Goal: Task Accomplishment & Management: Use online tool/utility

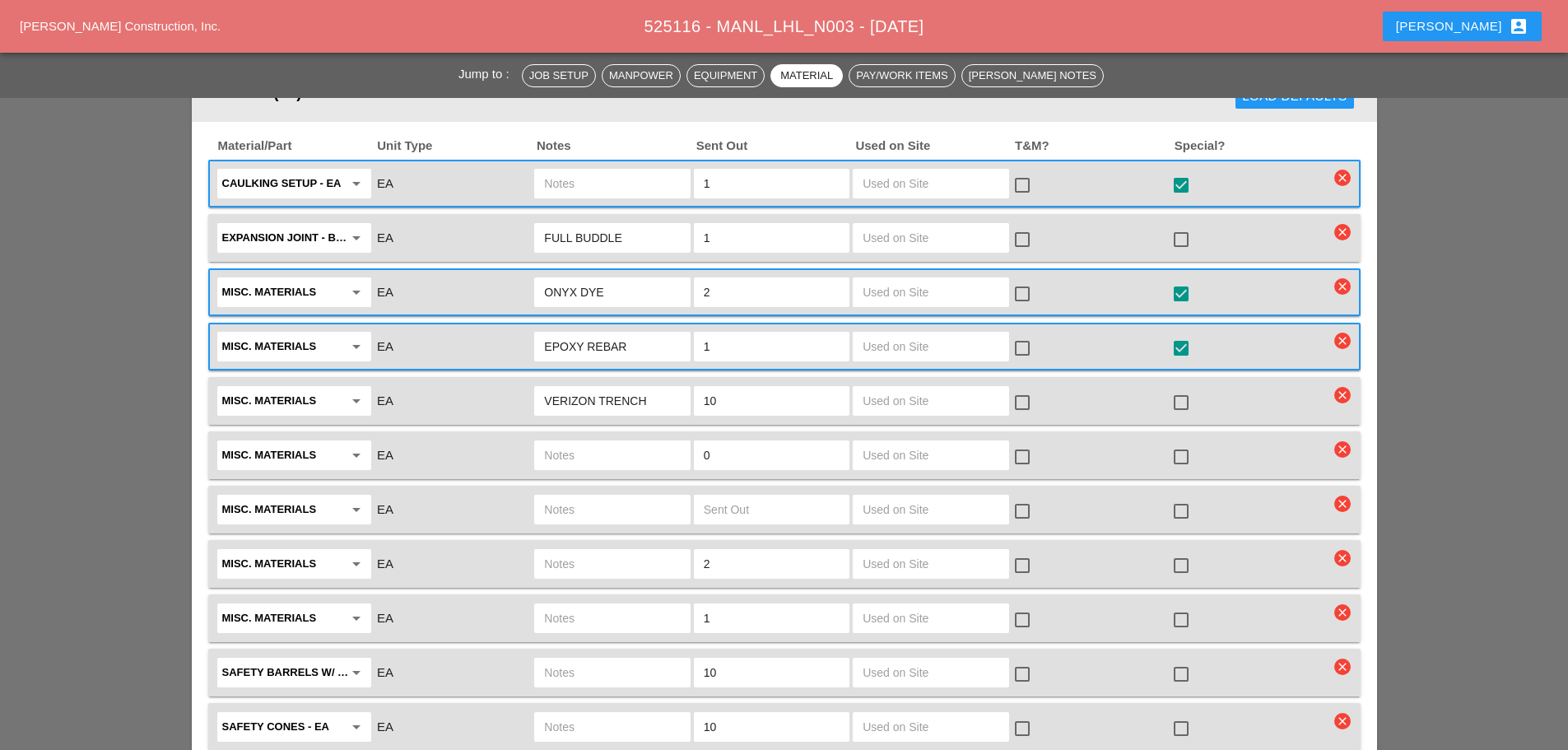
scroll to position [1729, 0]
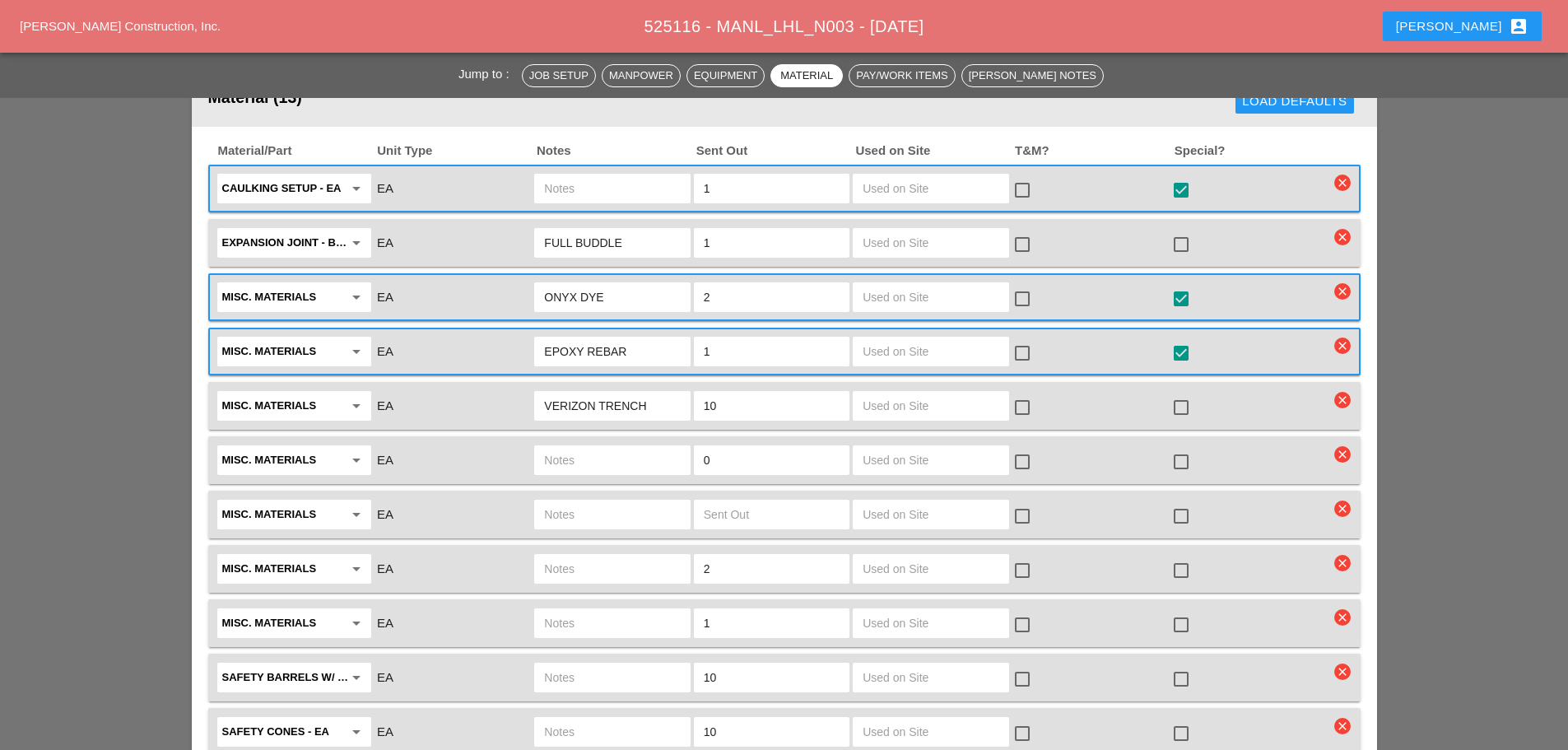
click at [545, 235] on input "FULL BUDDLE" at bounding box center [612, 242] width 136 height 26
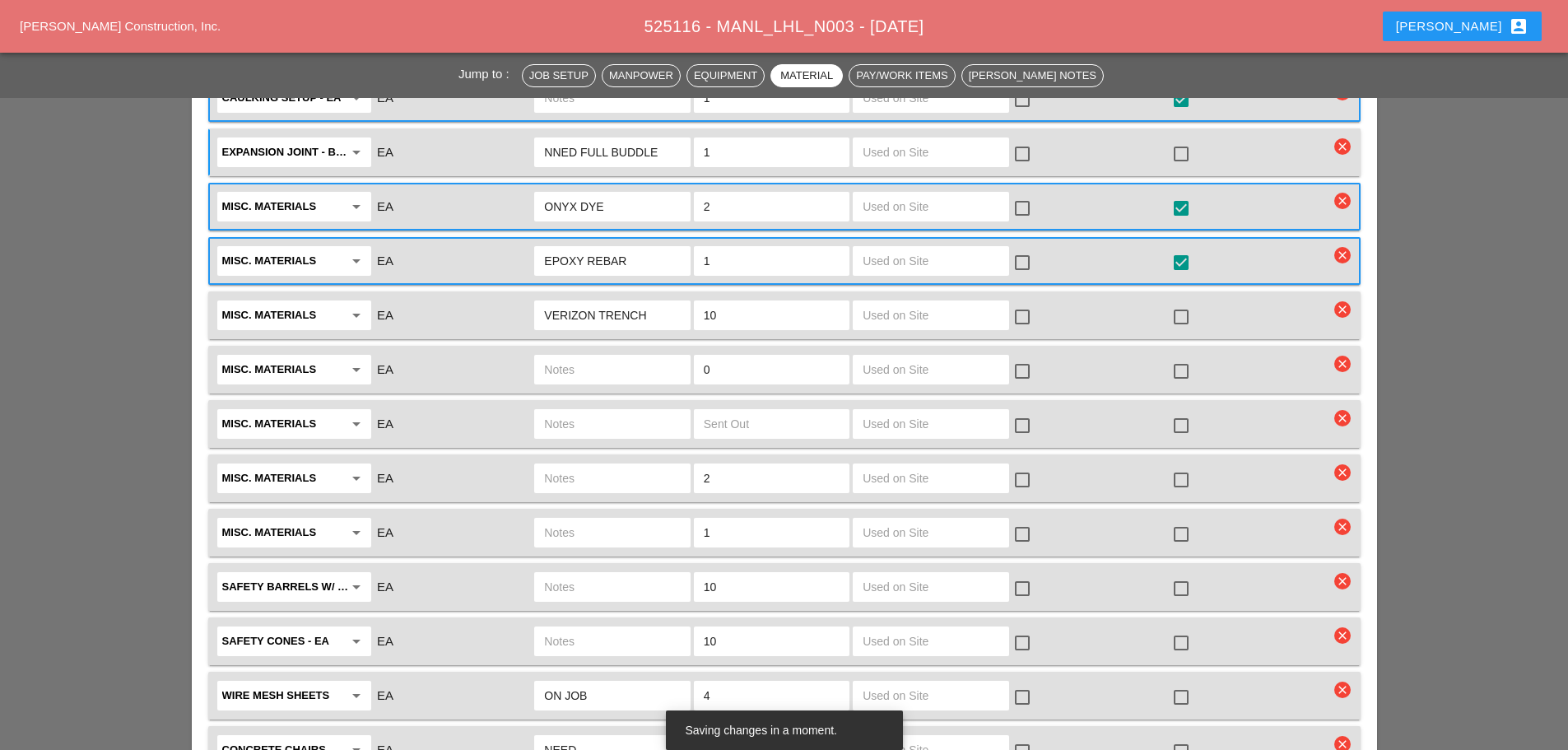
scroll to position [1976, 0]
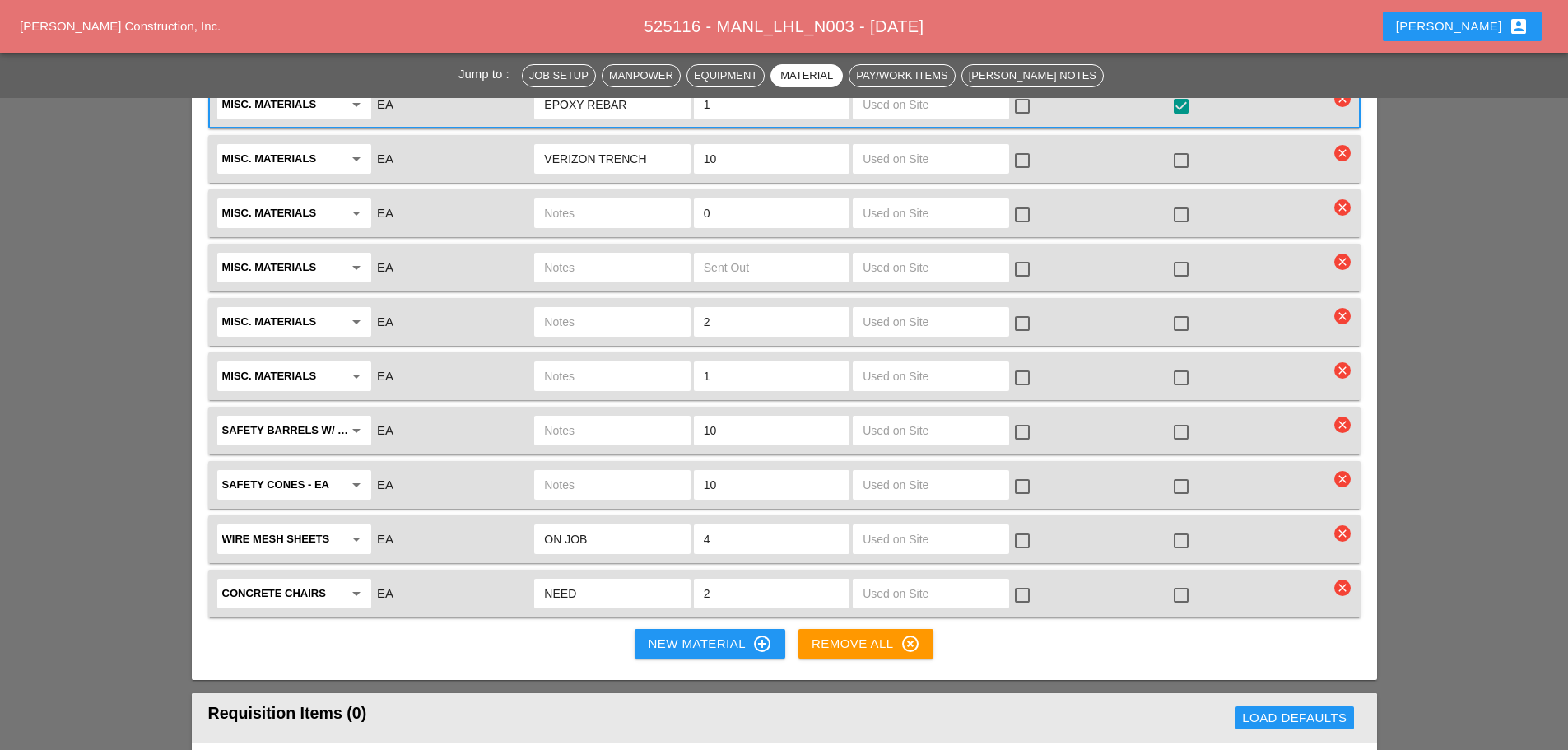
type input "NNED FULL BUDDLE"
click at [1344, 257] on icon "clear" at bounding box center [1342, 261] width 16 height 16
click at [1341, 209] on button "Are you Sure?" at bounding box center [1343, 219] width 118 height 23
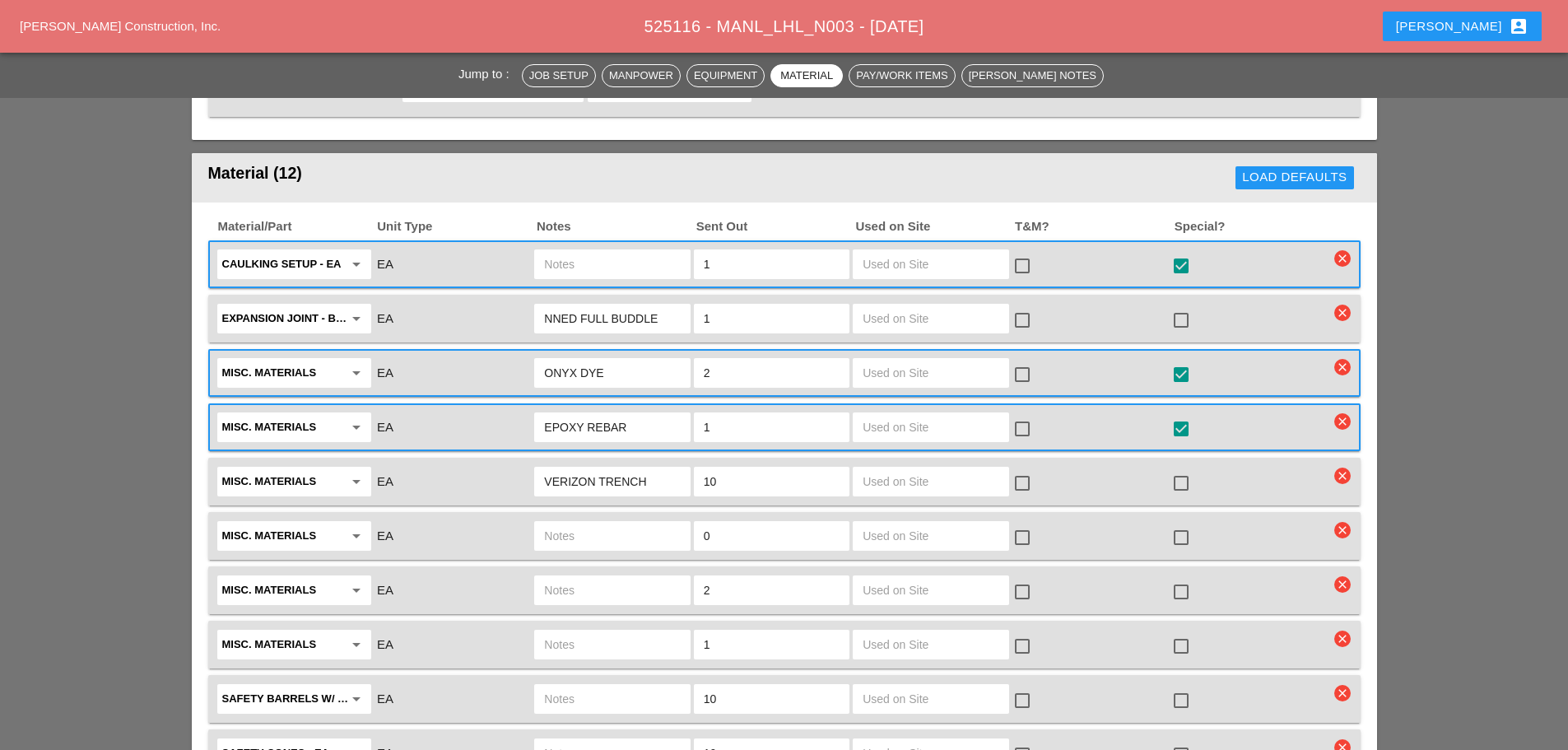
scroll to position [1647, 0]
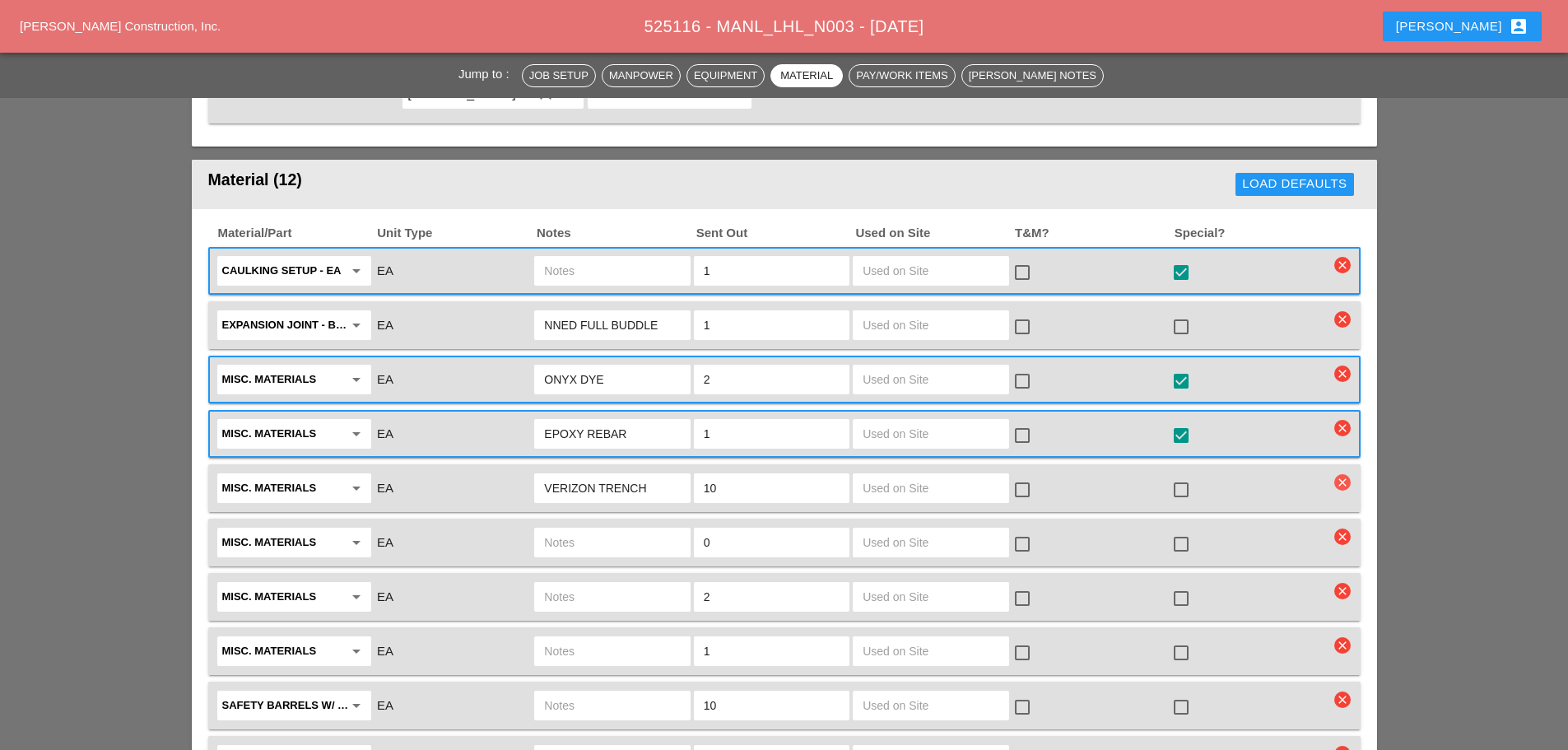
click at [1341, 479] on icon "clear" at bounding box center [1342, 482] width 16 height 16
click at [1326, 445] on div "Are you Sure?" at bounding box center [1343, 441] width 105 height 19
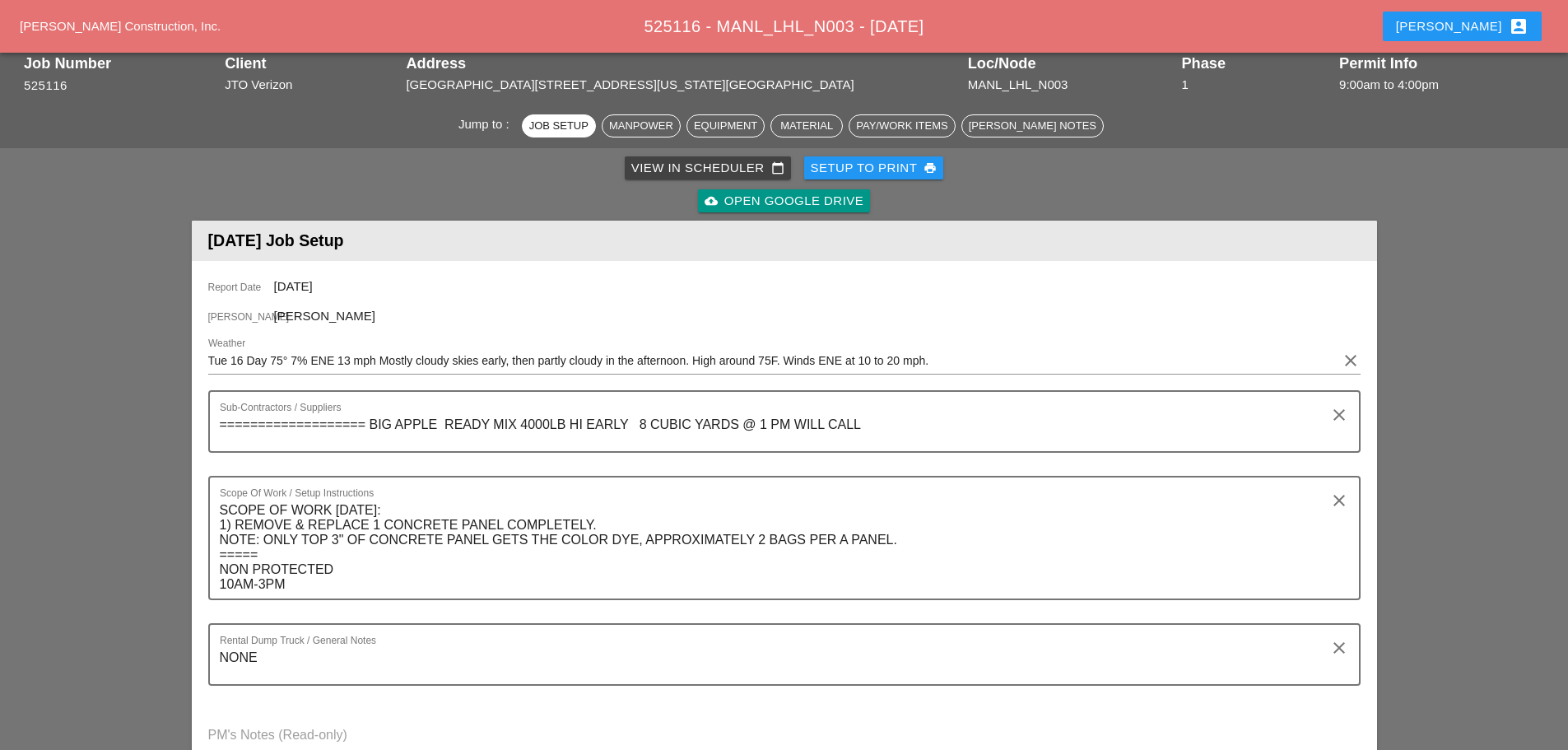
scroll to position [0, 0]
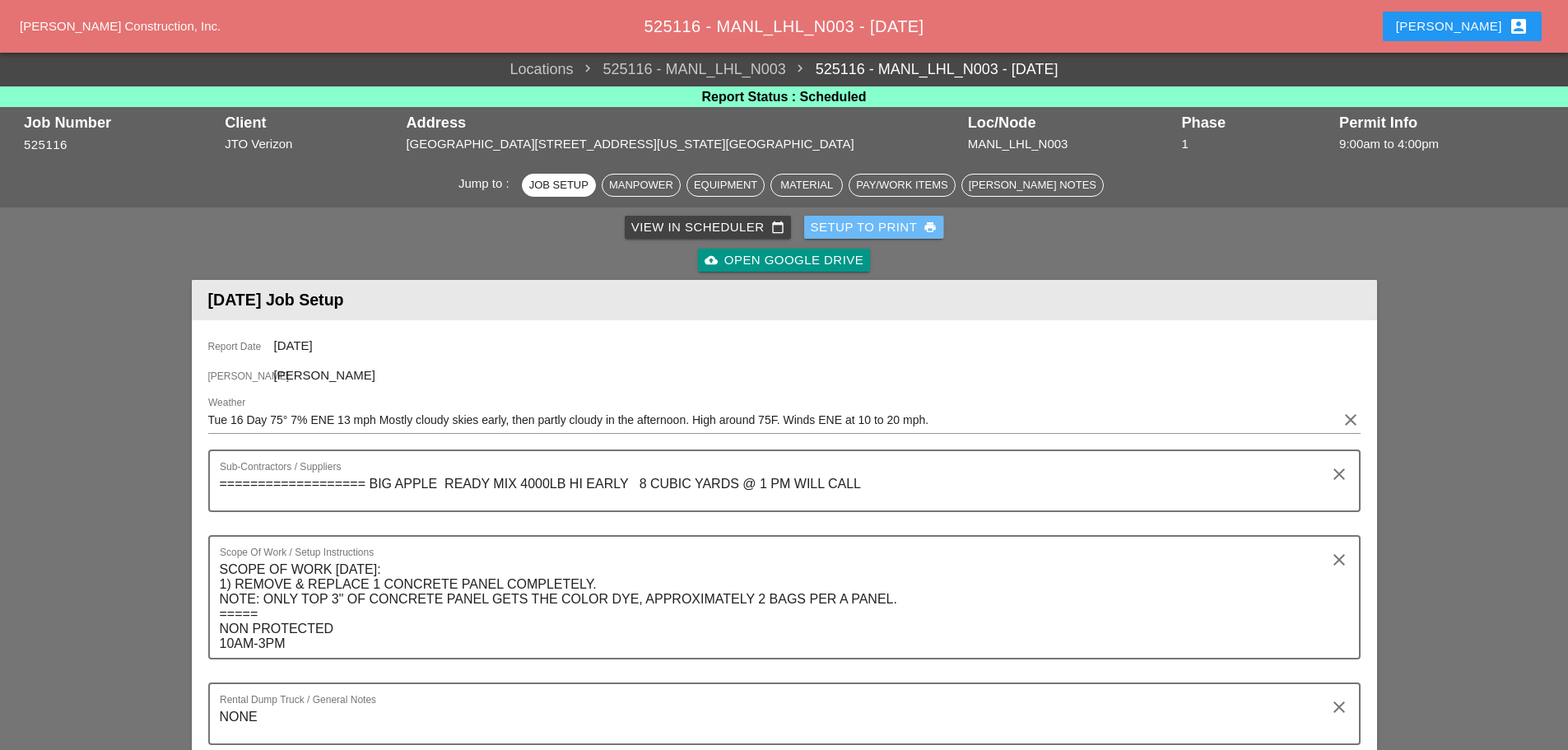
click at [876, 230] on div "Setup to Print print" at bounding box center [874, 227] width 127 height 19
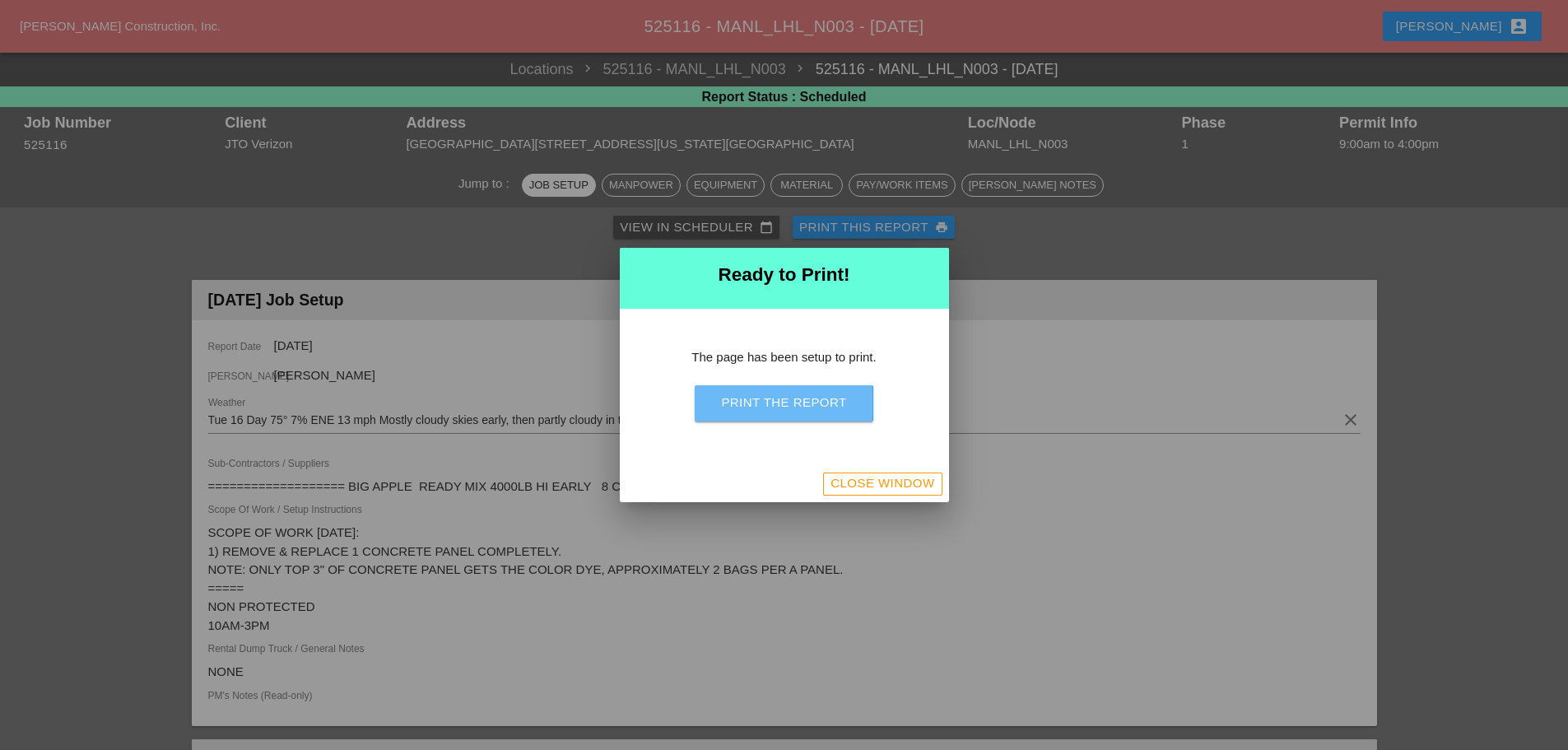
click at [843, 398] on div "Print the Report" at bounding box center [783, 403] width 125 height 19
click at [891, 478] on div "Close Window" at bounding box center [882, 483] width 104 height 19
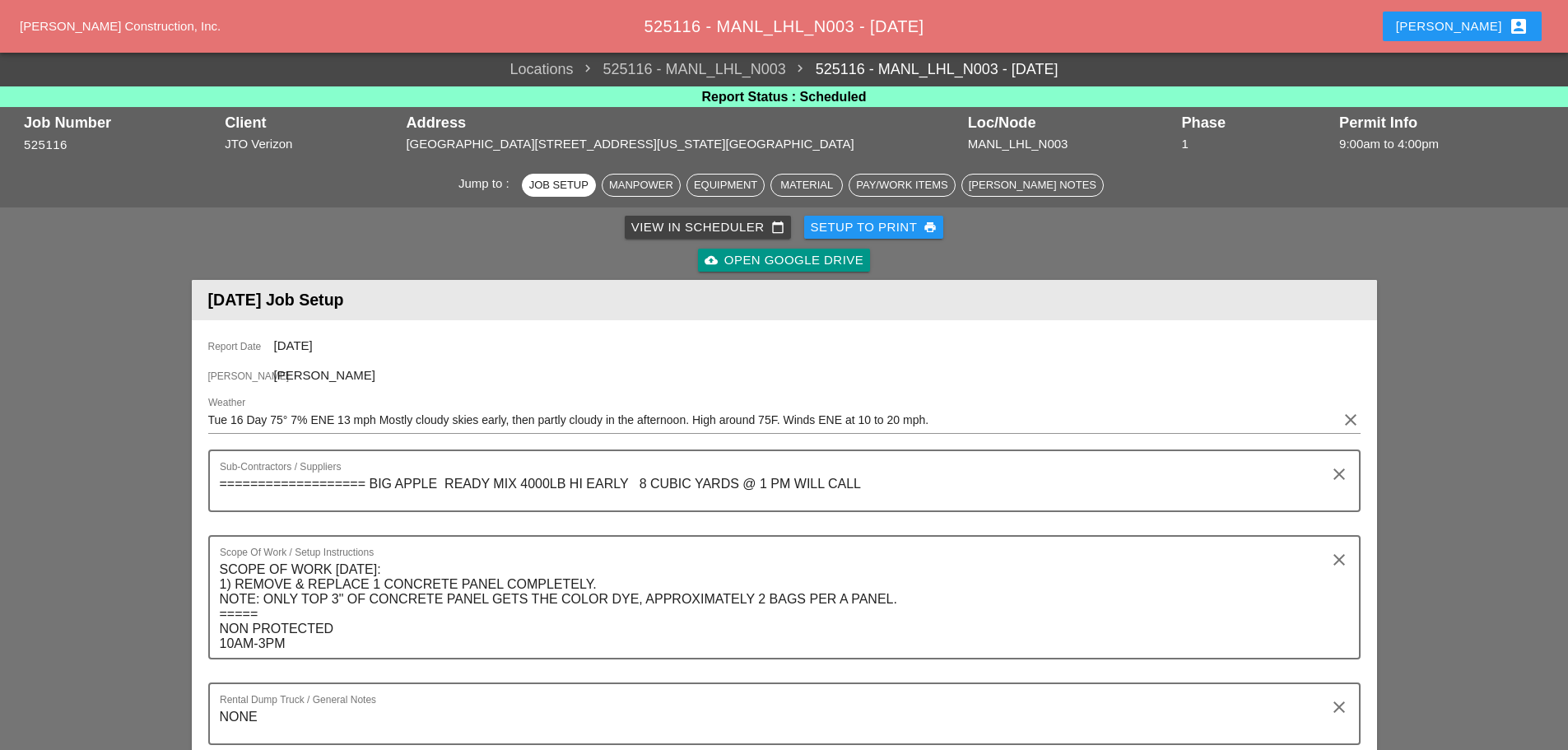
click at [858, 214] on div "View in Scheduler calendar_today Setup to Print print cloud_upload Open Google …" at bounding box center [784, 243] width 1178 height 66
click at [866, 233] on div "Setup to Print print" at bounding box center [874, 227] width 127 height 19
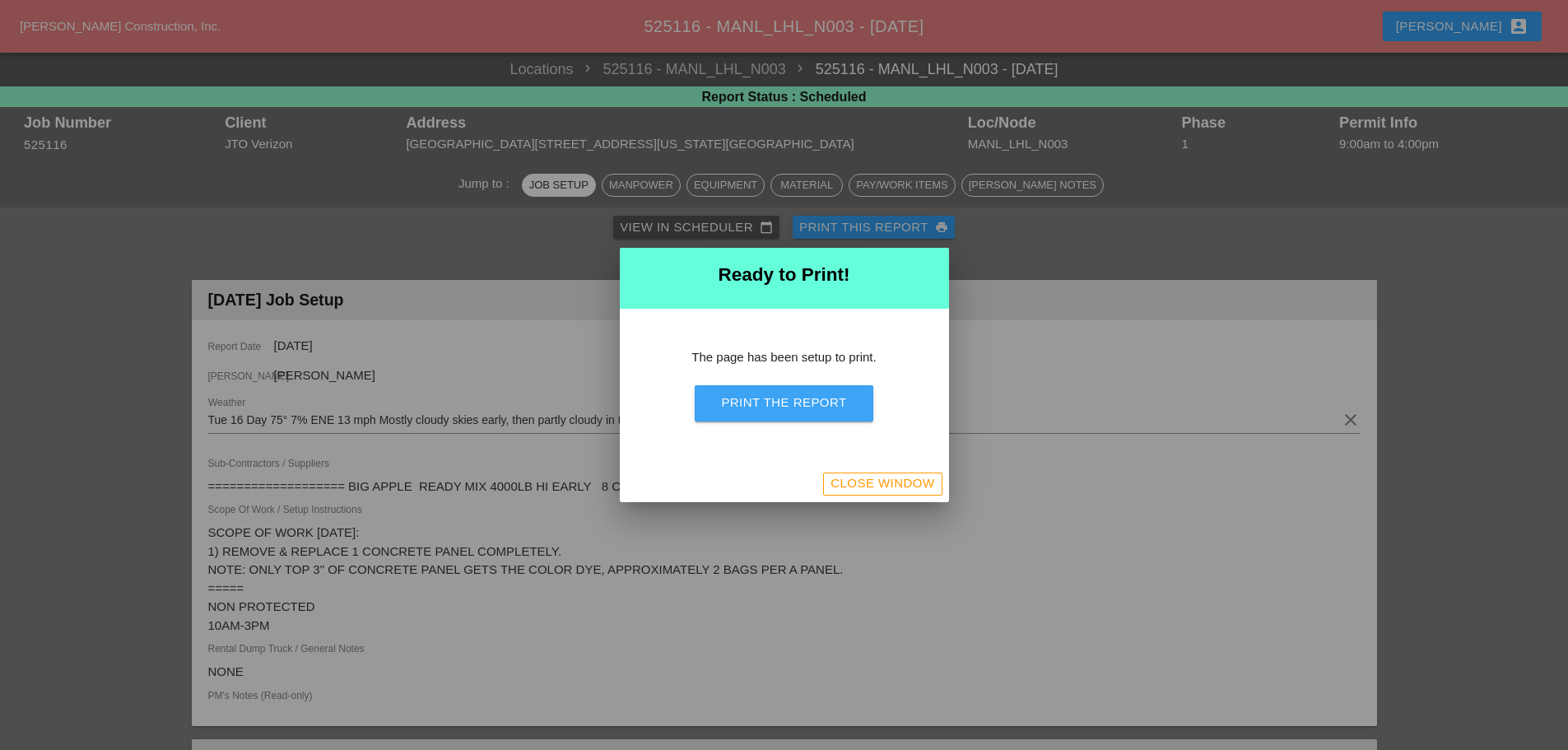
click at [840, 405] on div "Print the Report" at bounding box center [783, 403] width 125 height 19
click at [837, 489] on div "Close Window" at bounding box center [882, 483] width 104 height 19
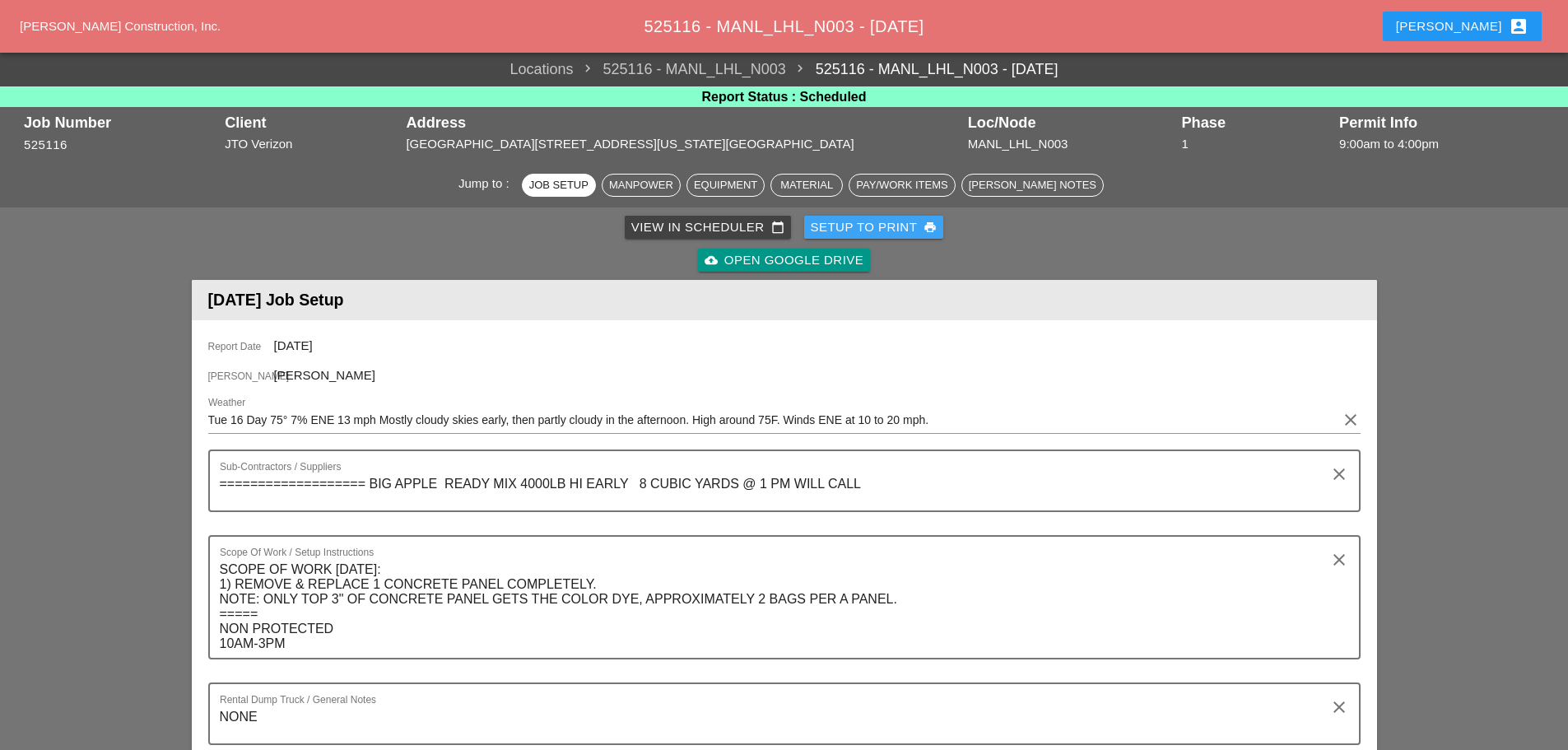
click at [880, 224] on div "Setup to Print print" at bounding box center [874, 227] width 127 height 19
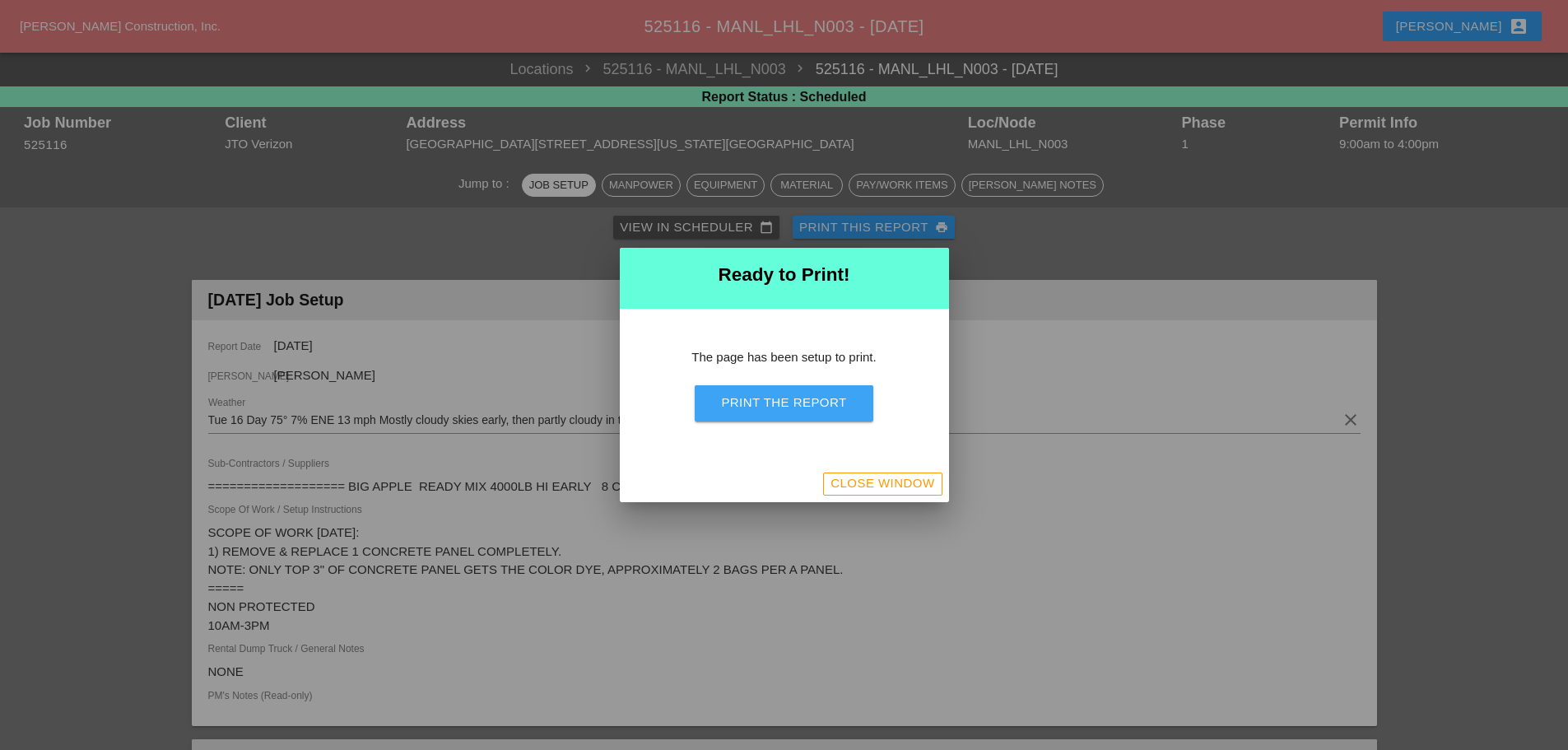
click at [836, 412] on div "Print the Report" at bounding box center [783, 403] width 125 height 19
click at [861, 483] on div "Close Window" at bounding box center [882, 483] width 104 height 19
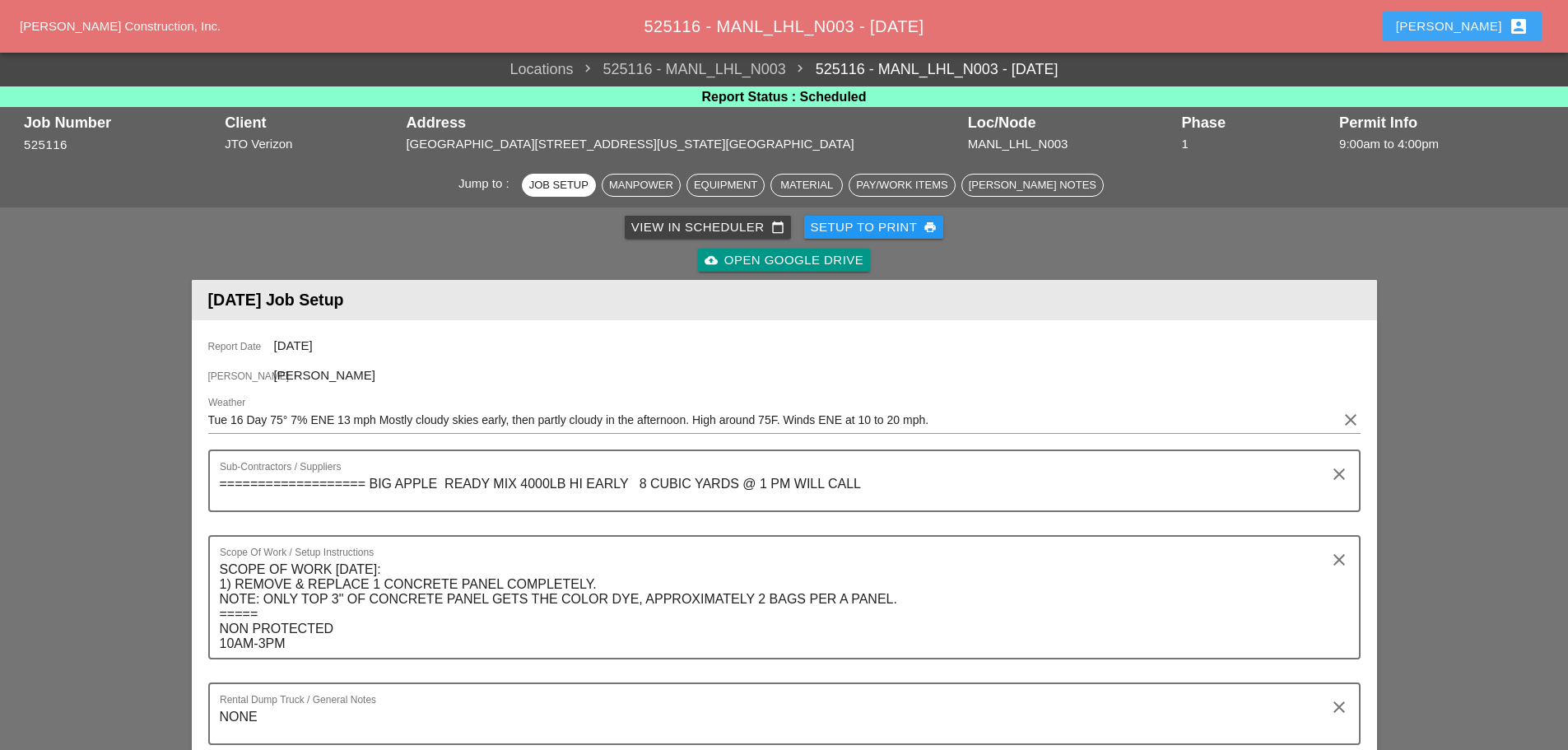
click at [1476, 28] on div "Enrico account_box" at bounding box center [1461, 26] width 133 height 20
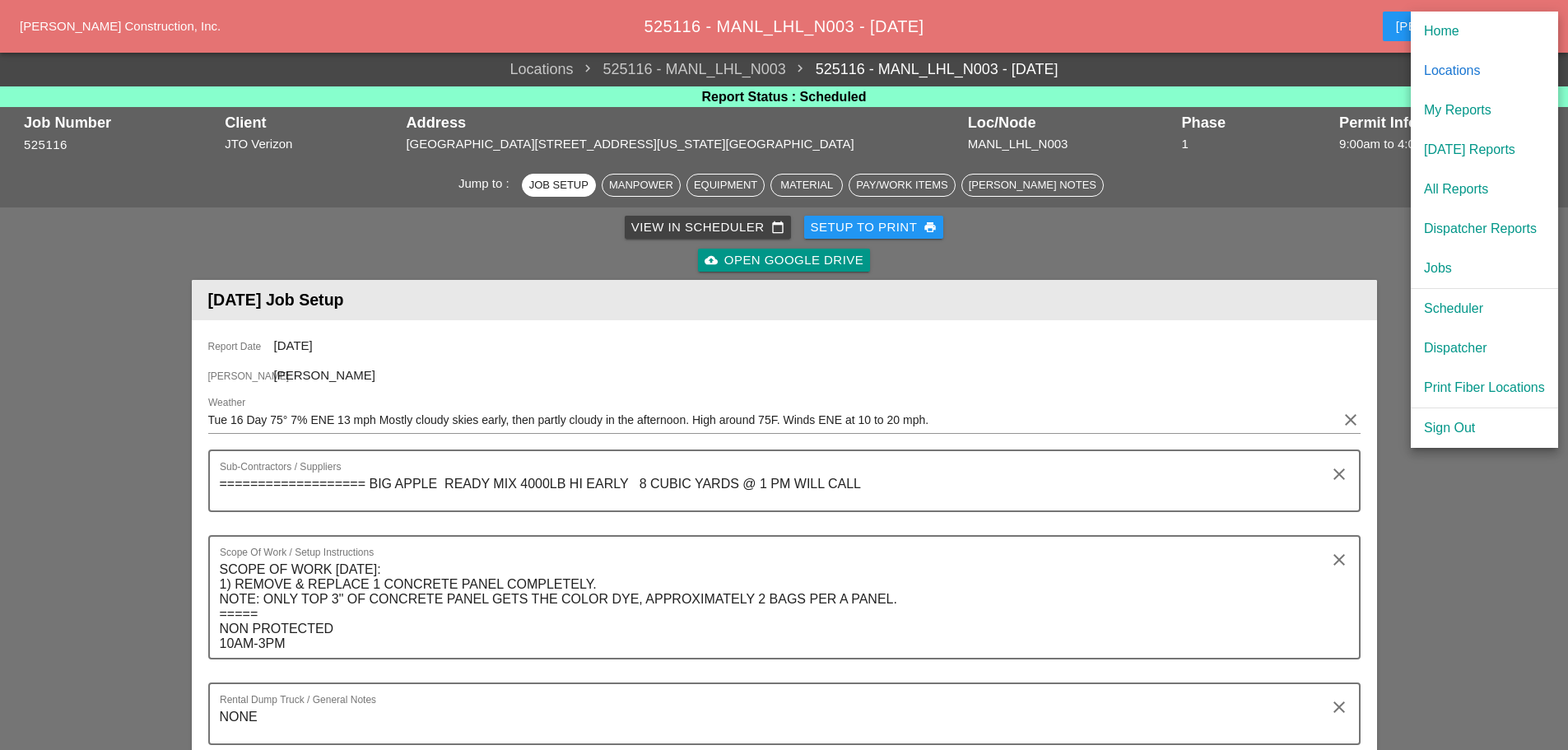
click at [1464, 347] on div "Dispatcher" at bounding box center [1484, 348] width 121 height 20
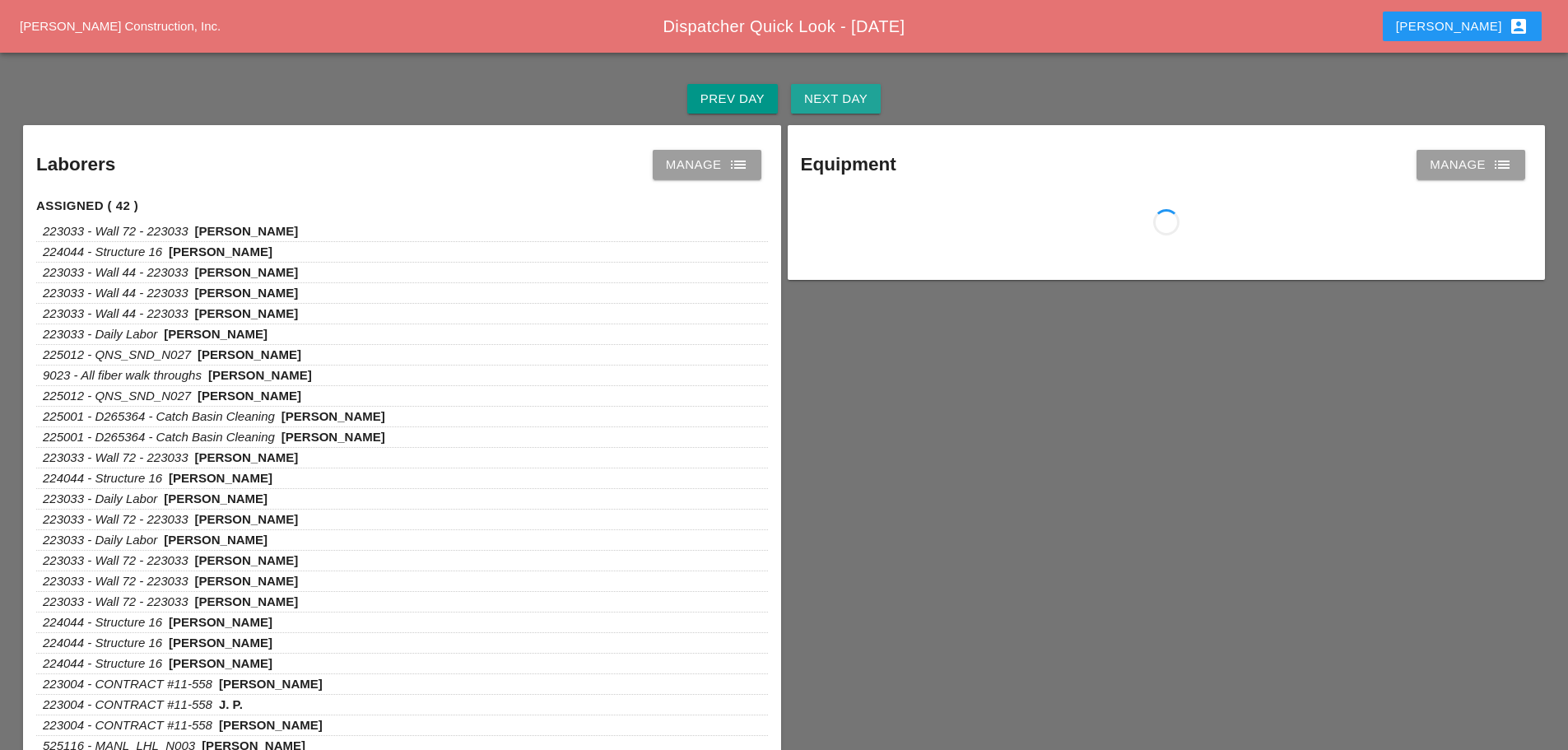
click at [830, 106] on div "Next Day" at bounding box center [836, 99] width 63 height 19
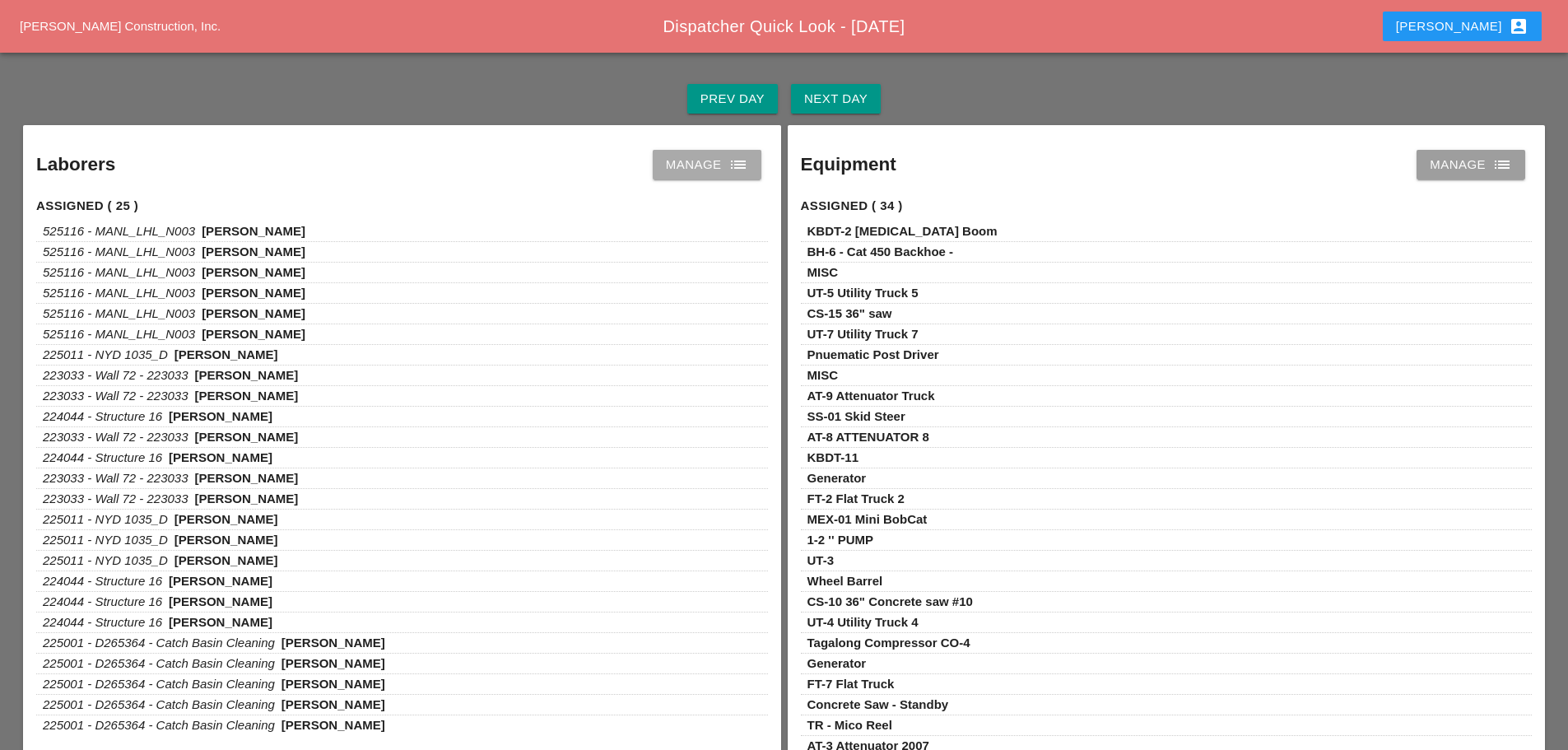
click at [732, 172] on icon "list" at bounding box center [738, 165] width 20 height 20
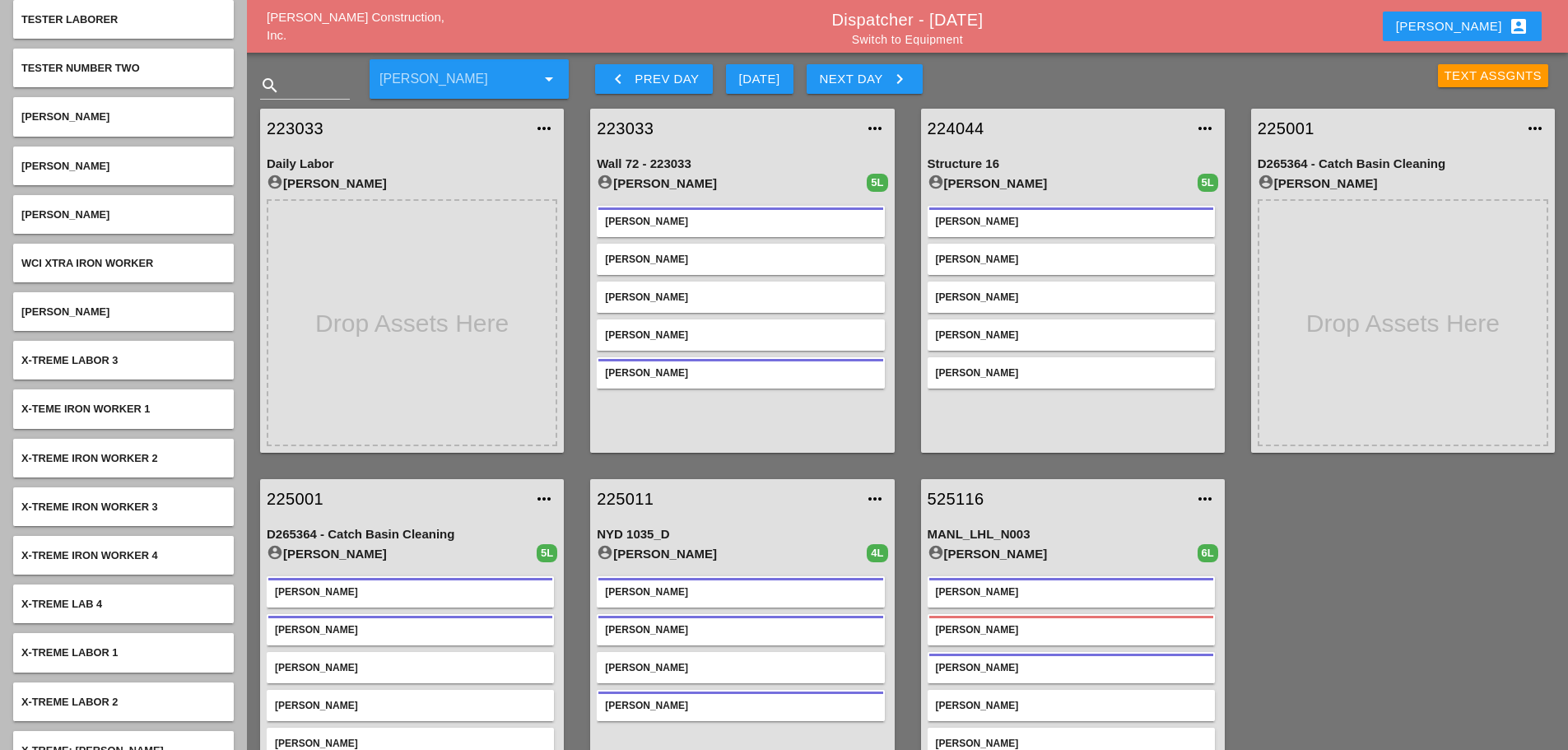
scroll to position [6567, 0]
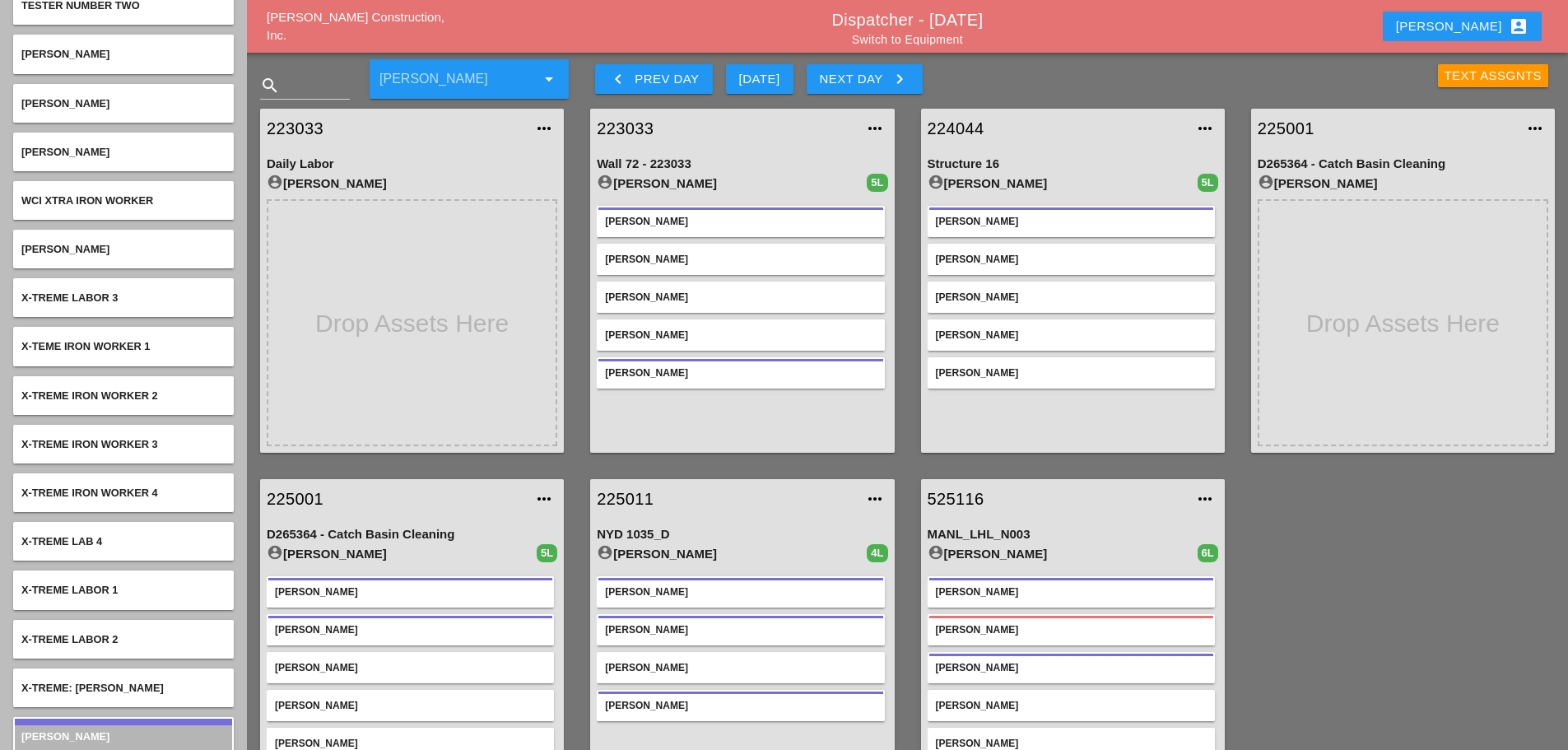
click at [929, 38] on link "Switch to Equipment" at bounding box center [907, 39] width 111 height 14
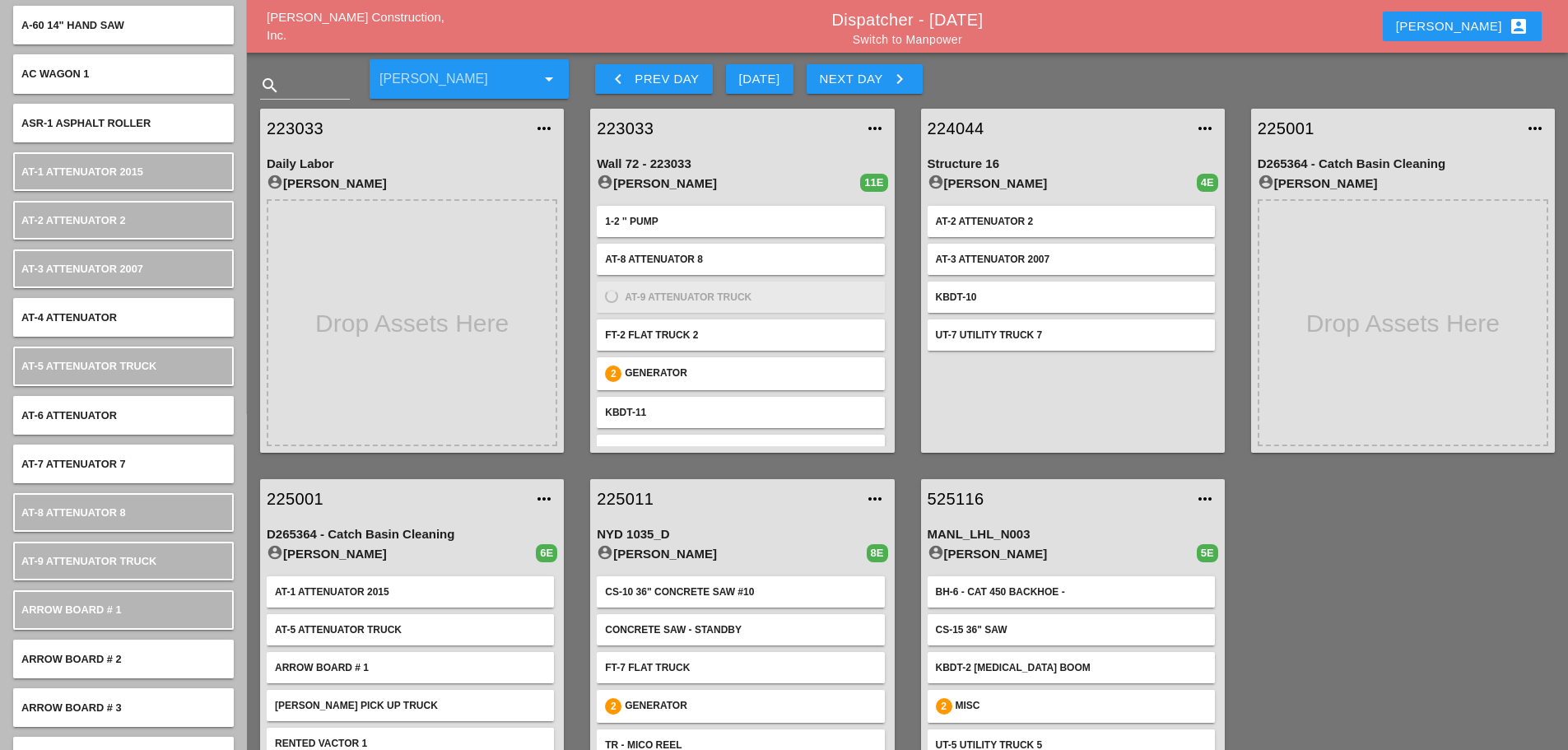
scroll to position [494, 0]
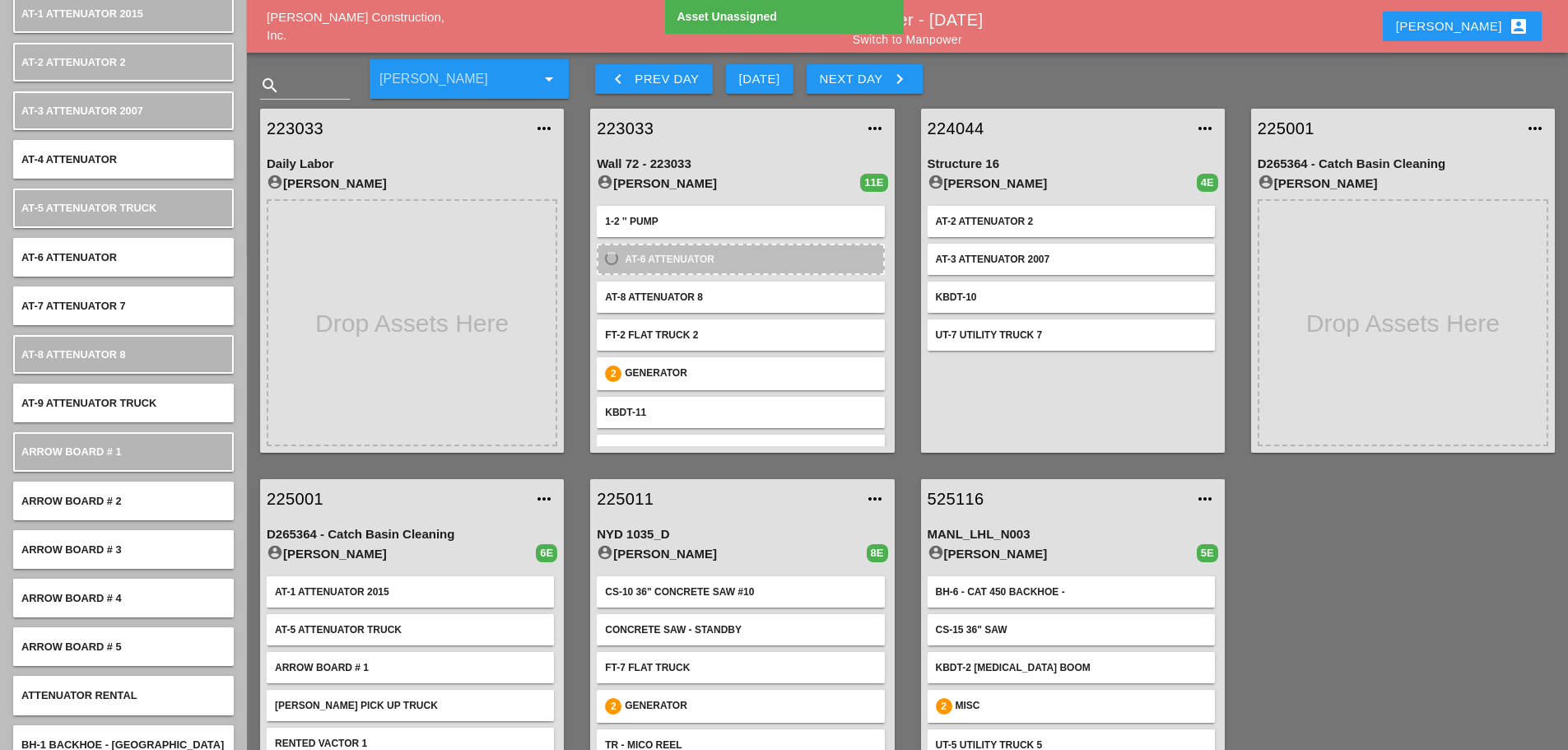
click at [614, 132] on link "223033" at bounding box center [725, 128] width 258 height 24
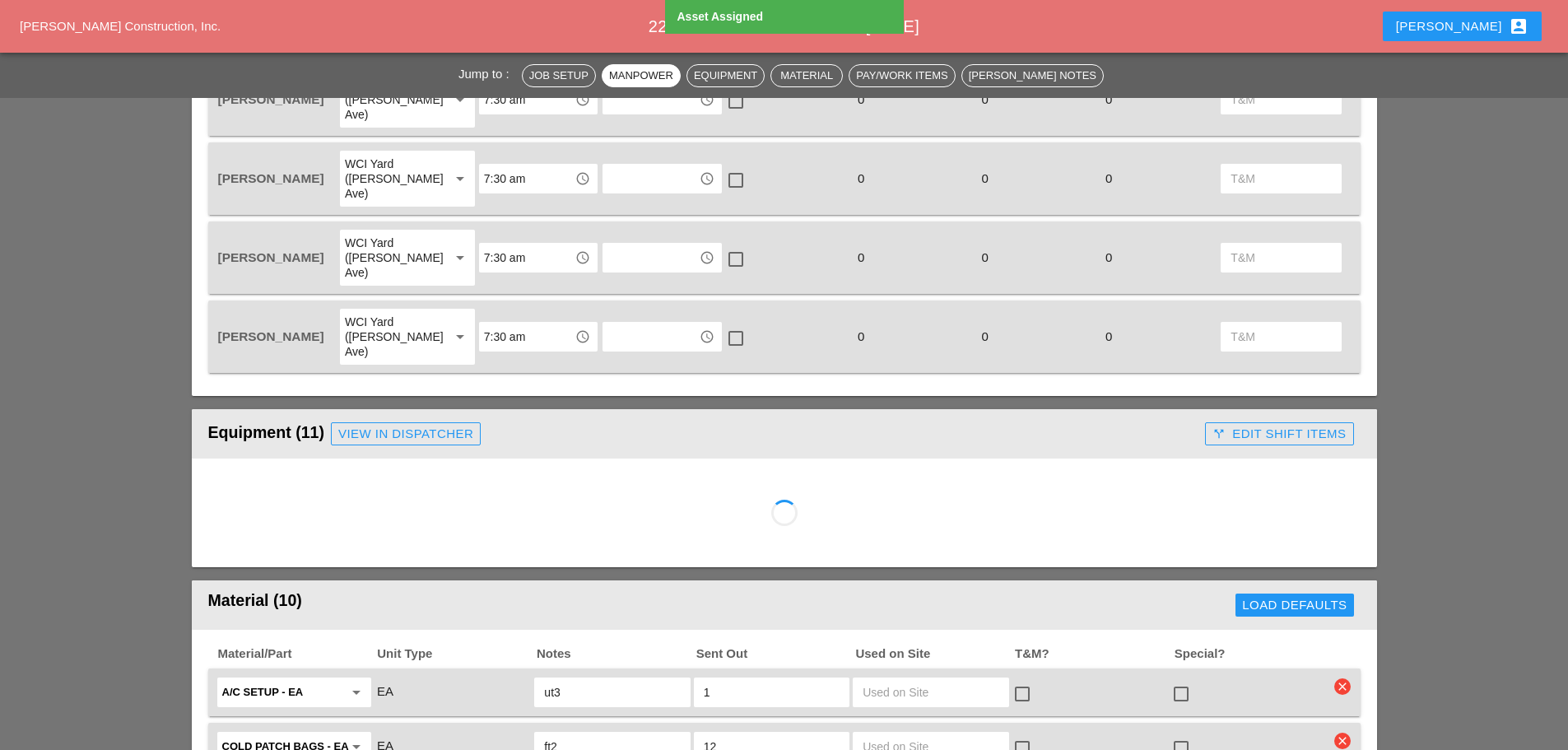
scroll to position [988, 0]
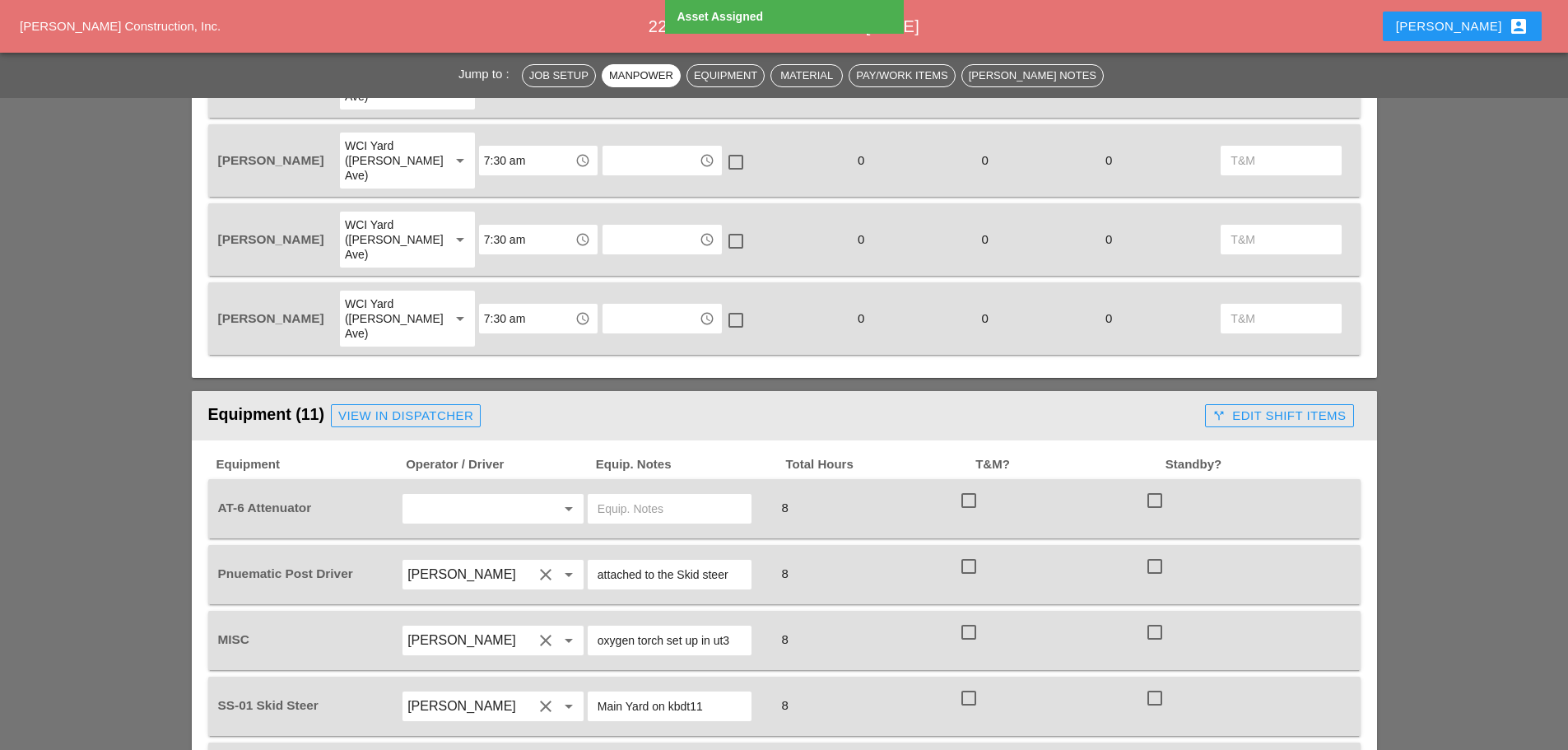
click at [483, 496] on input "text" at bounding box center [469, 508] width 125 height 26
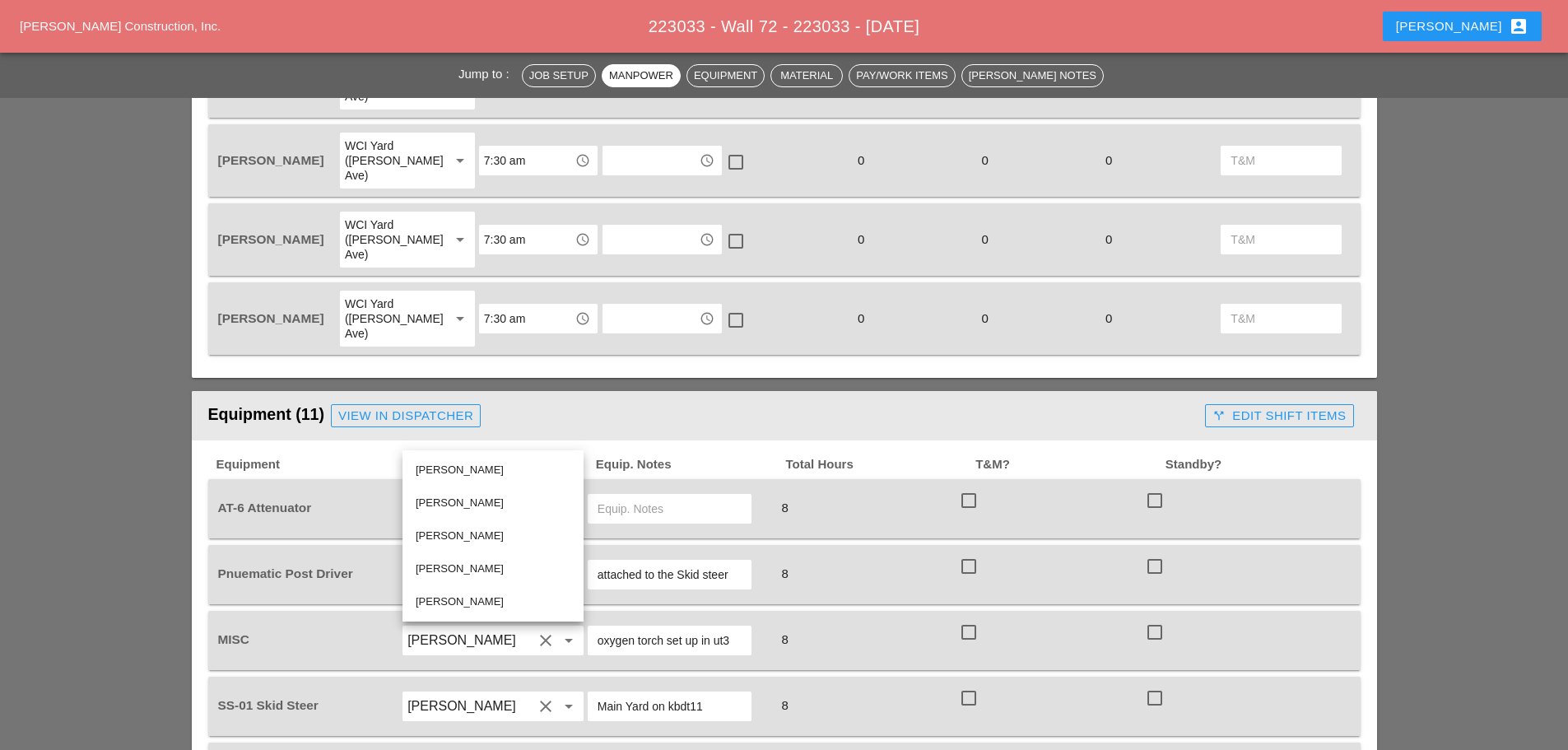
click at [483, 469] on div "Ricardo Capao" at bounding box center [493, 470] width 155 height 20
type input "Ricardo Capao"
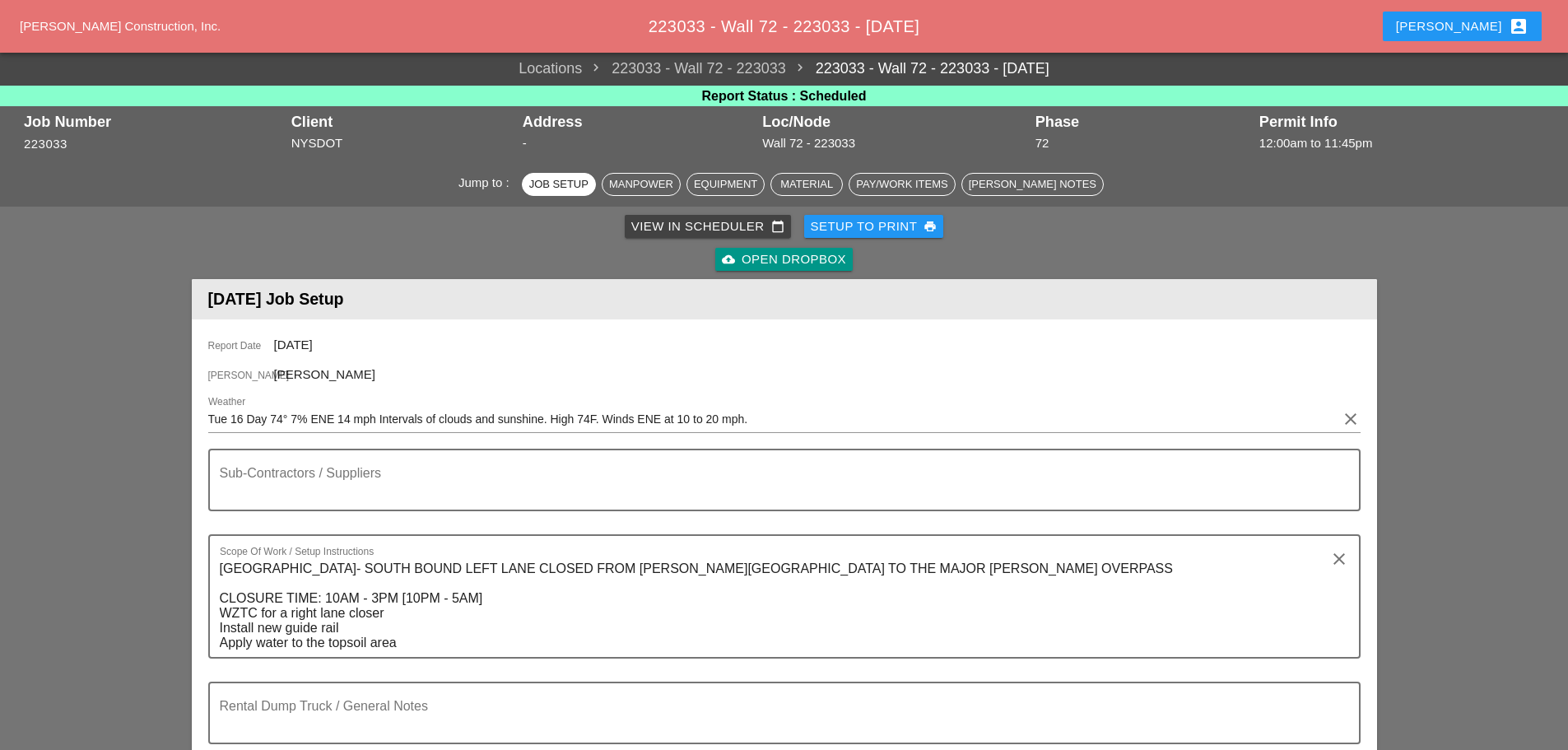
scroll to position [0, 0]
click at [1469, 27] on div "[PERSON_NAME] account_box" at bounding box center [1461, 26] width 133 height 20
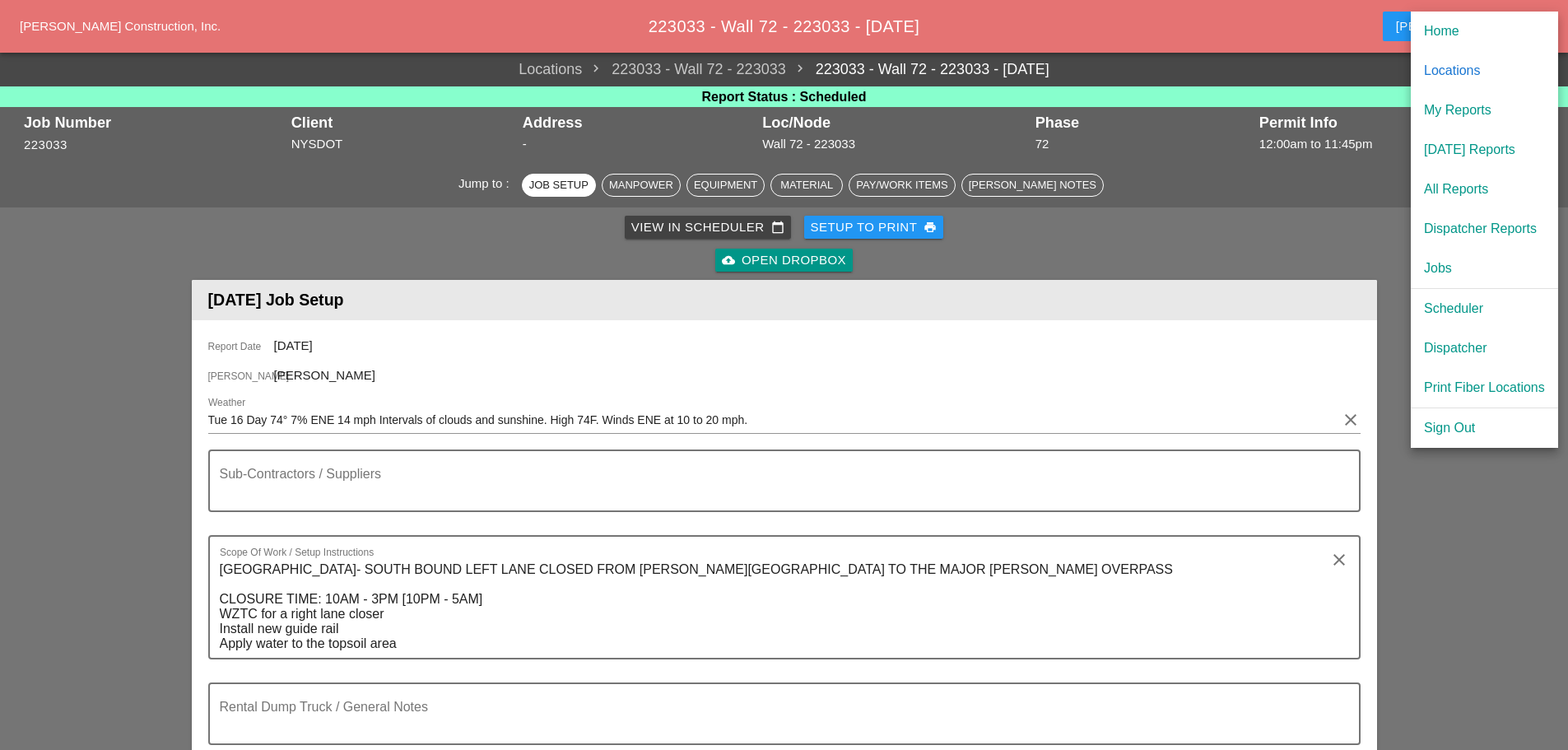
click at [1466, 316] on div "Scheduler" at bounding box center [1484, 309] width 121 height 20
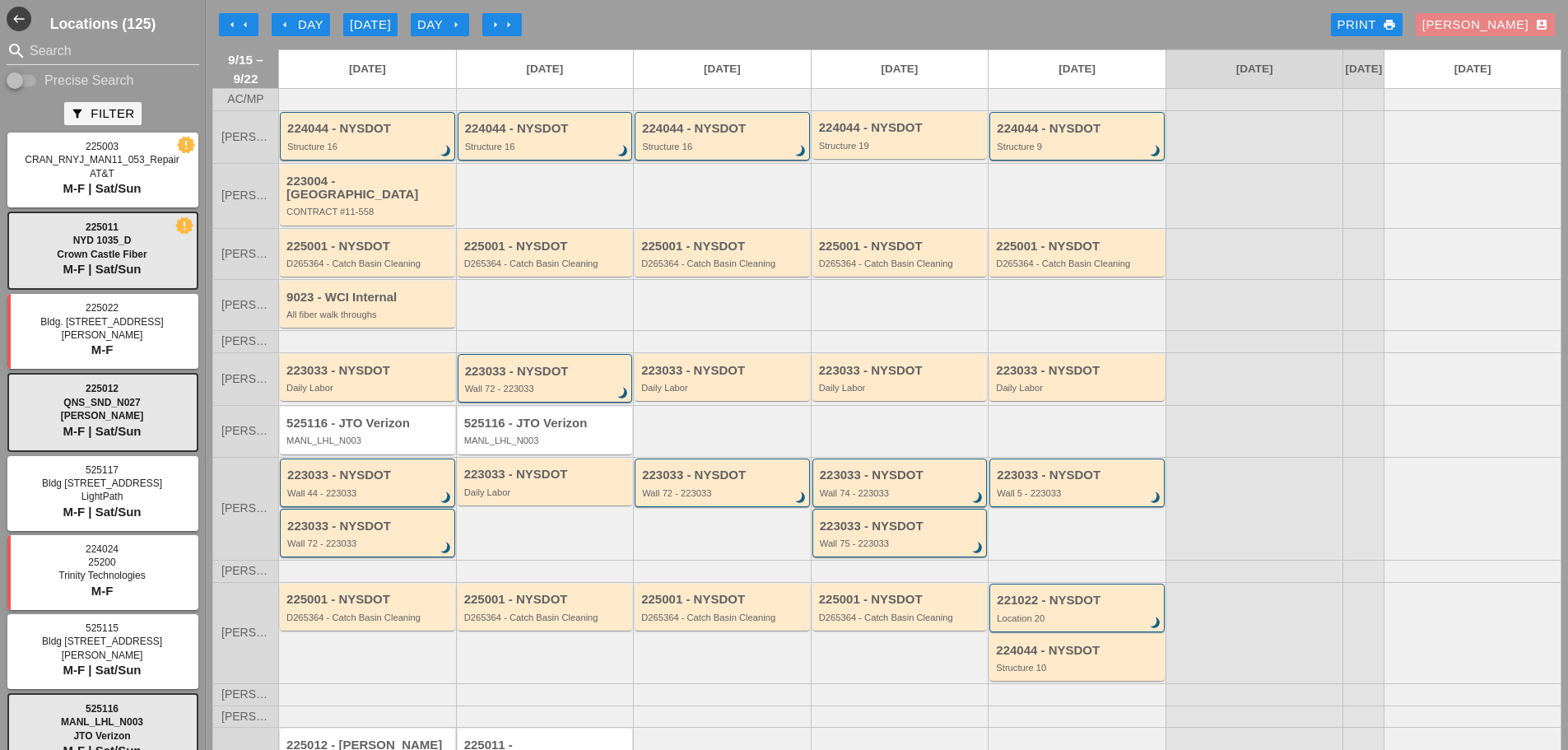
click at [1502, 22] on div "Enrico account_box" at bounding box center [1485, 24] width 126 height 19
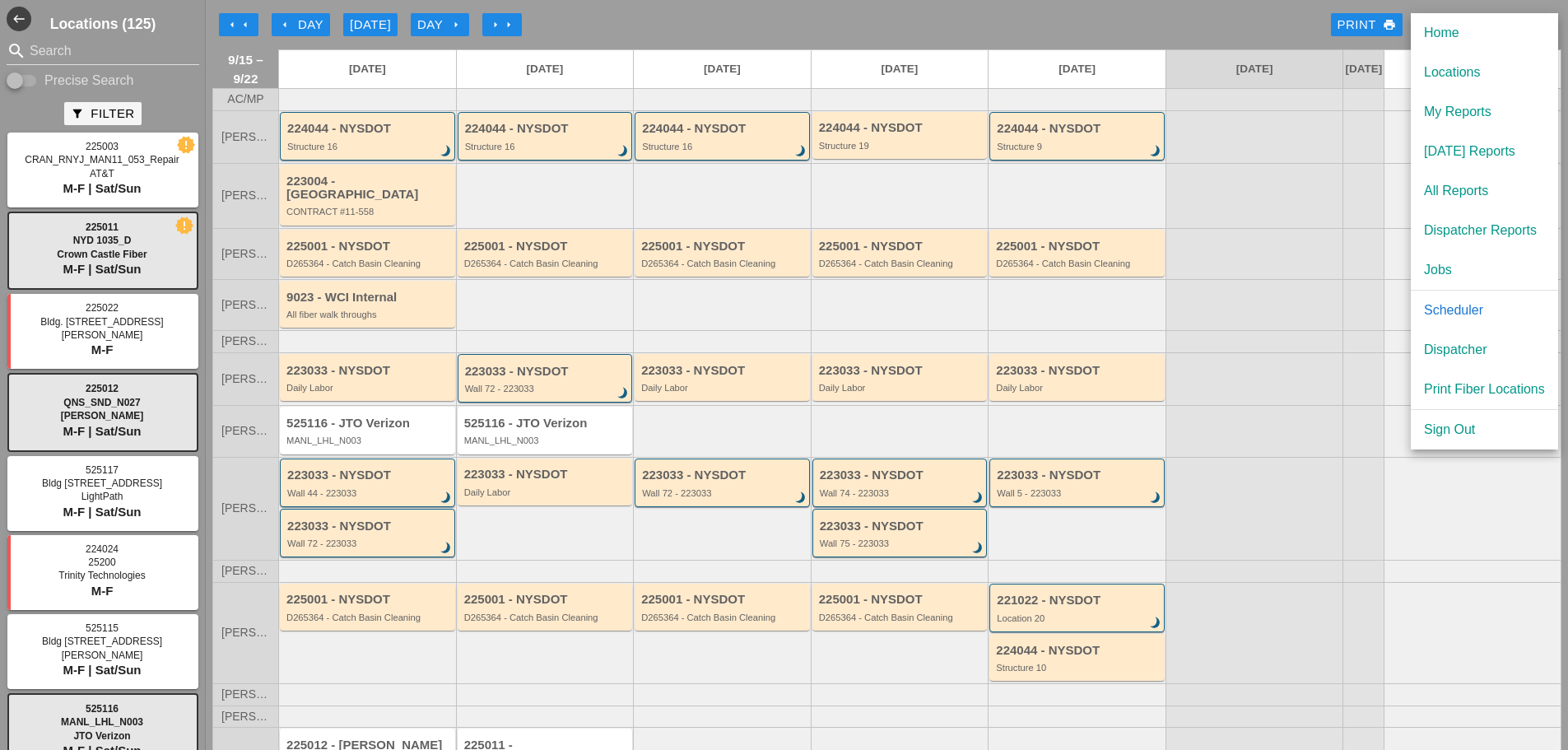
click at [1459, 348] on div "Dispatcher" at bounding box center [1484, 350] width 121 height 20
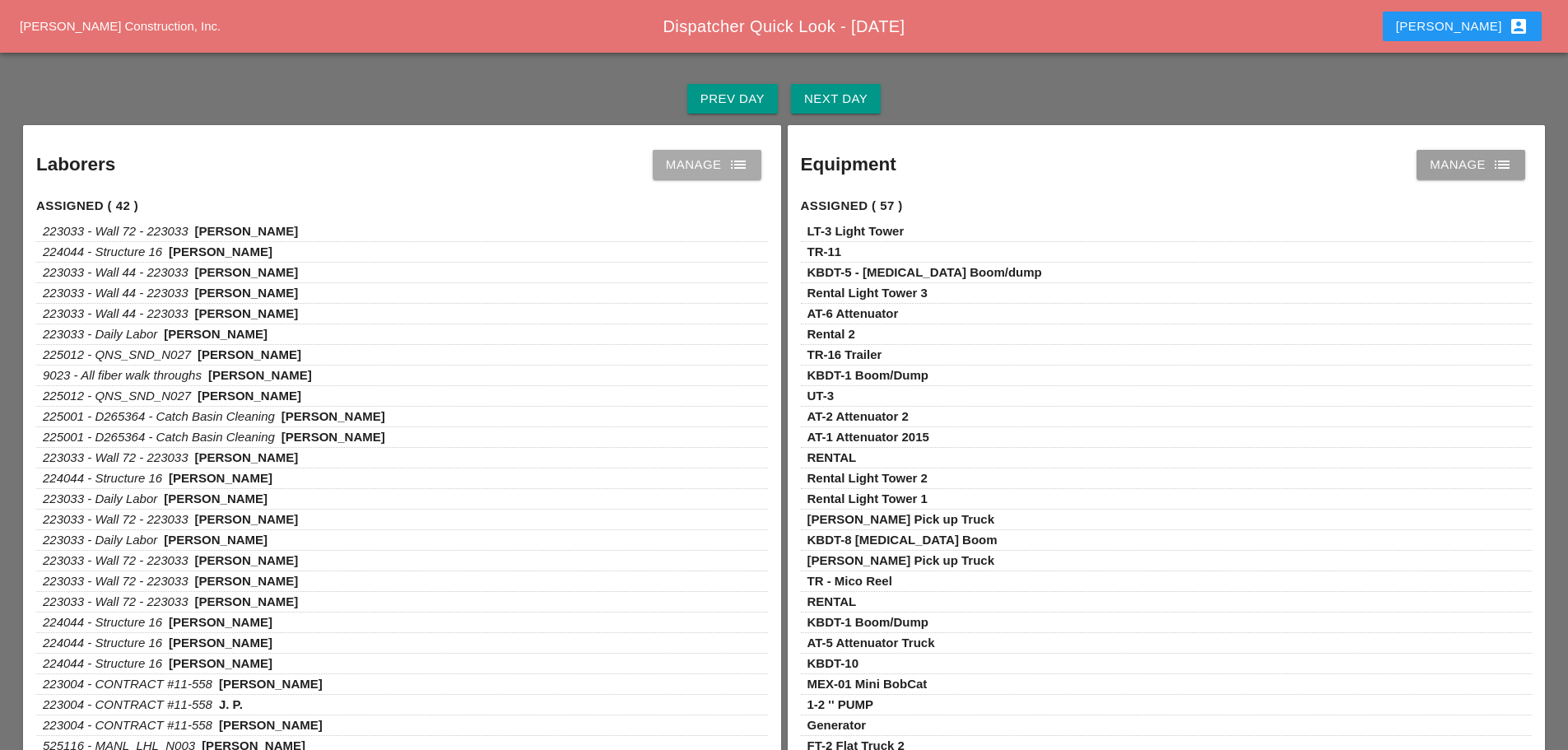
click at [740, 162] on icon "list" at bounding box center [738, 165] width 20 height 20
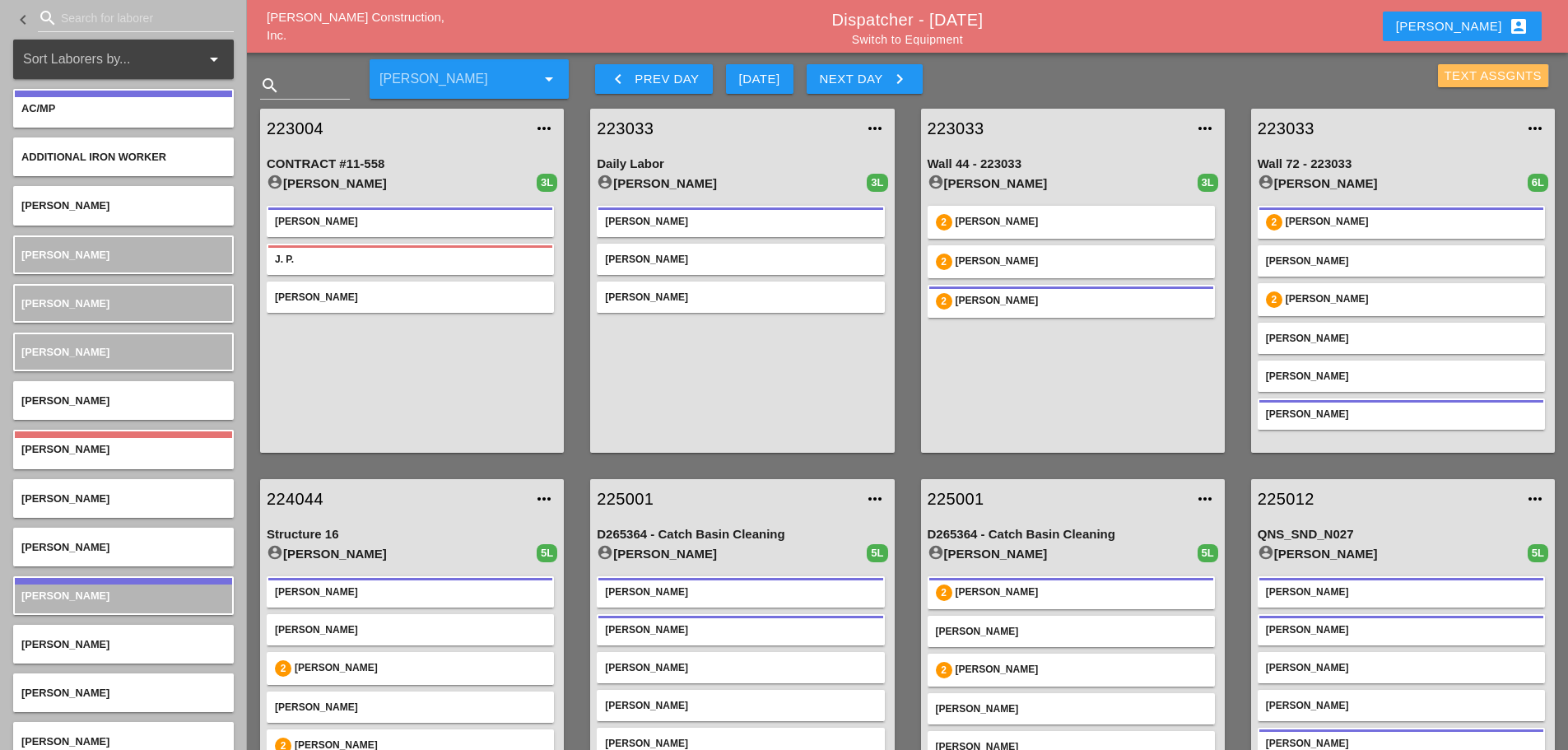
click at [1497, 76] on div "Text Assgnts" at bounding box center [1493, 76] width 98 height 19
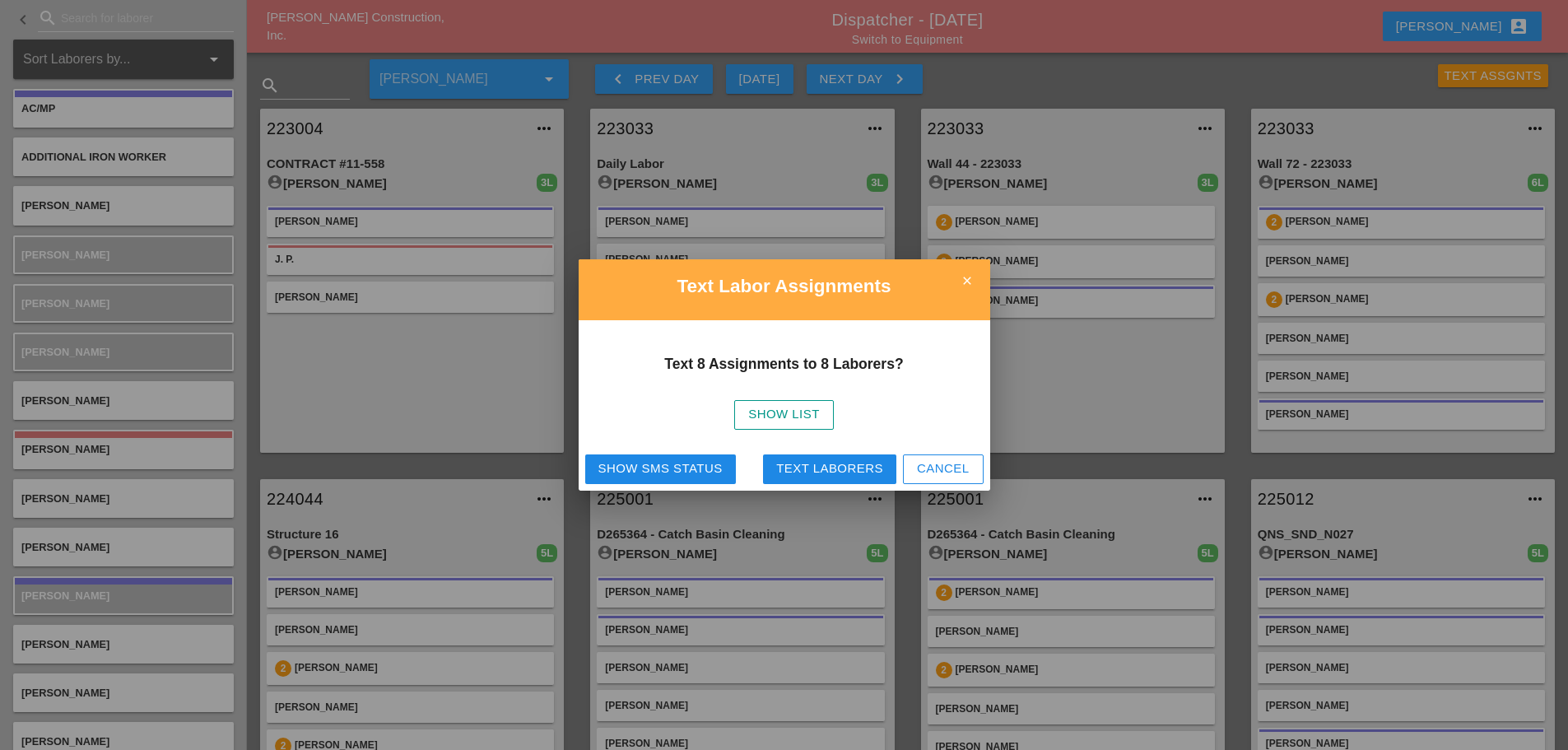
click at [863, 465] on div "Text Laborers" at bounding box center [829, 469] width 107 height 19
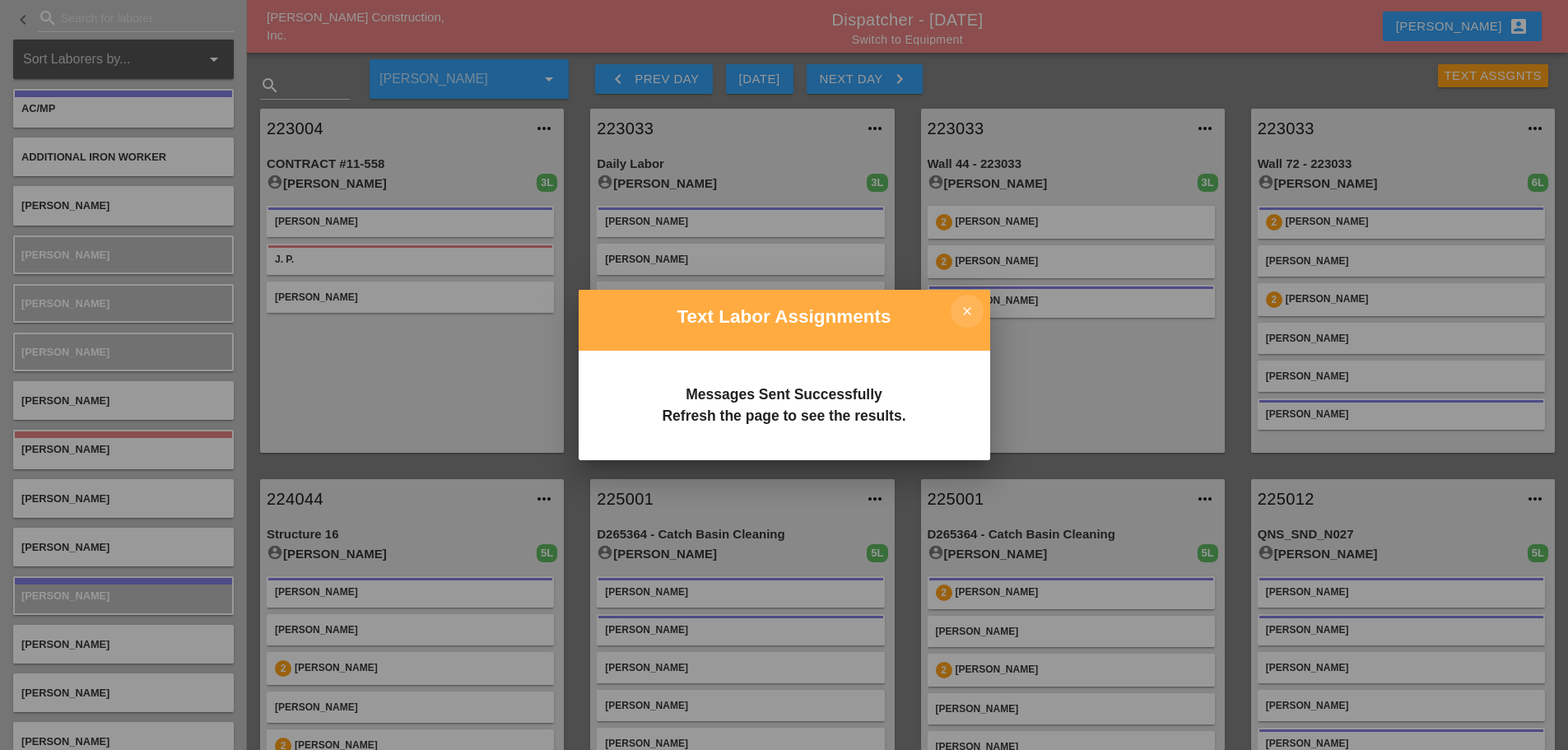
click at [978, 300] on icon "close" at bounding box center [967, 311] width 33 height 33
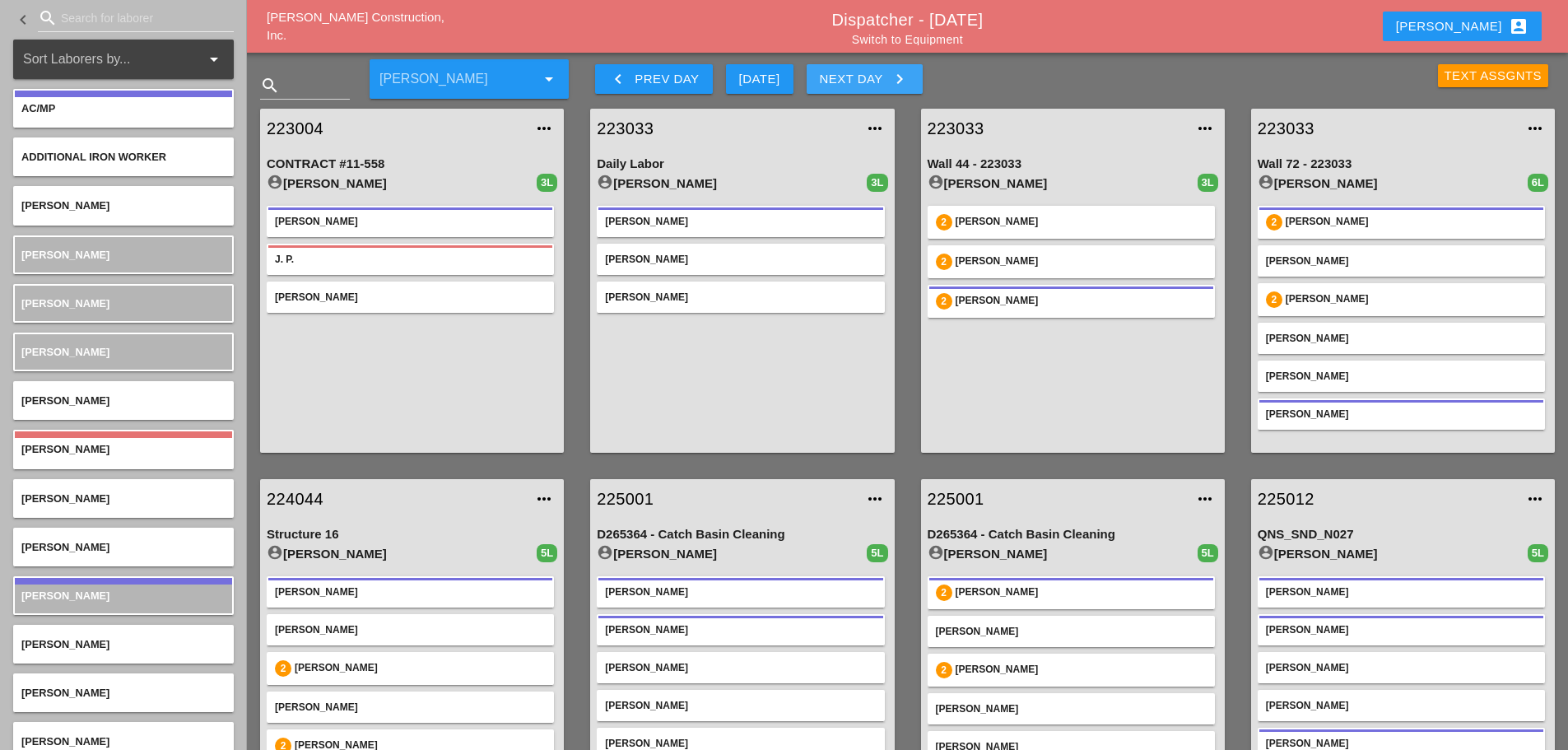
click at [904, 84] on icon "keyboard_arrow_right" at bounding box center [900, 79] width 20 height 20
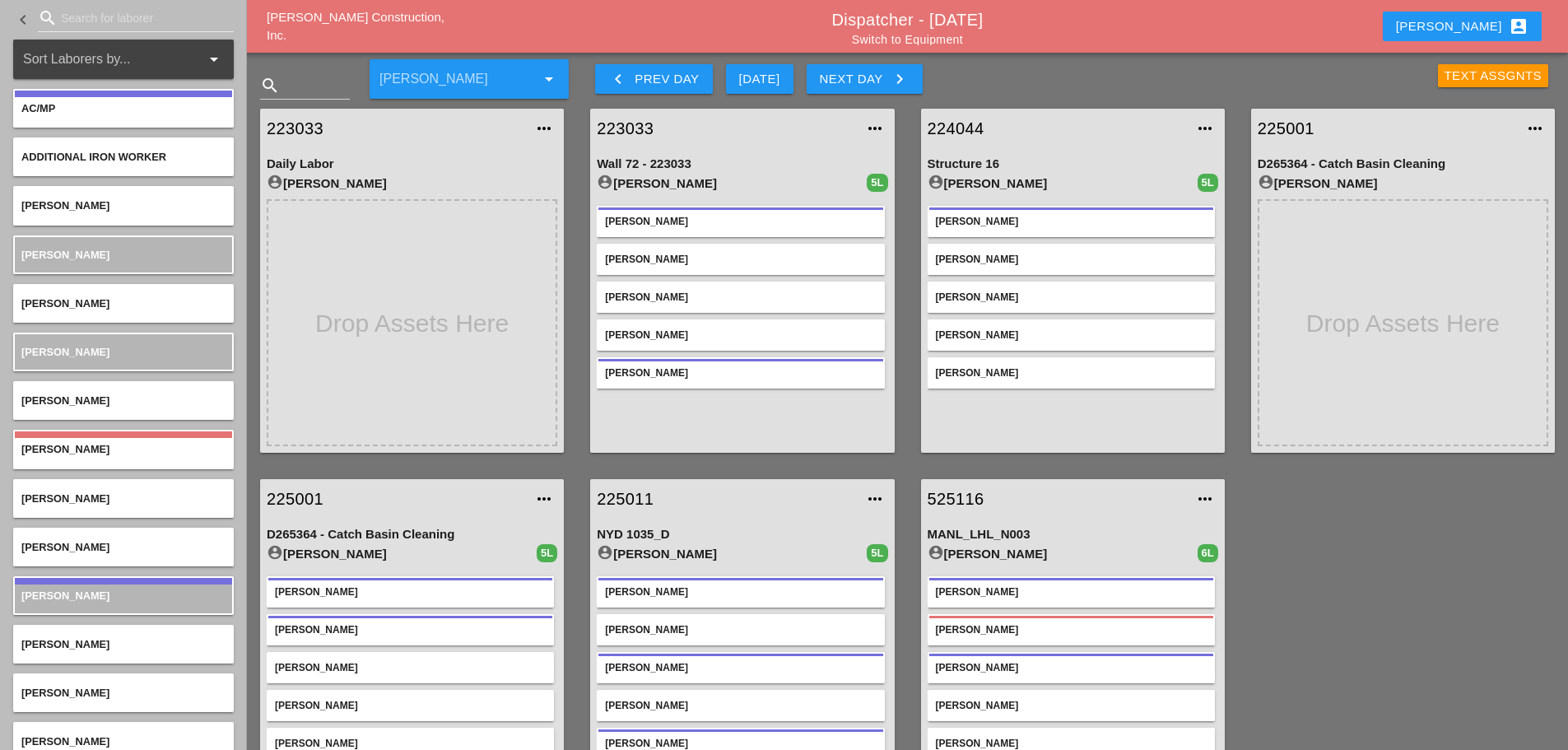
click at [619, 501] on link "225011" at bounding box center [725, 498] width 258 height 24
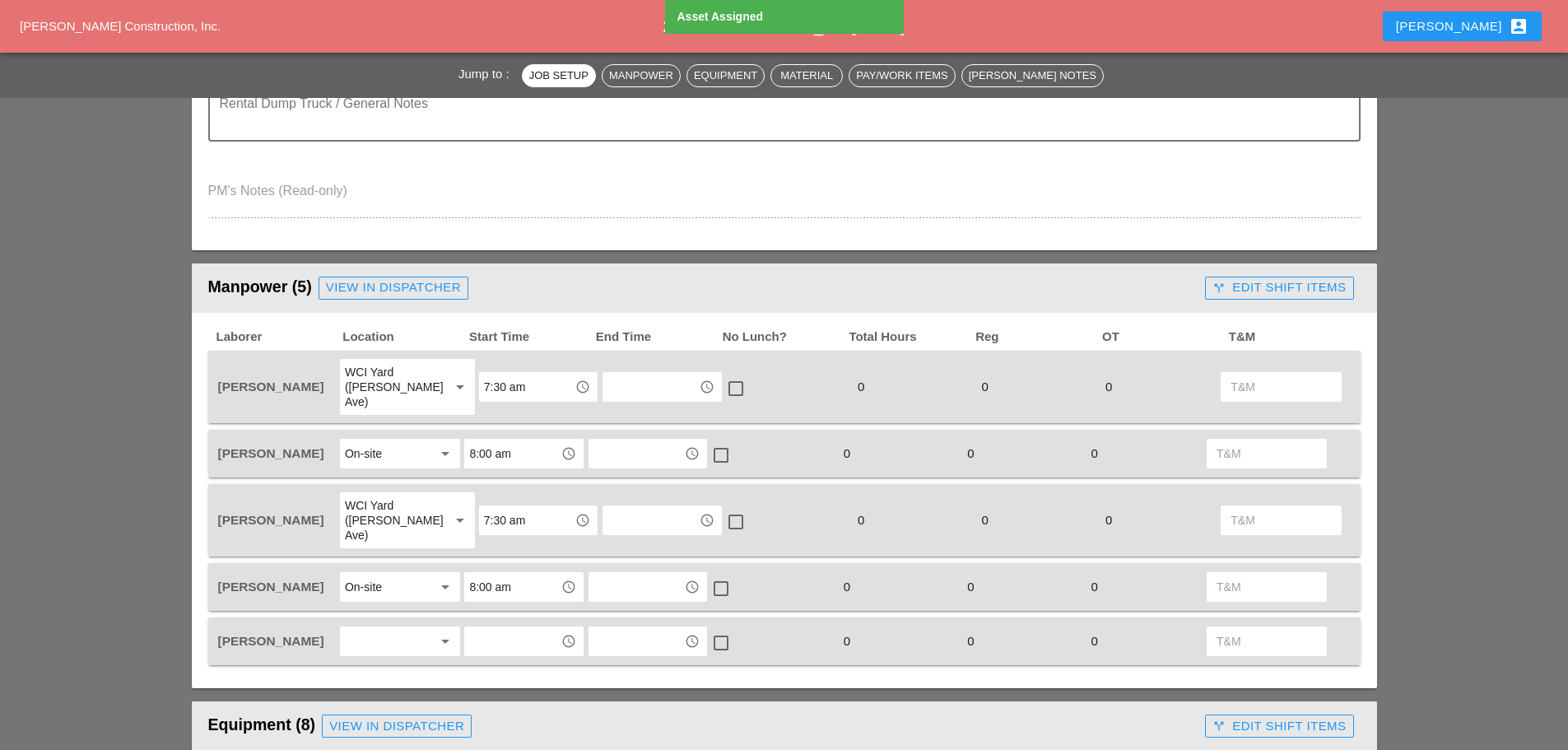
scroll to position [823, 0]
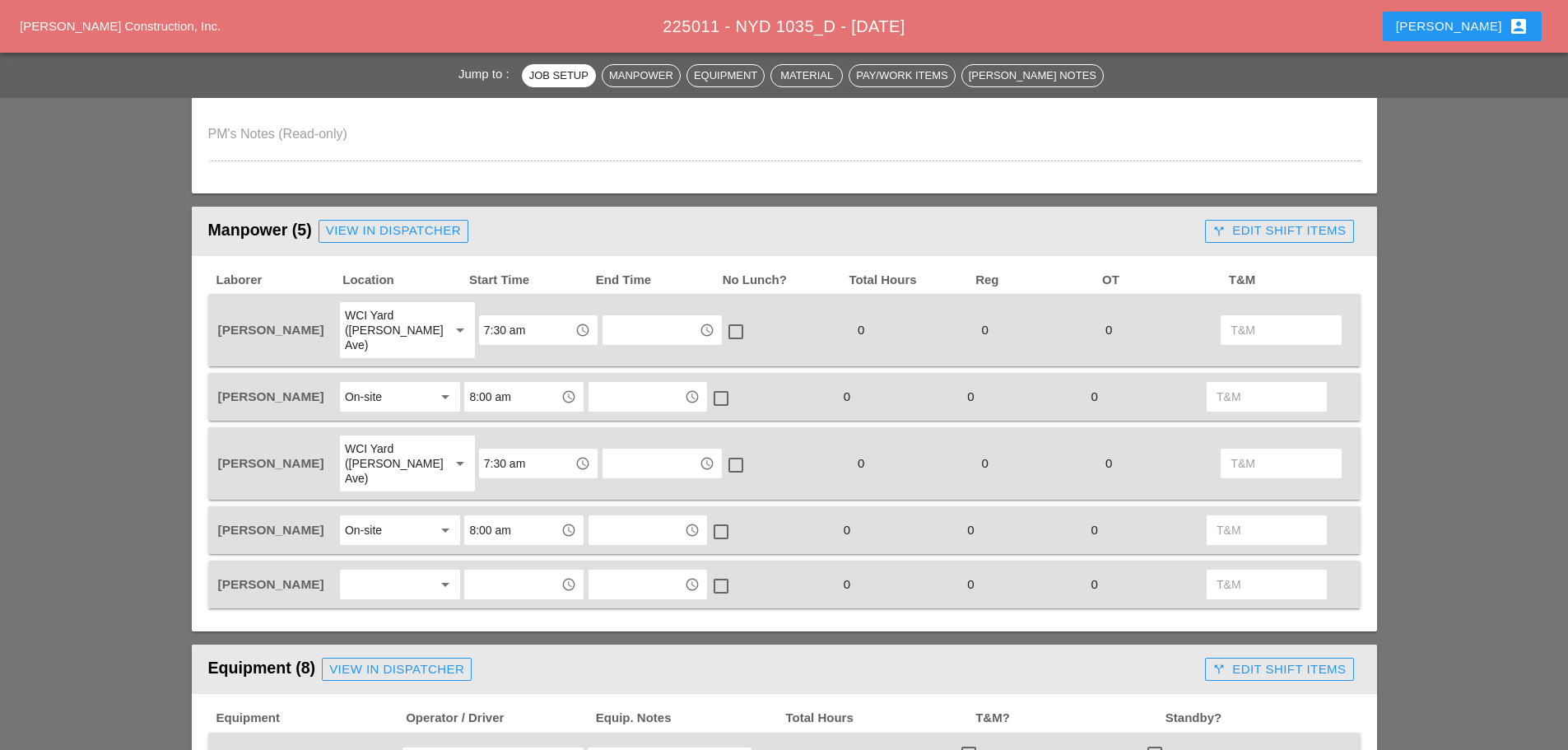
click at [401, 441] on div "WCI Yard (Provost Ave)" at bounding box center [390, 463] width 91 height 44
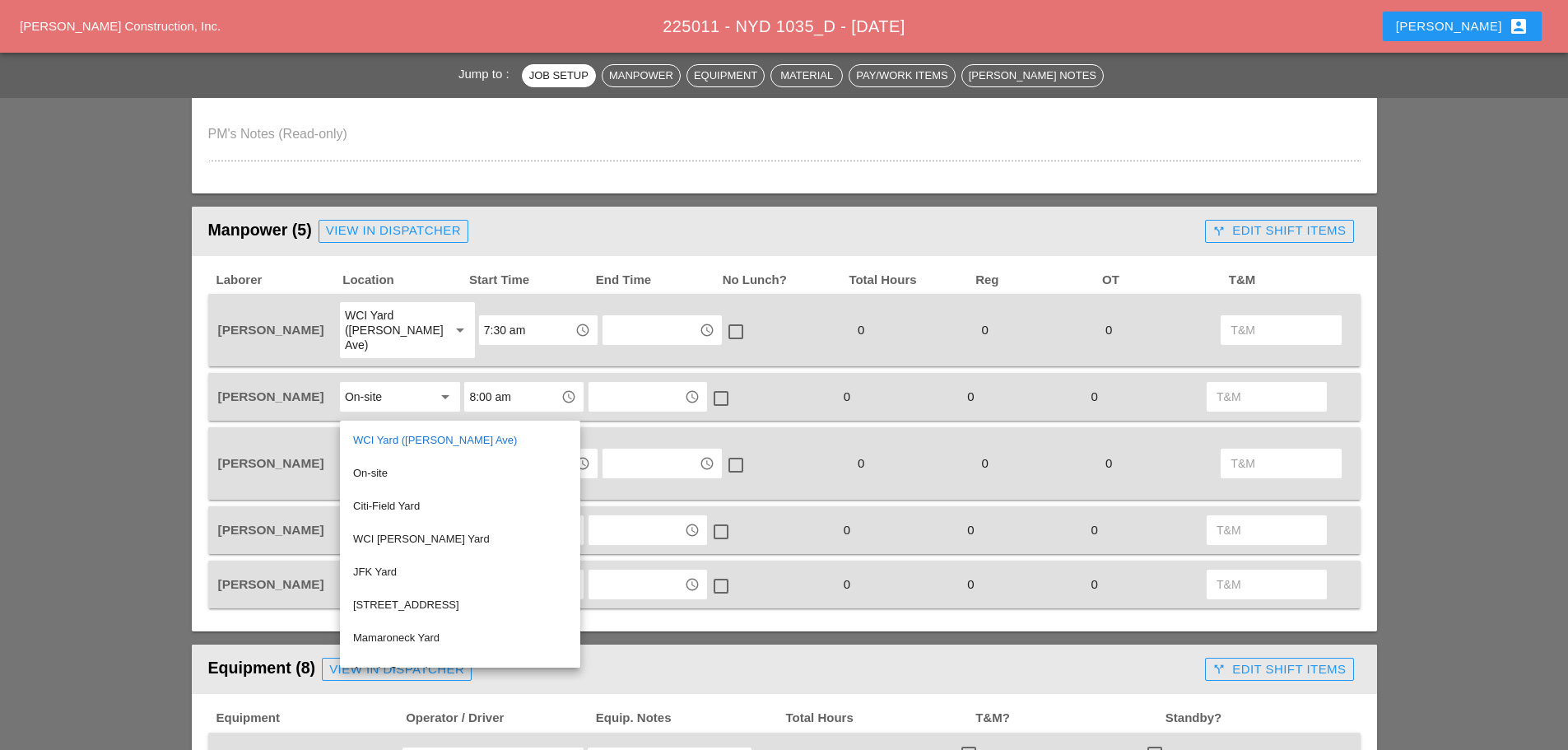
click at [374, 469] on div "On-site" at bounding box center [459, 473] width 214 height 20
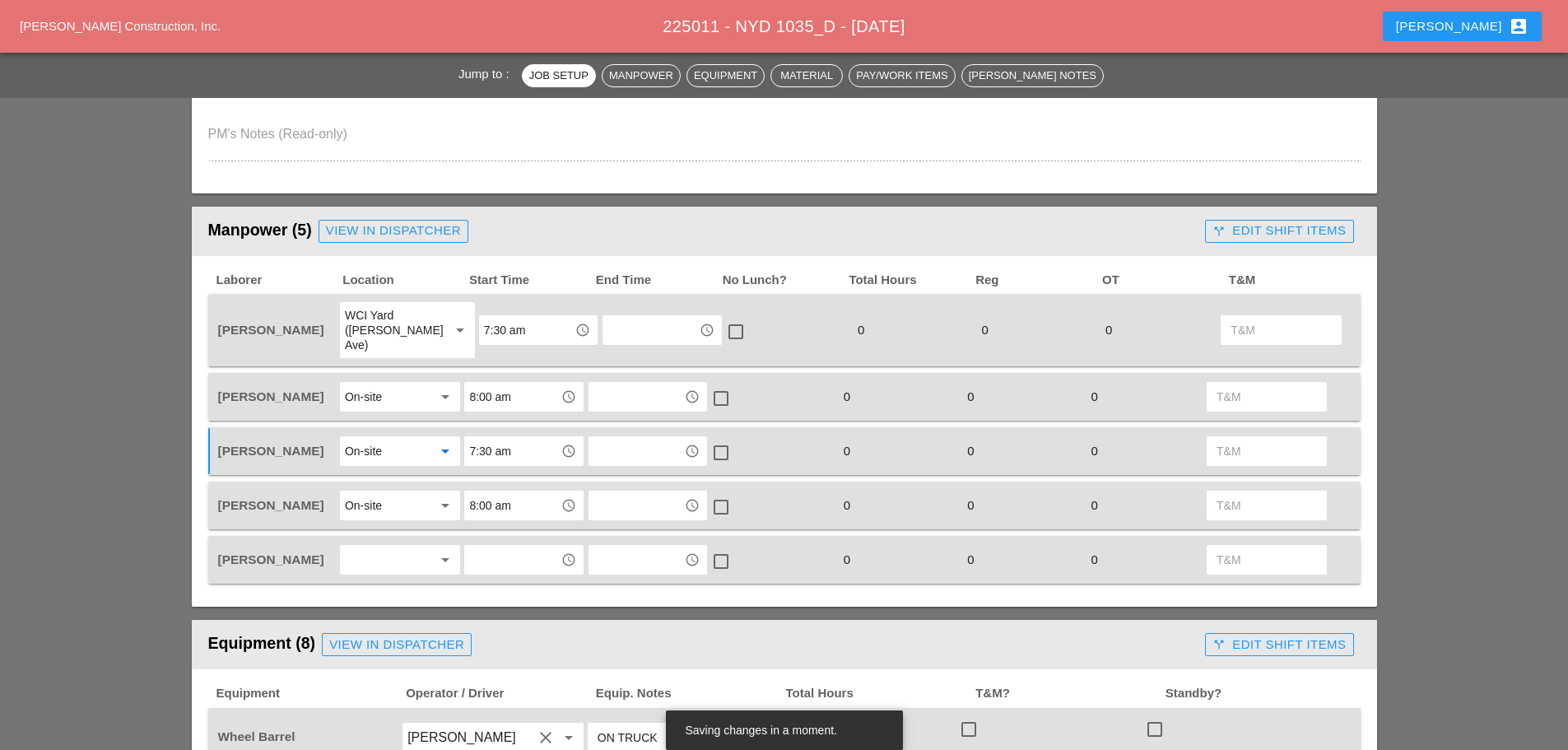
click at [532, 438] on input "7:30 am" at bounding box center [512, 451] width 86 height 26
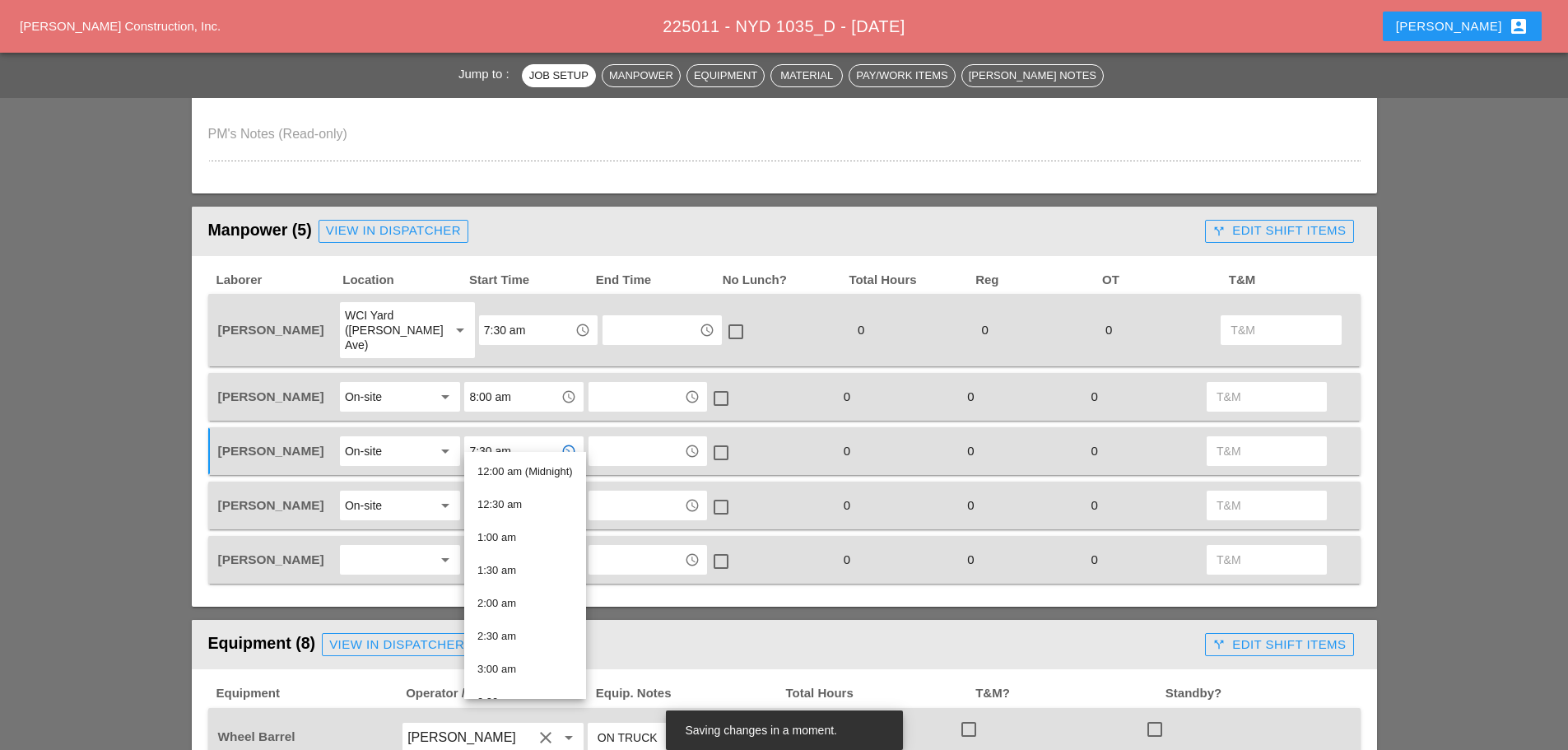
scroll to position [329, 0]
click at [515, 671] on div "8:00 am" at bounding box center [525, 669] width 96 height 20
type input "8:00 am"
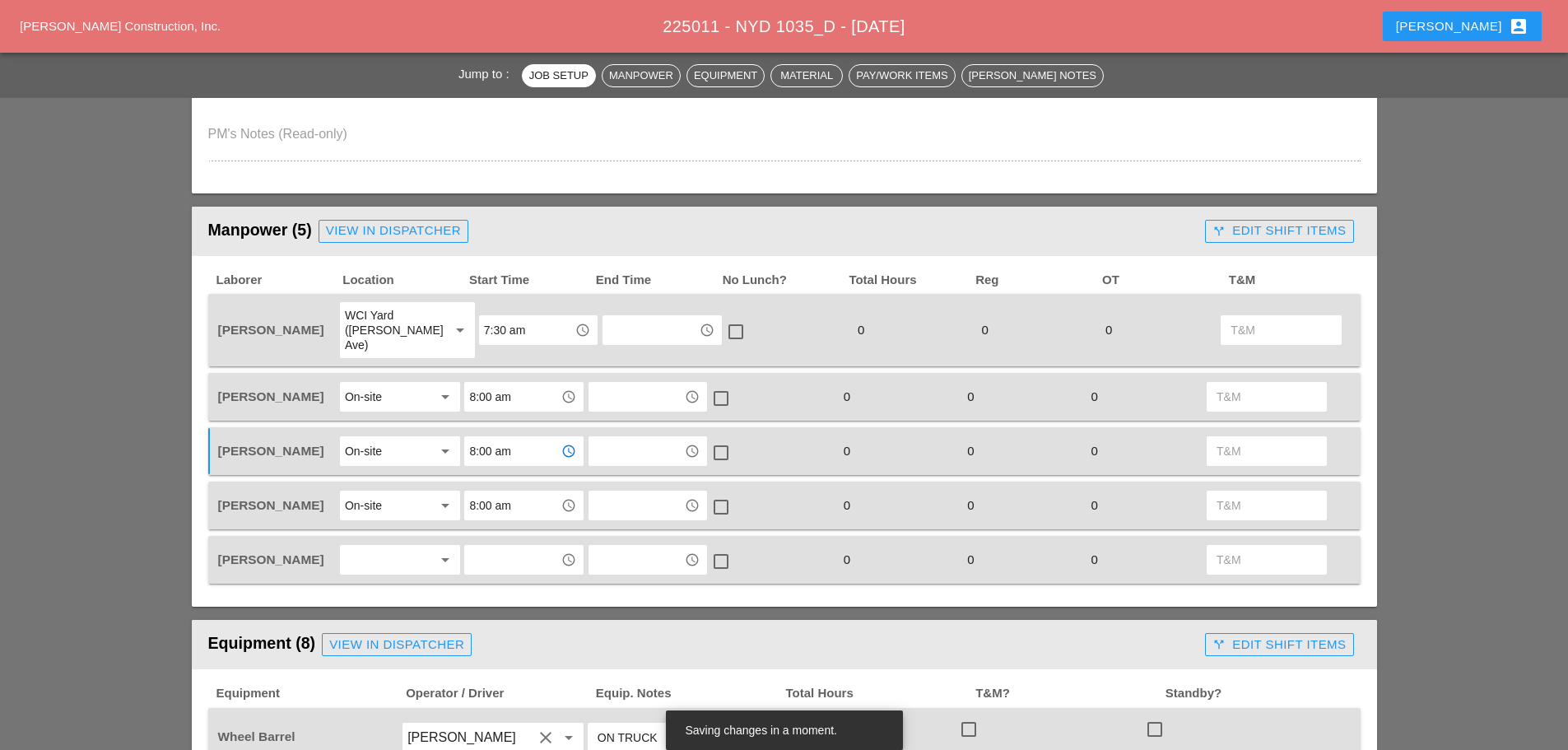
click at [393, 546] on div at bounding box center [388, 559] width 87 height 26
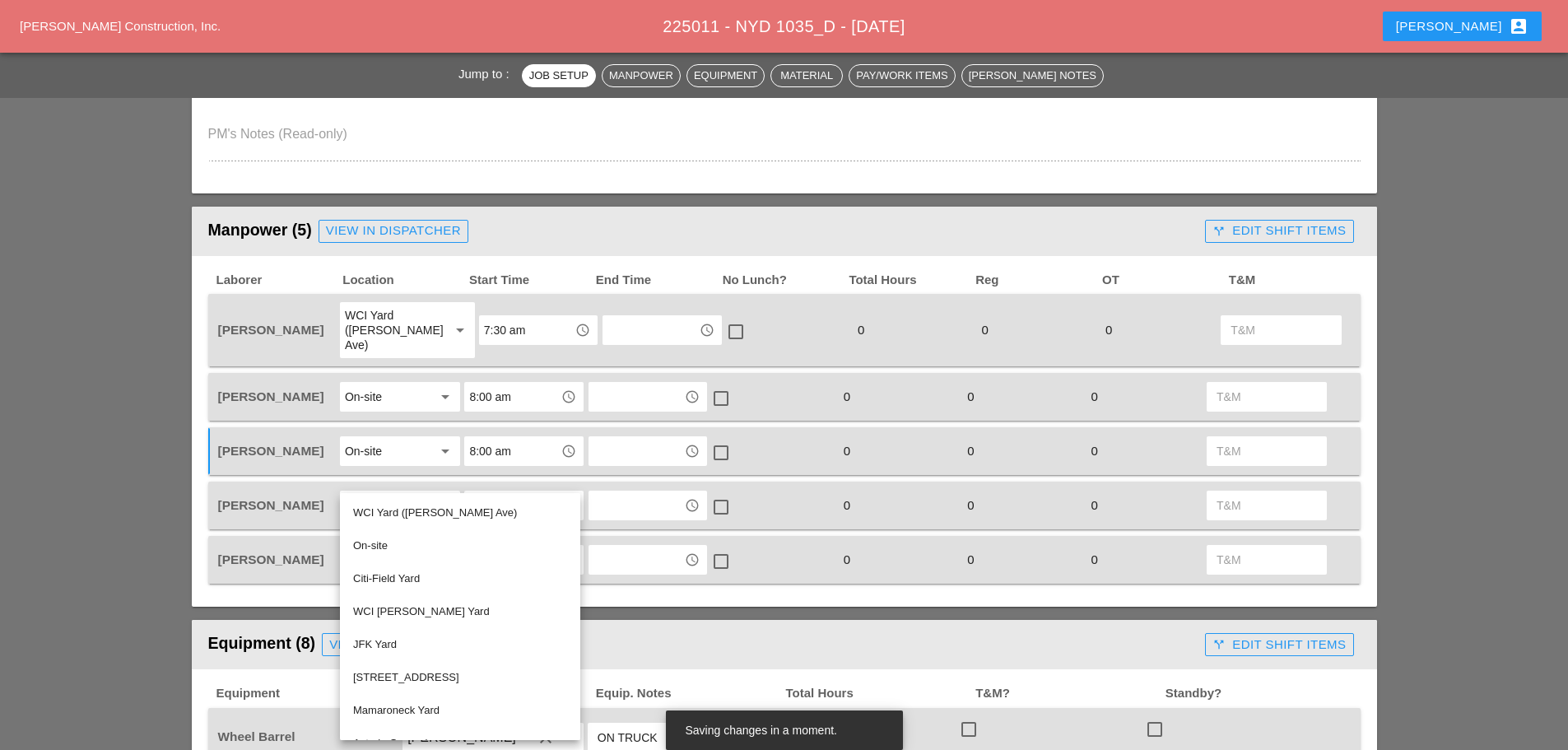
drag, startPoint x: 393, startPoint y: 509, endPoint x: 424, endPoint y: 516, distance: 31.8
click at [394, 509] on div "WCI Yard (Provost Ave)" at bounding box center [459, 513] width 214 height 20
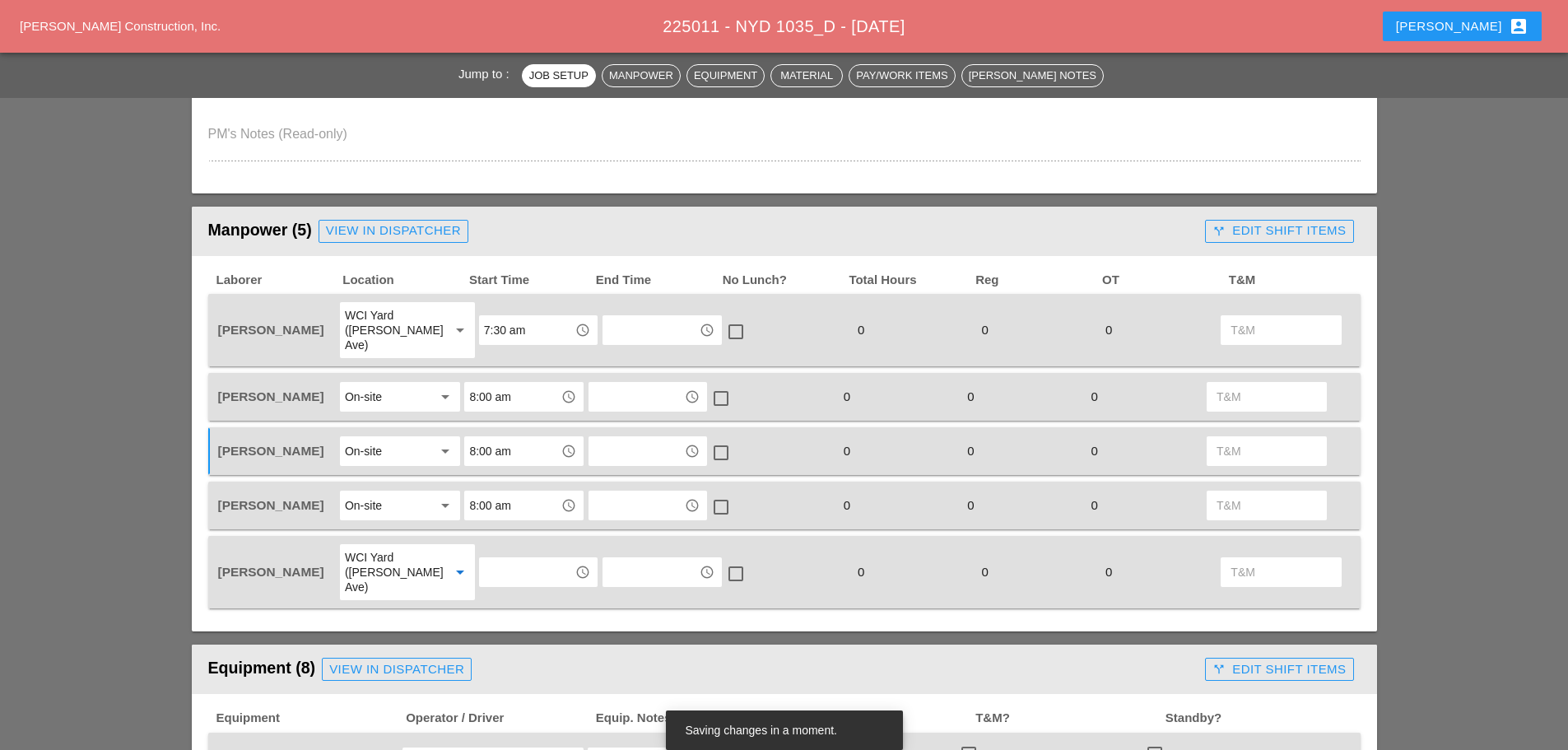
click at [508, 559] on input "text" at bounding box center [526, 572] width 86 height 26
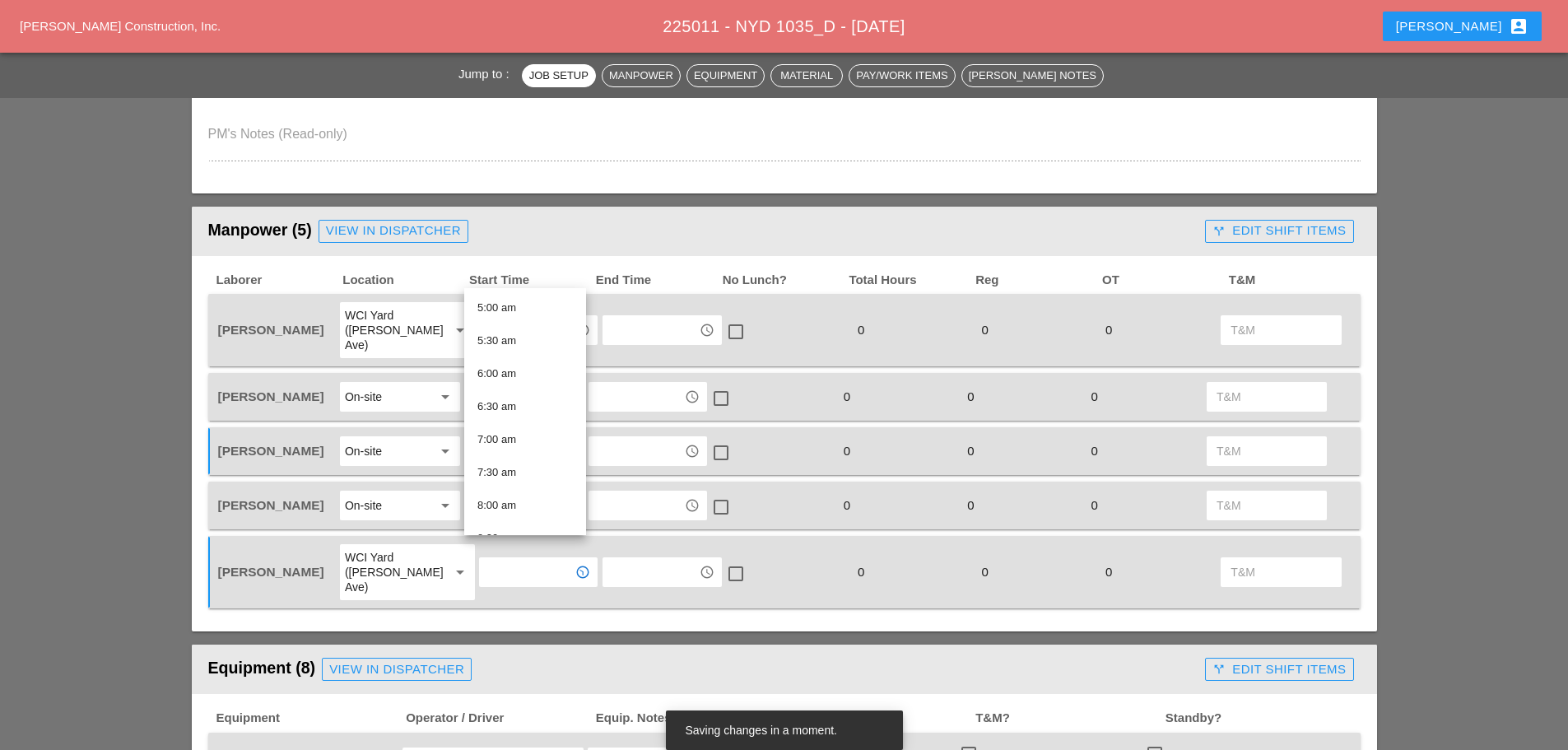
click at [510, 473] on div "7:30 am" at bounding box center [525, 472] width 96 height 20
type input "7:30 am"
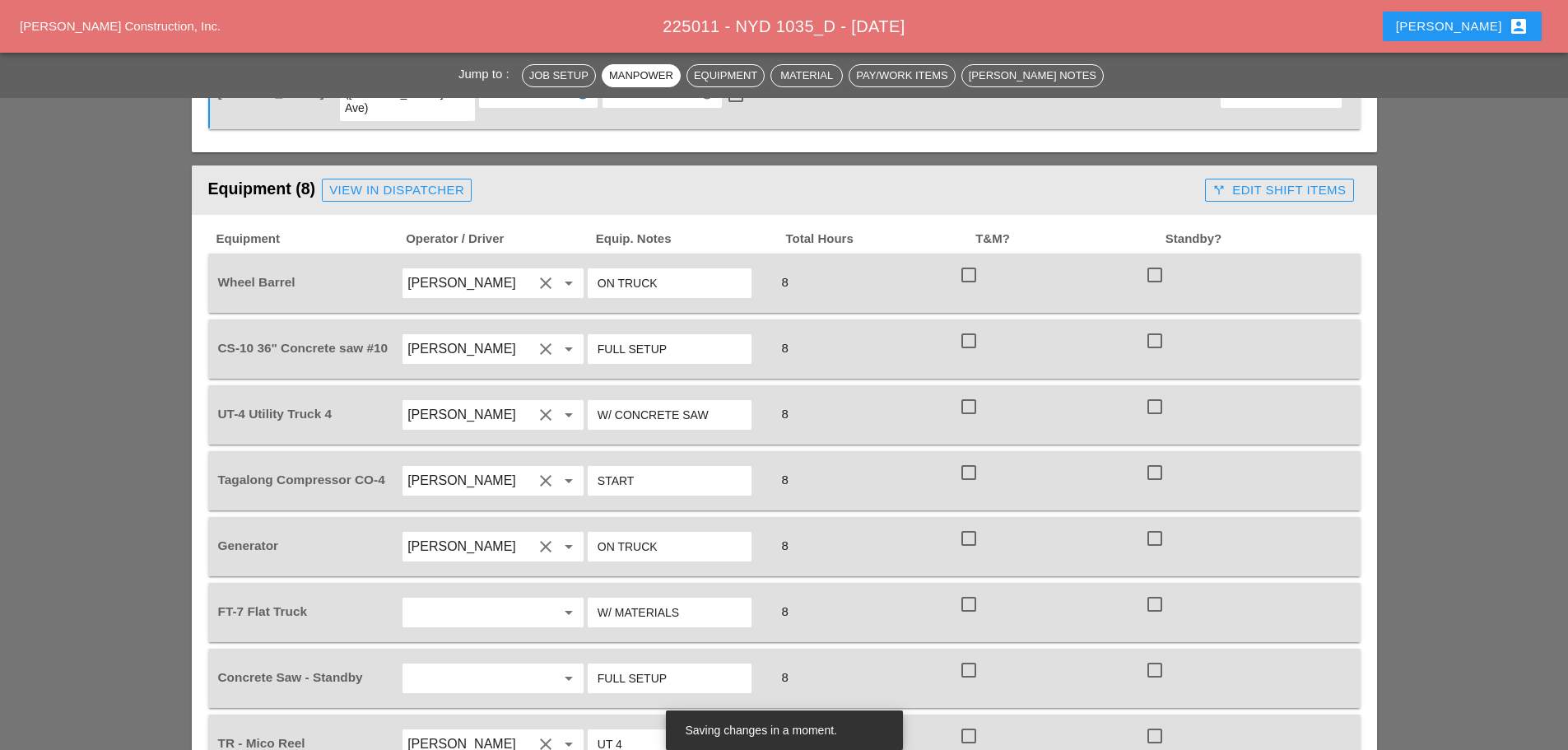
scroll to position [1317, 0]
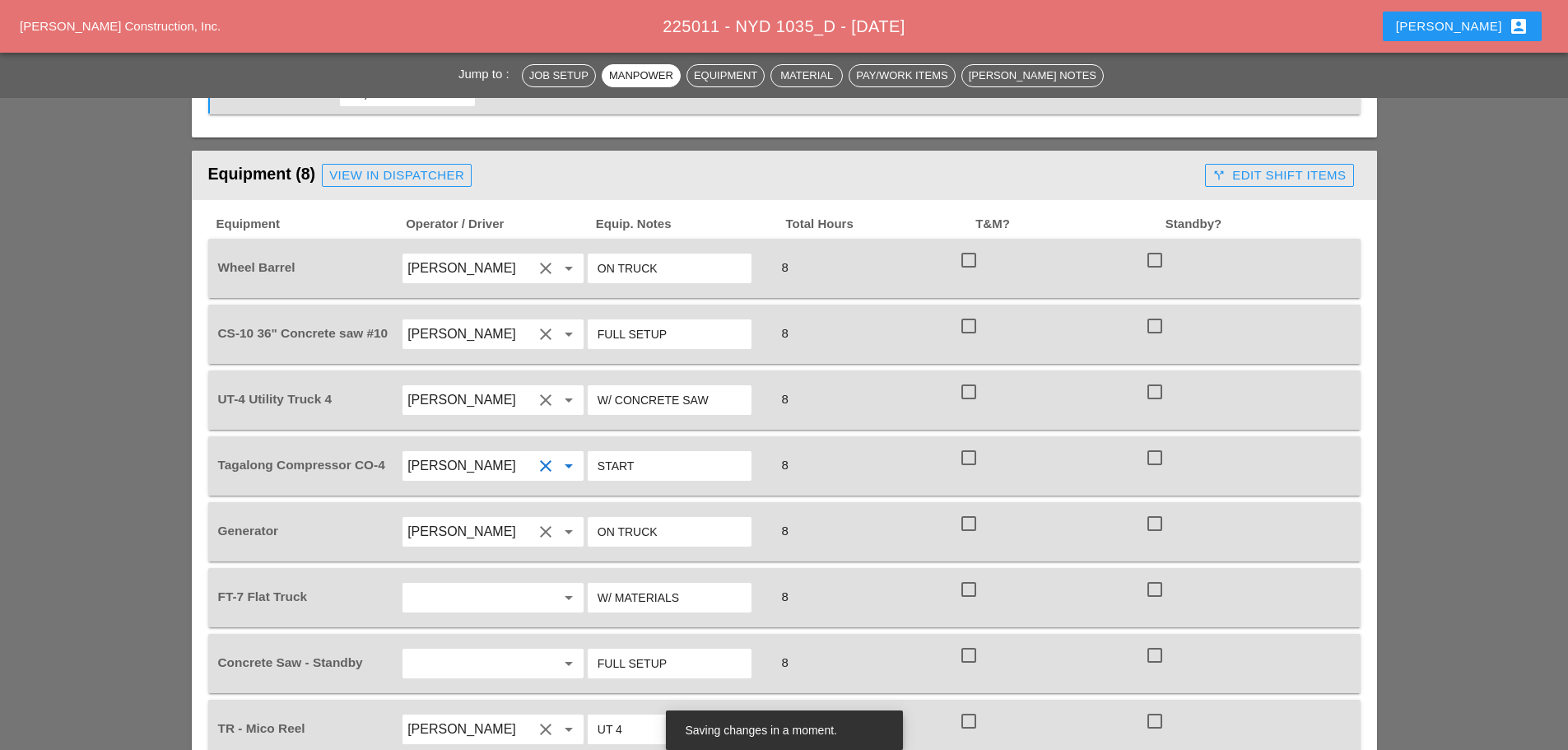
click at [471, 453] on input "[PERSON_NAME]" at bounding box center [469, 466] width 125 height 26
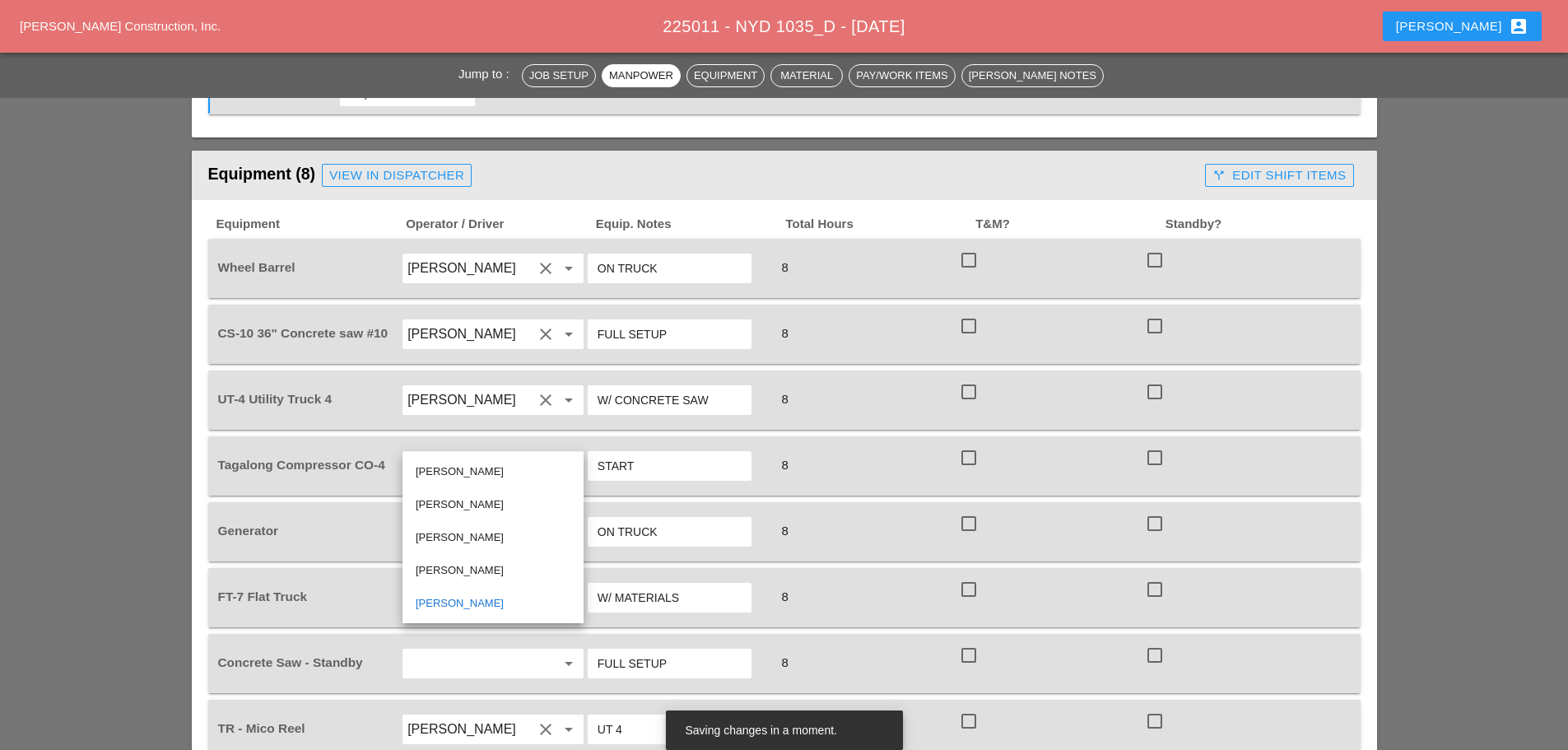
click at [470, 569] on div "[PERSON_NAME]" at bounding box center [493, 571] width 155 height 20
type input "[PERSON_NAME]"
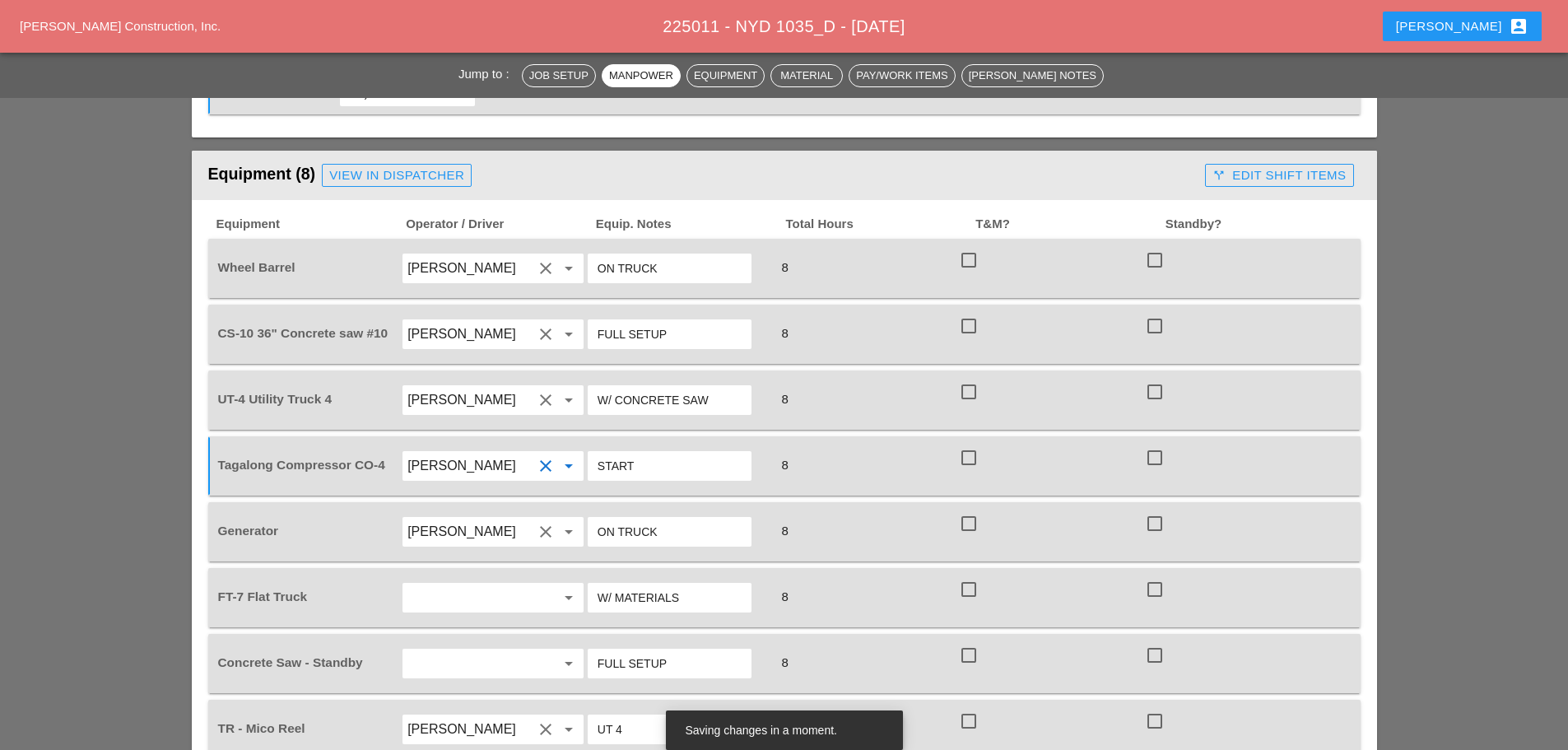
click at [474, 584] on input "text" at bounding box center [469, 597] width 125 height 26
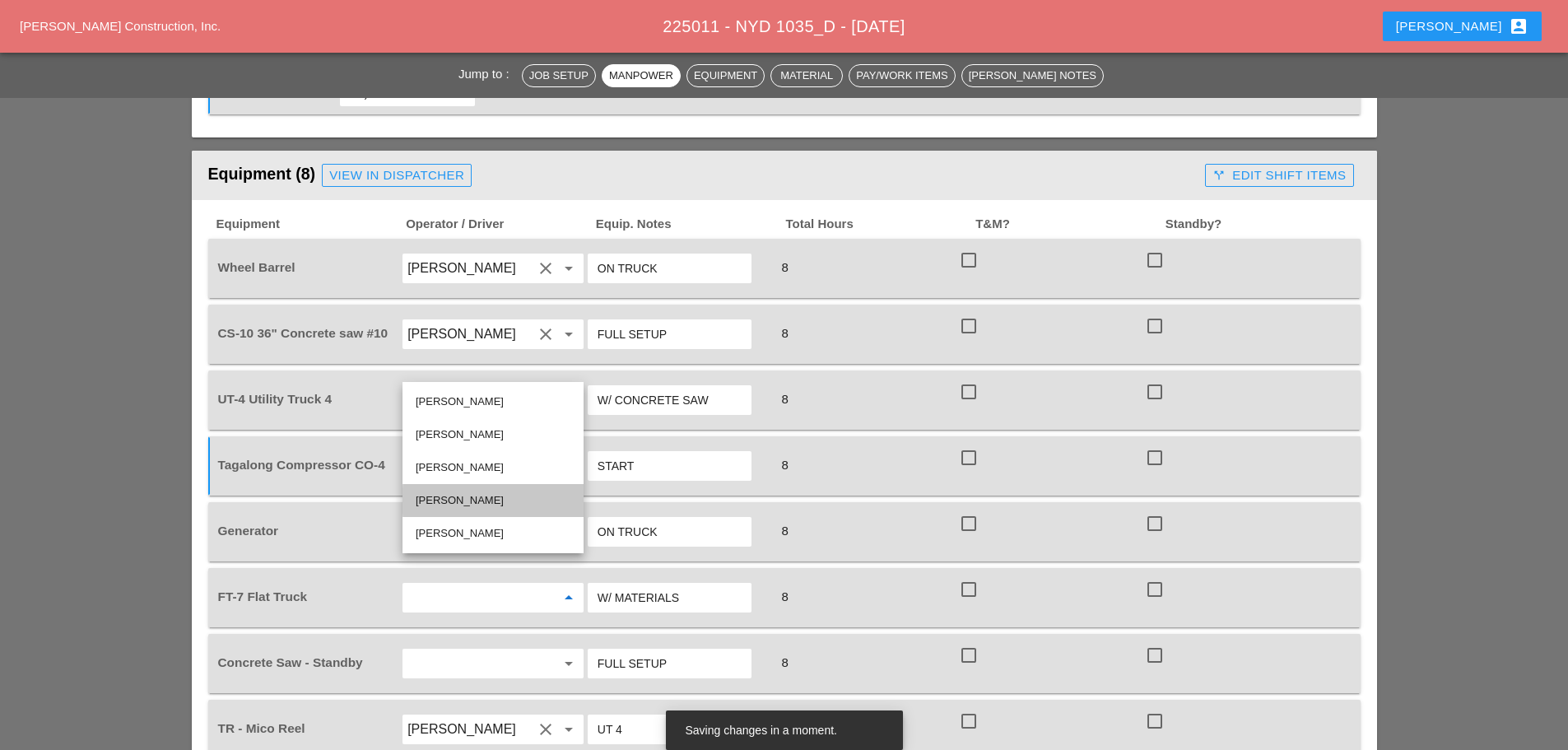
click at [461, 505] on div "[PERSON_NAME]" at bounding box center [493, 500] width 155 height 20
type input "[PERSON_NAME]"
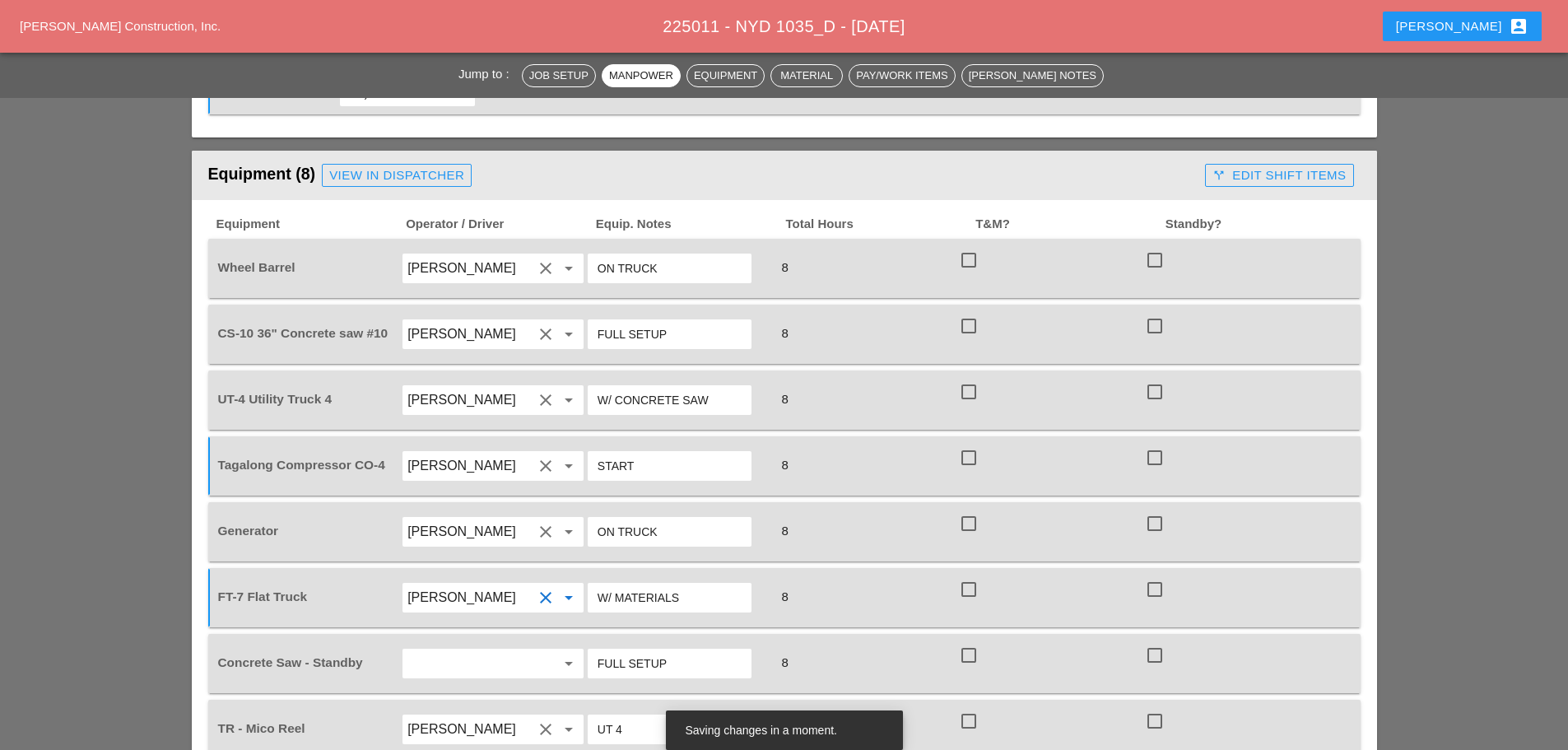
click at [453, 650] on input "text" at bounding box center [469, 663] width 125 height 26
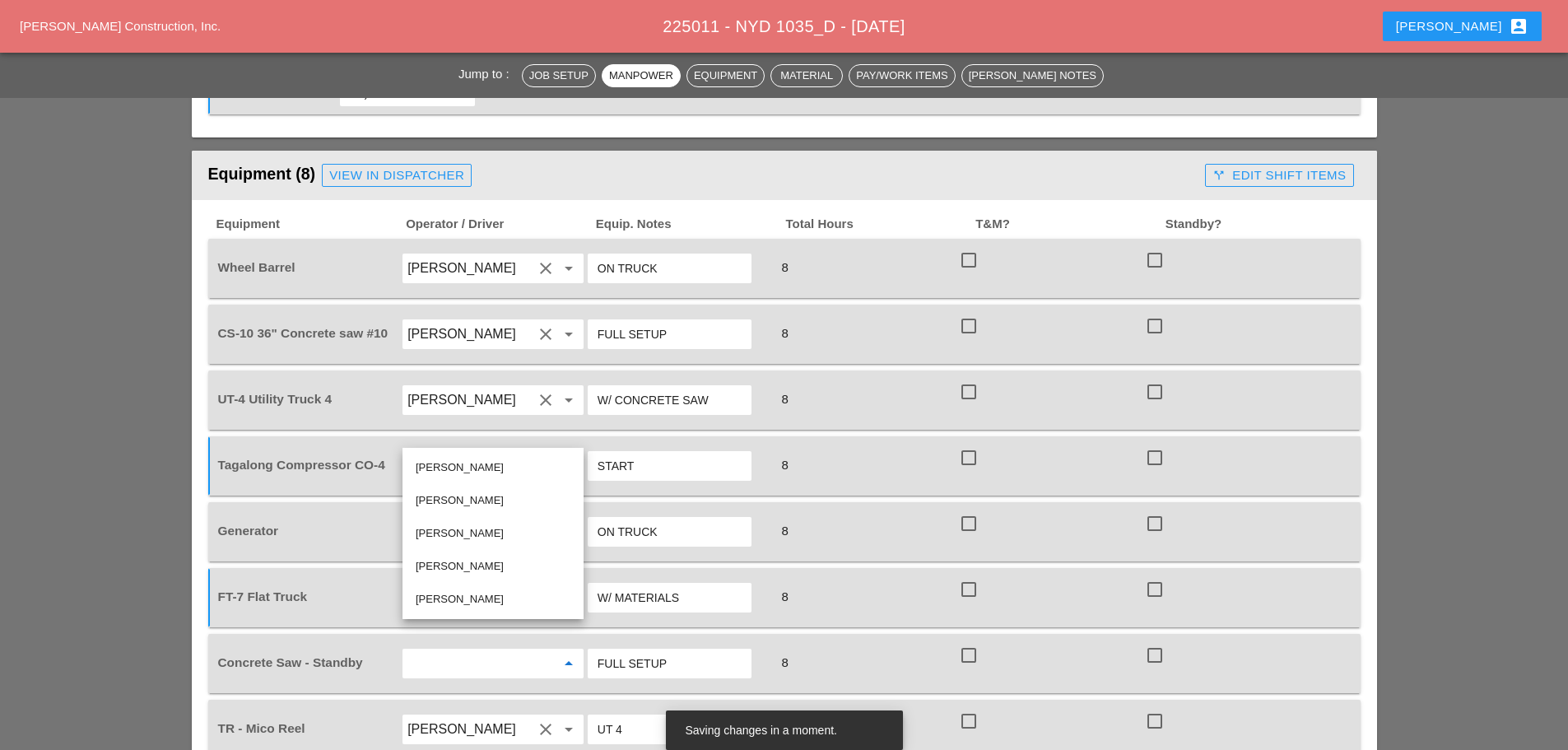
click at [468, 563] on div "[PERSON_NAME]" at bounding box center [493, 566] width 155 height 20
type input "[PERSON_NAME]"
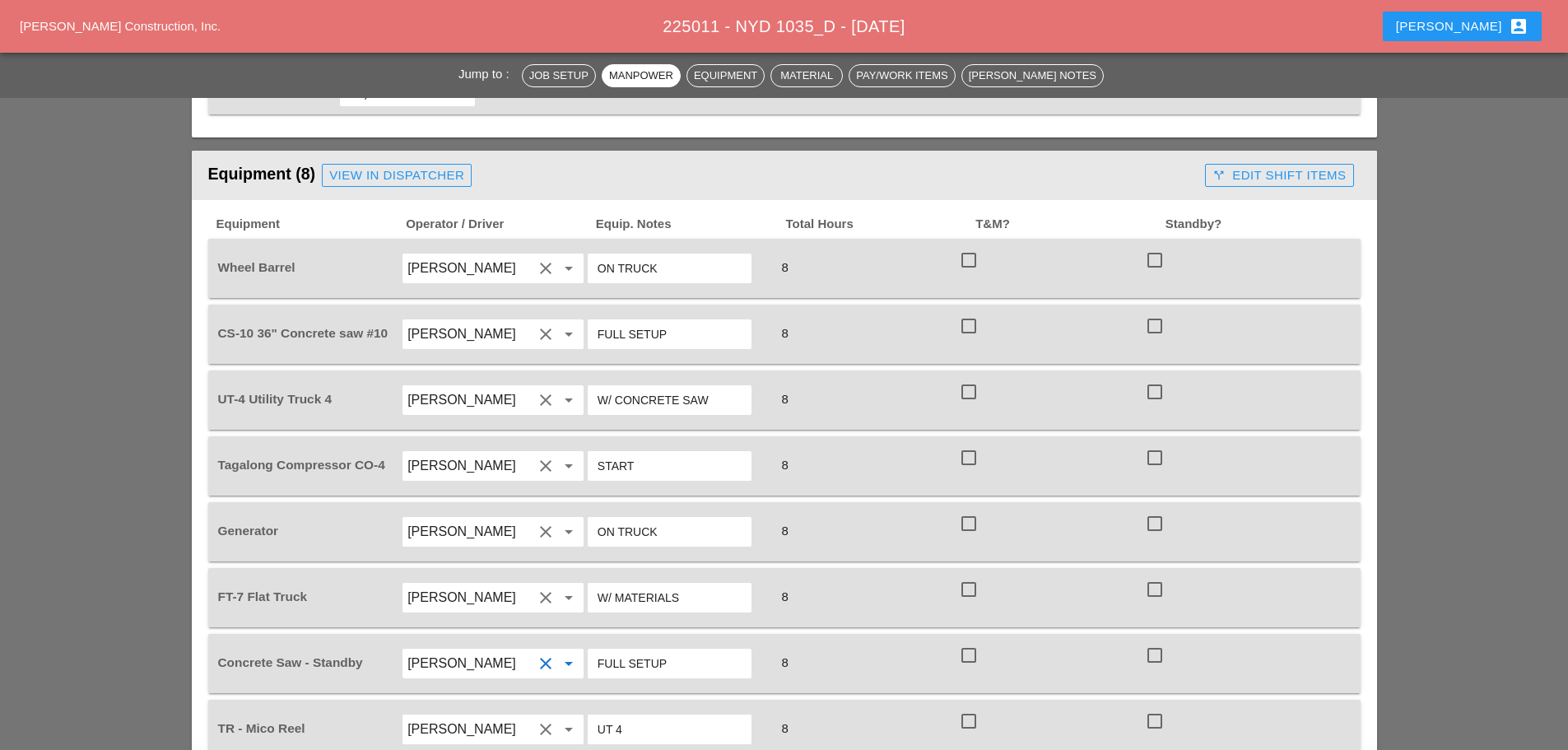
click at [677, 453] on input "START" at bounding box center [669, 466] width 144 height 26
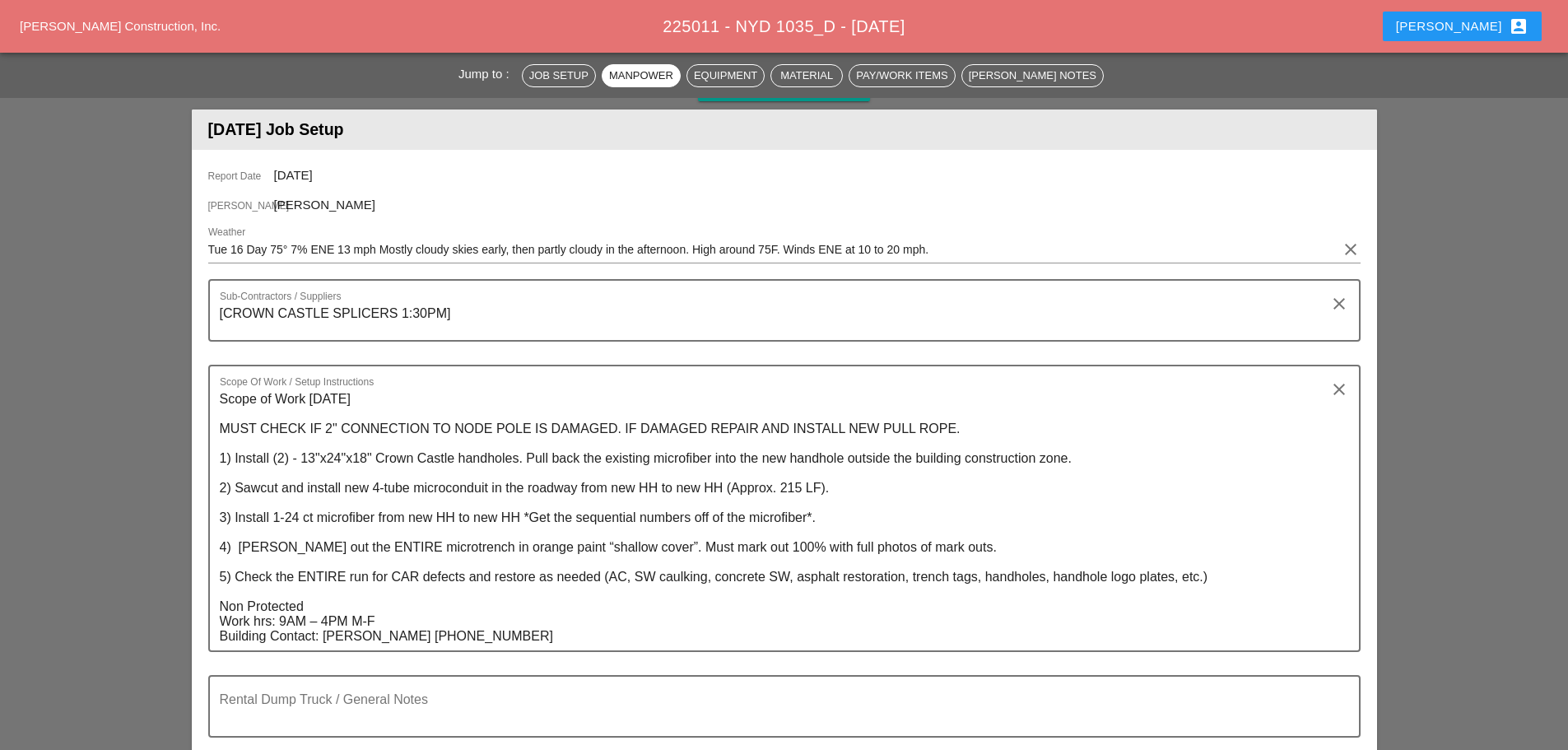
scroll to position [0, 0]
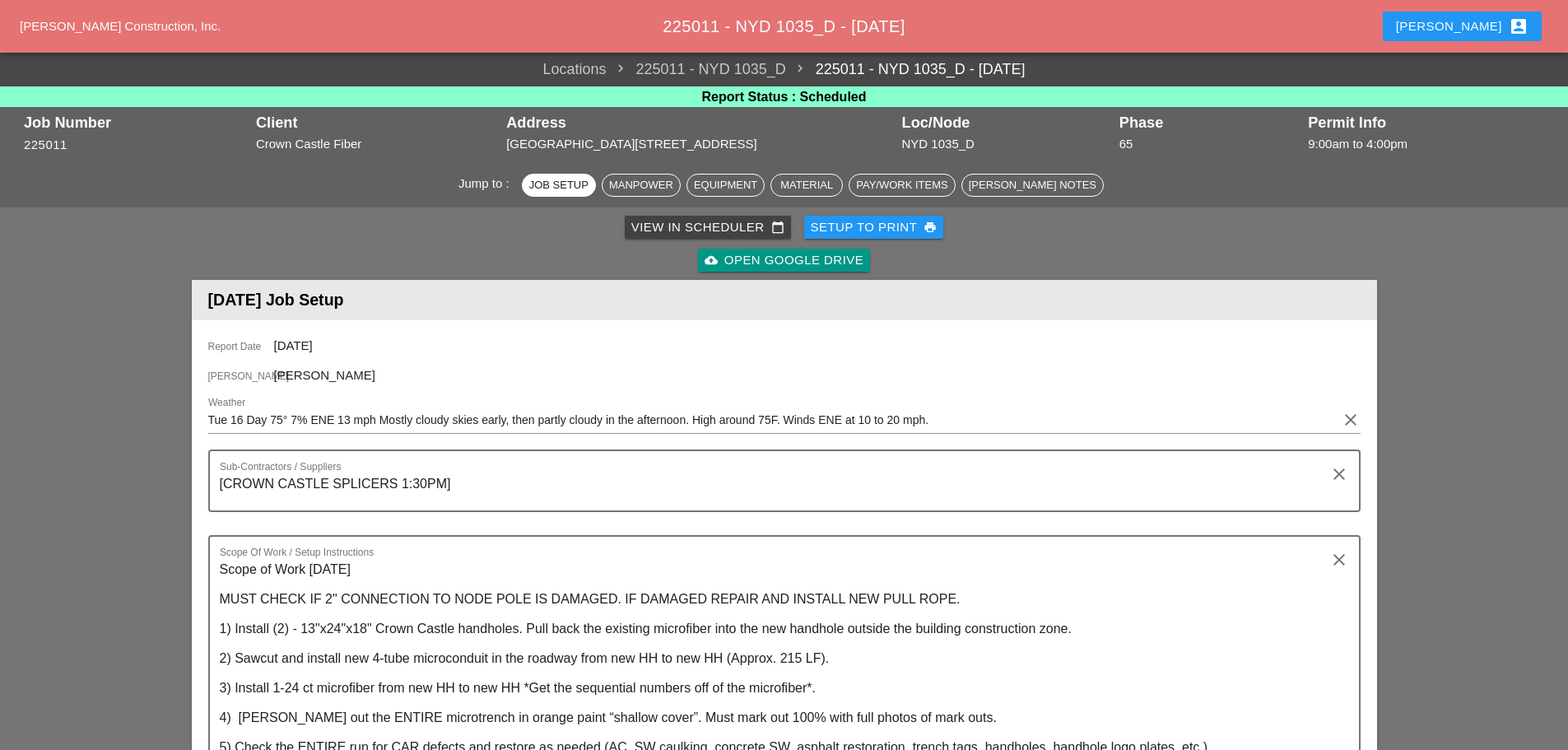
type input "START FT7"
click at [859, 232] on div "Setup to Print print" at bounding box center [874, 227] width 127 height 19
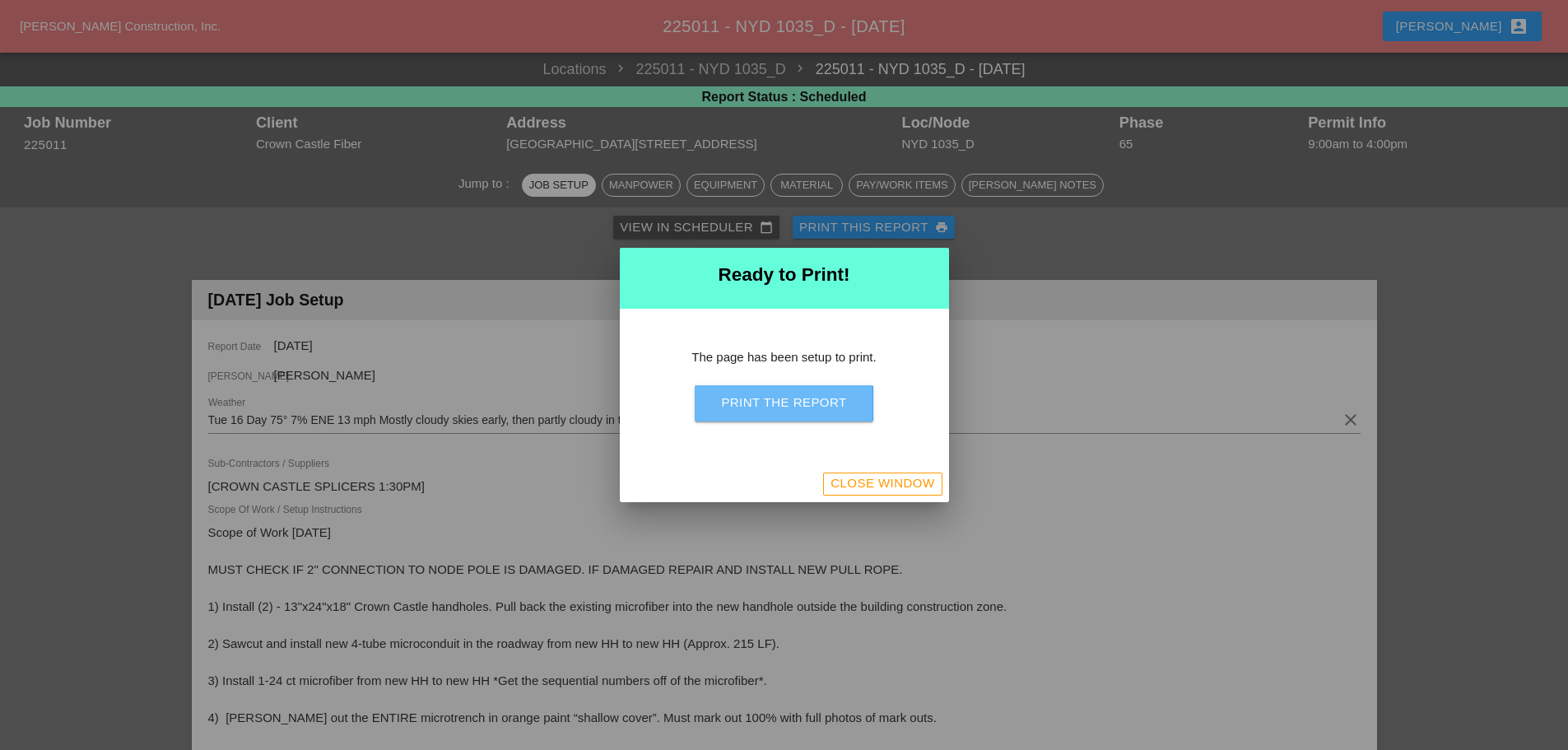
click at [781, 414] on button "Print the Report" at bounding box center [783, 403] width 178 height 36
click at [899, 481] on div "Close Window" at bounding box center [882, 483] width 104 height 19
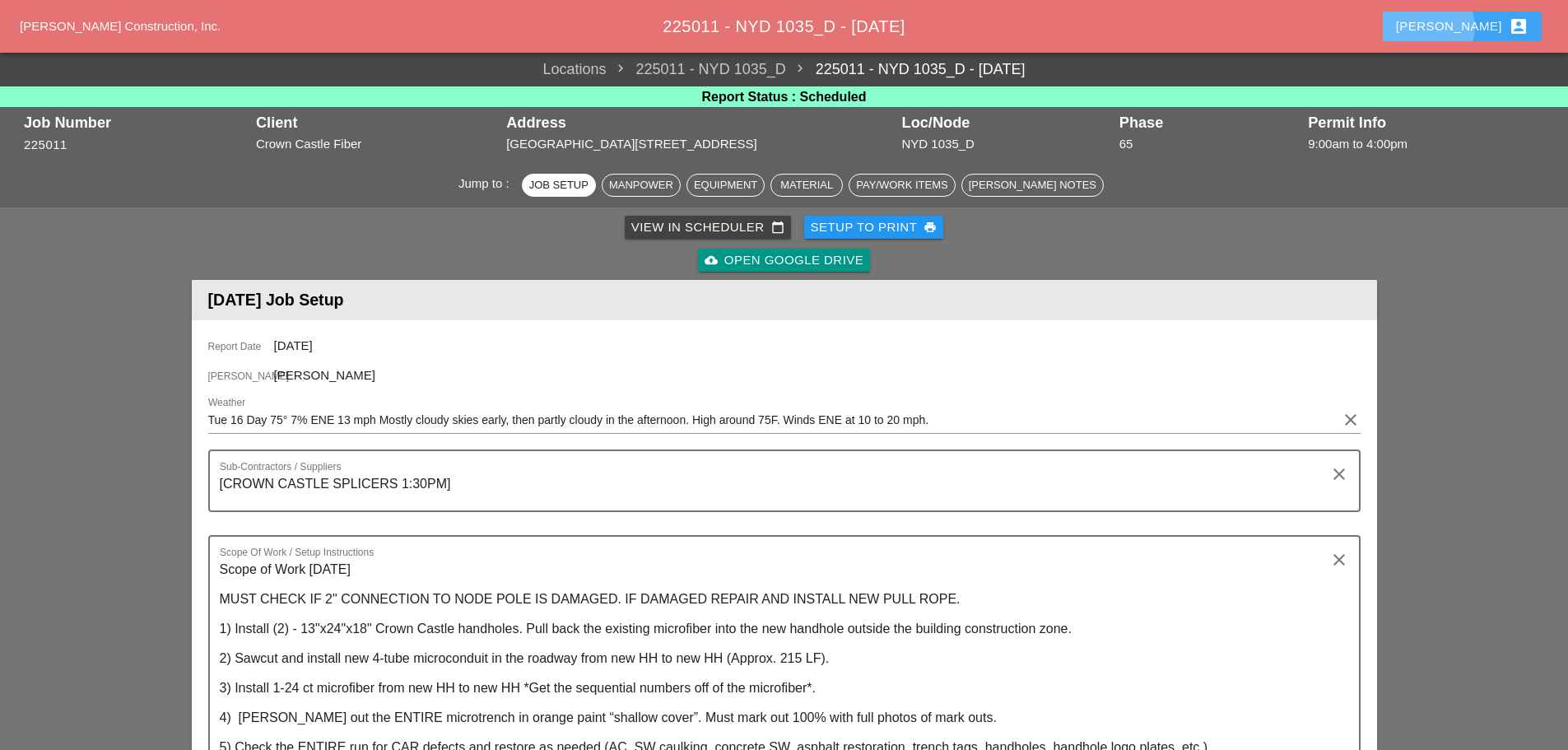
click at [1478, 34] on div "Enrico account_box" at bounding box center [1461, 26] width 133 height 20
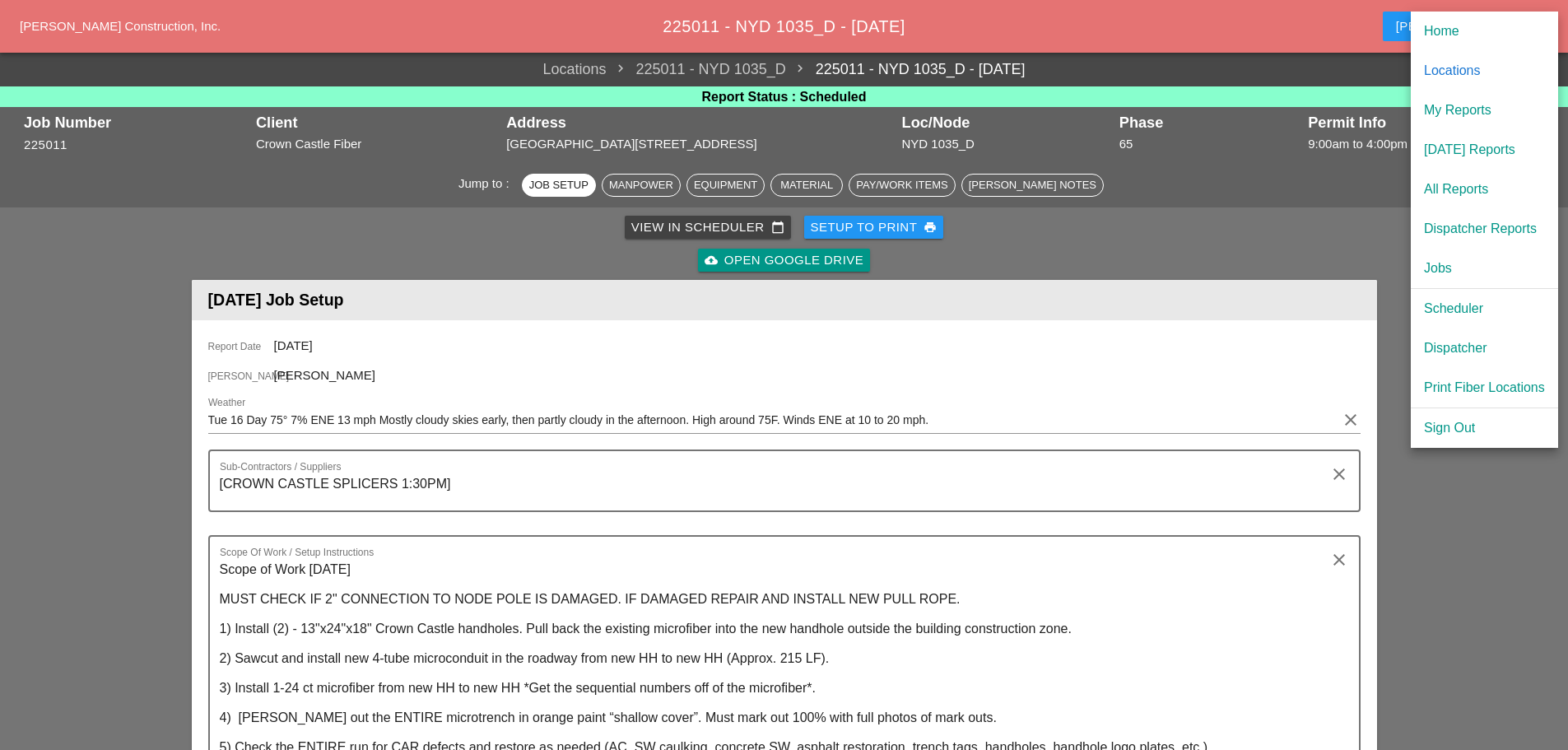
click at [1449, 347] on div "Dispatcher" at bounding box center [1484, 348] width 121 height 20
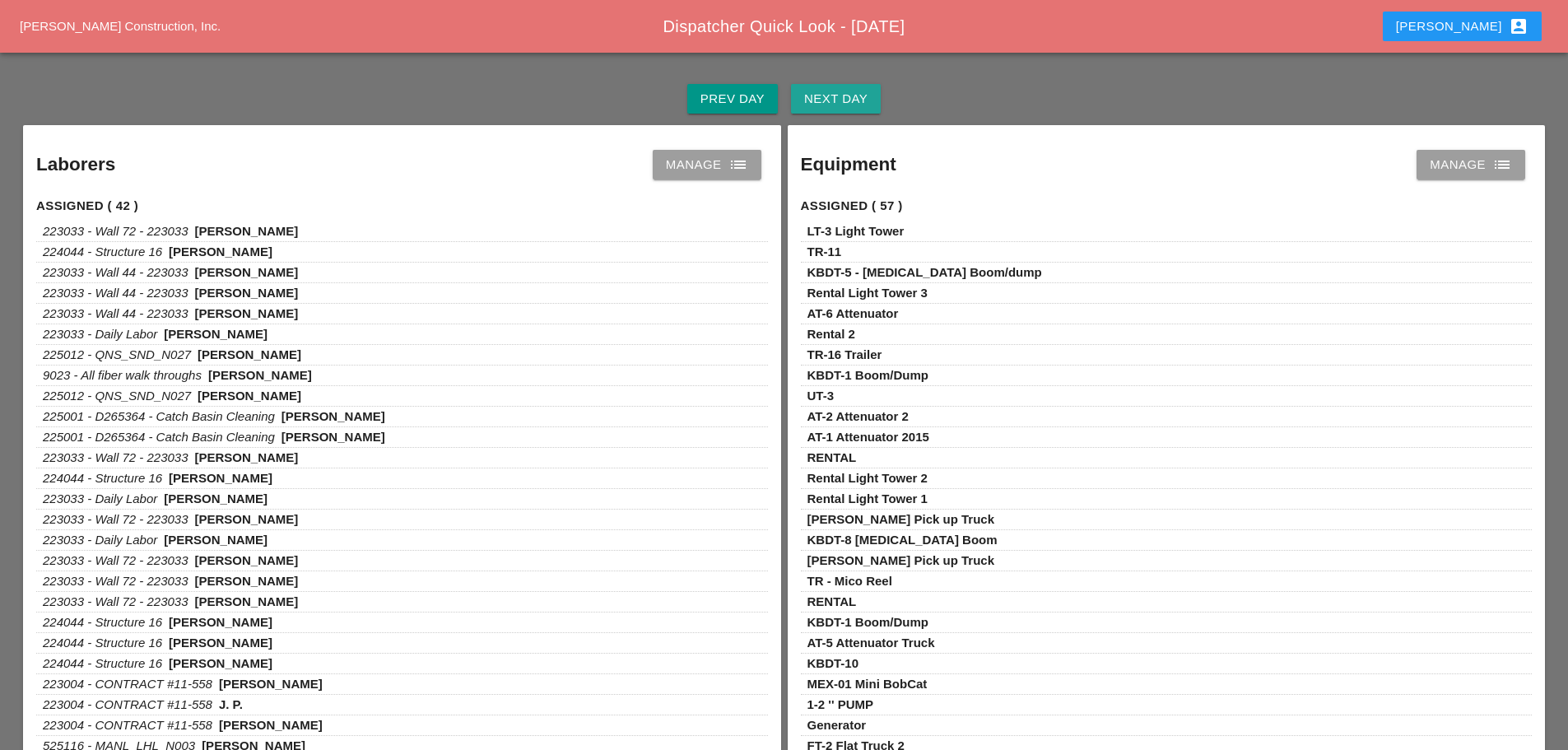
click at [850, 108] on div "Next Day" at bounding box center [836, 99] width 63 height 19
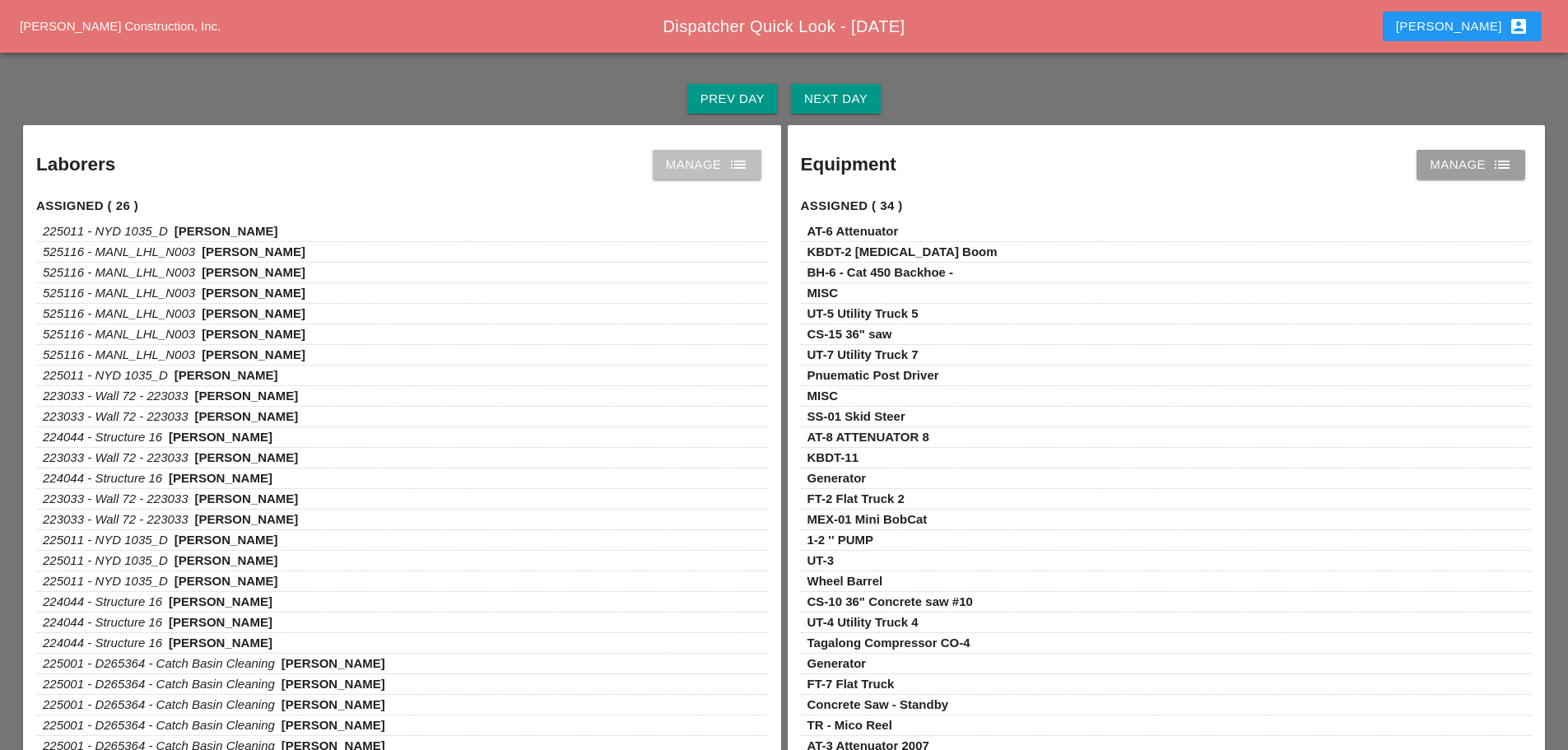
click at [733, 161] on icon "list" at bounding box center [738, 165] width 20 height 20
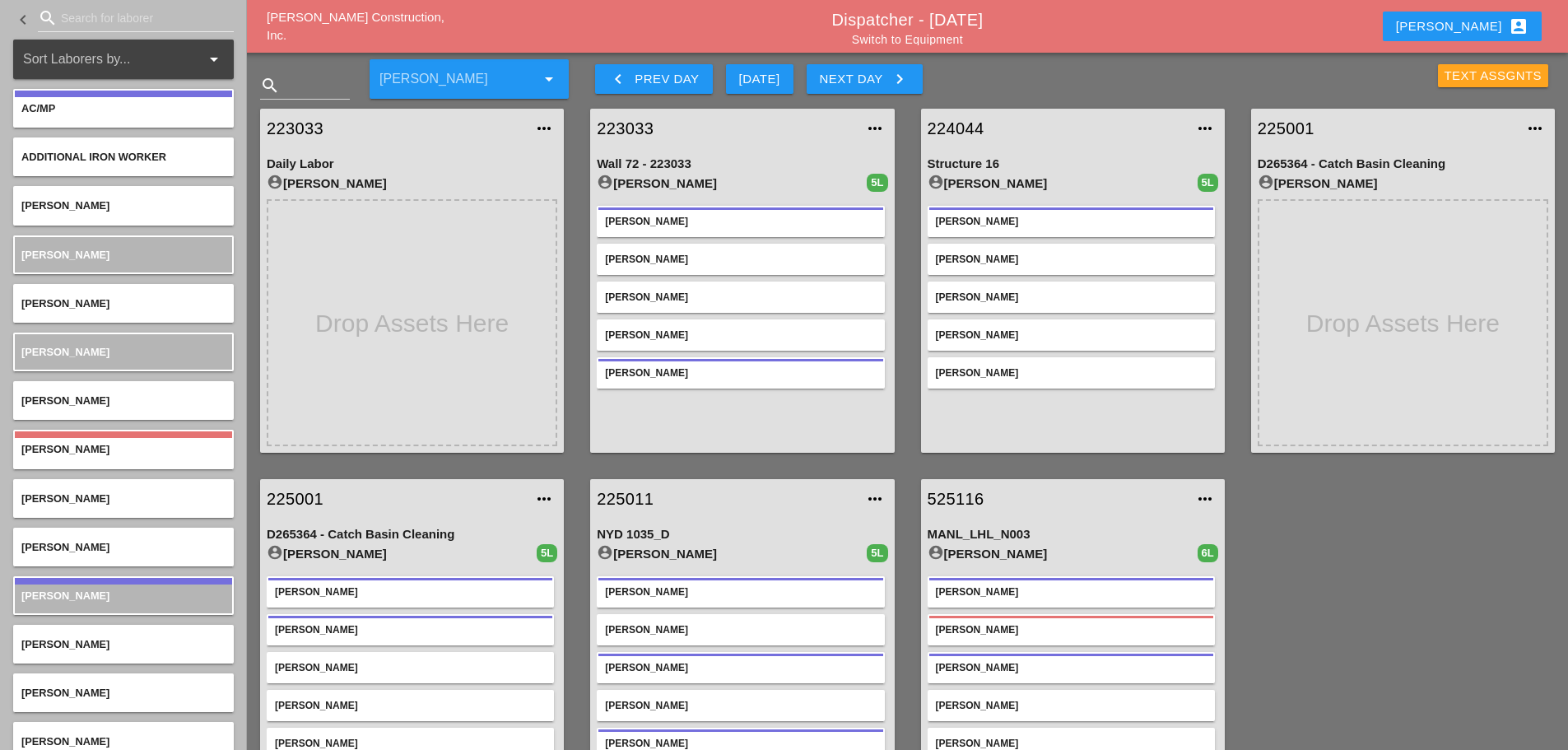
click at [1469, 77] on div "Text Assgnts" at bounding box center [1493, 76] width 98 height 19
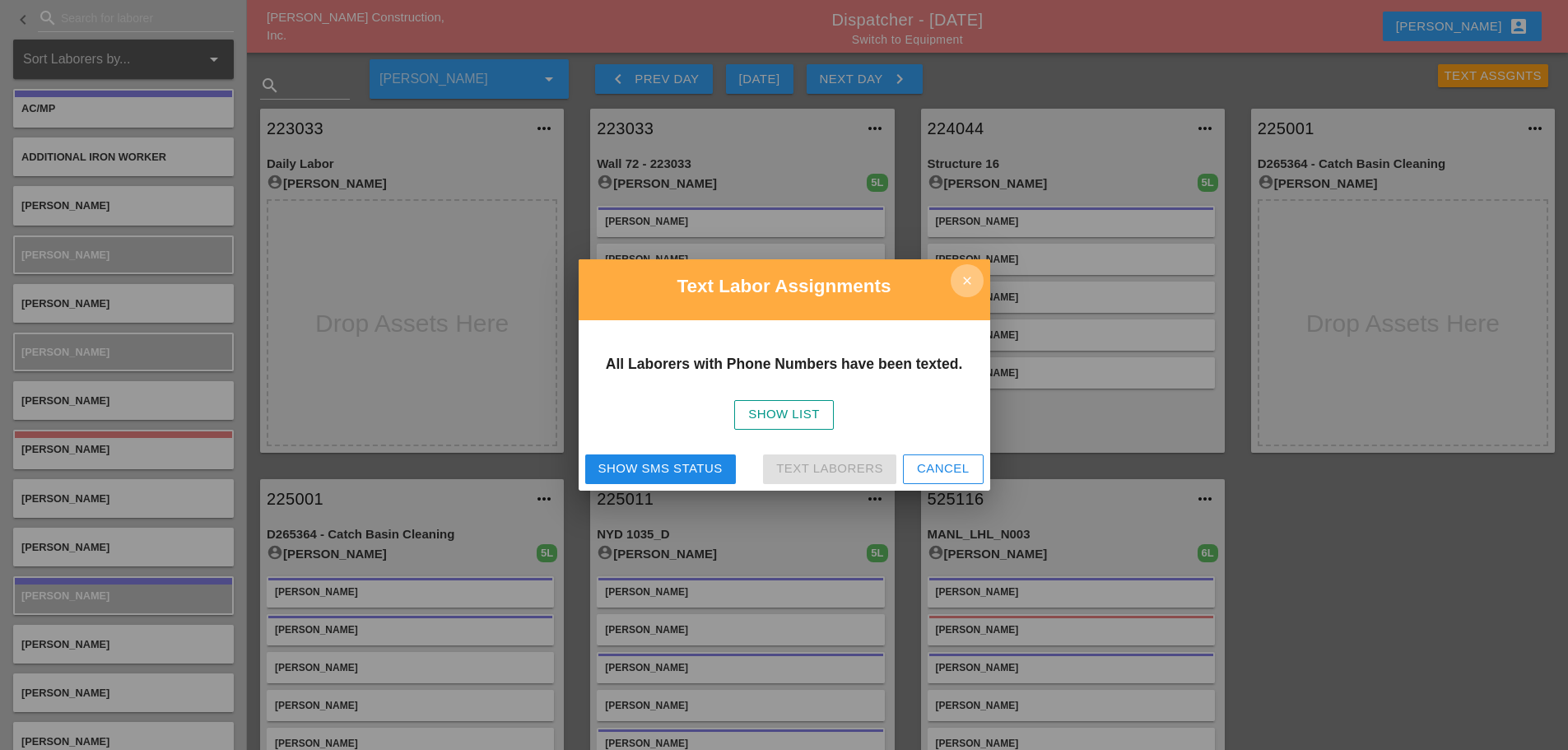
click at [966, 287] on icon "close" at bounding box center [967, 280] width 33 height 33
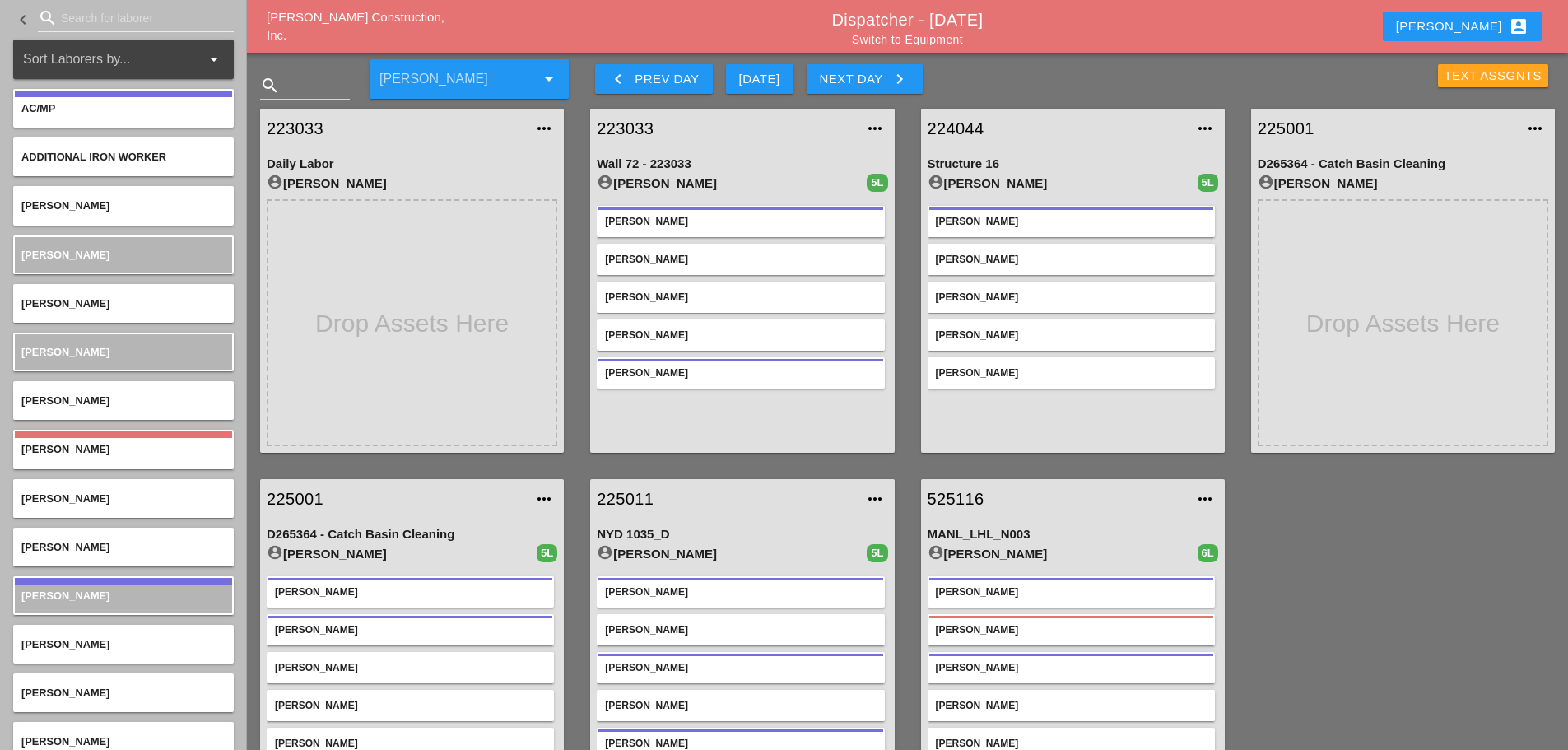
click at [1454, 79] on div "Text Assgnts" at bounding box center [1493, 76] width 98 height 19
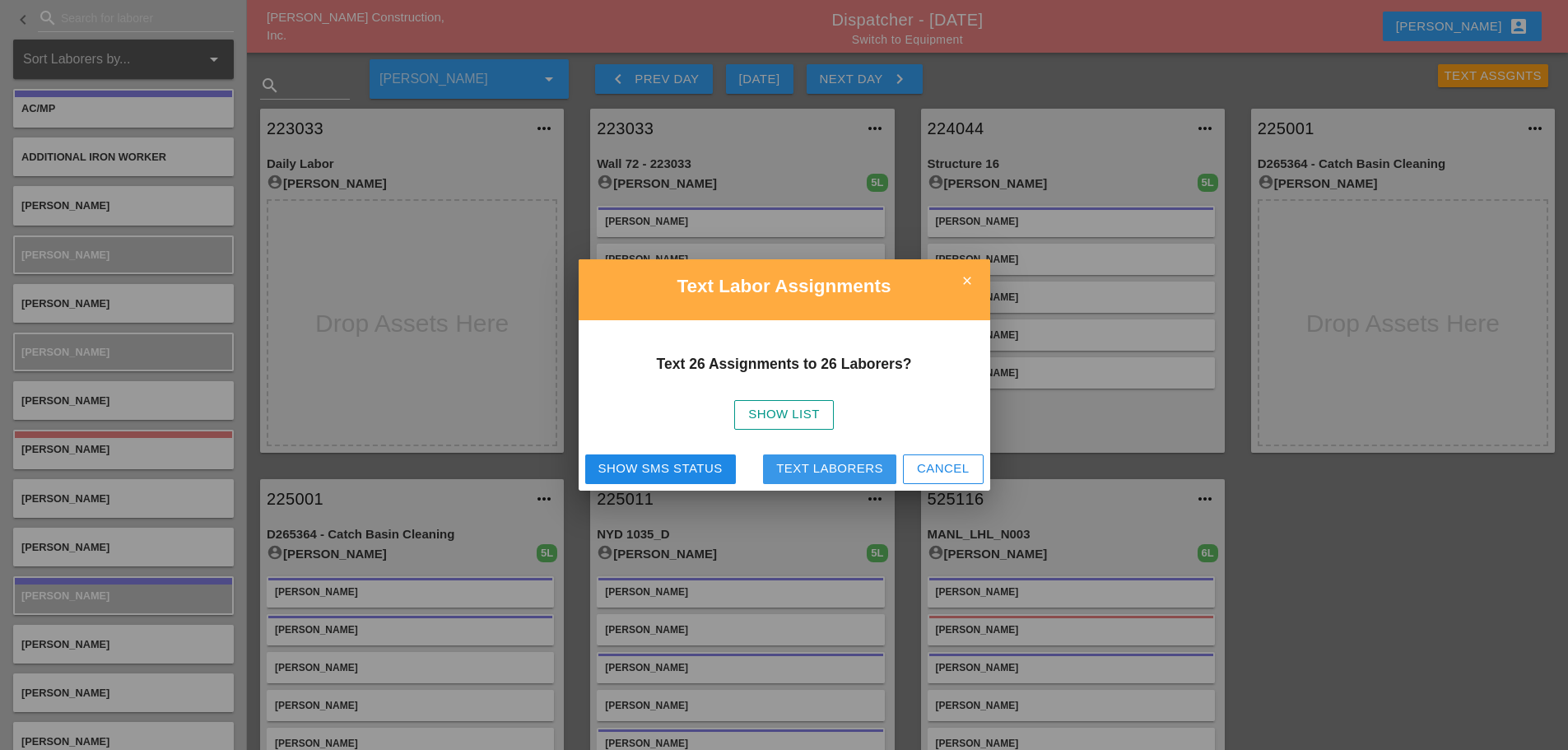
click at [843, 470] on div "Text Laborers" at bounding box center [829, 469] width 107 height 19
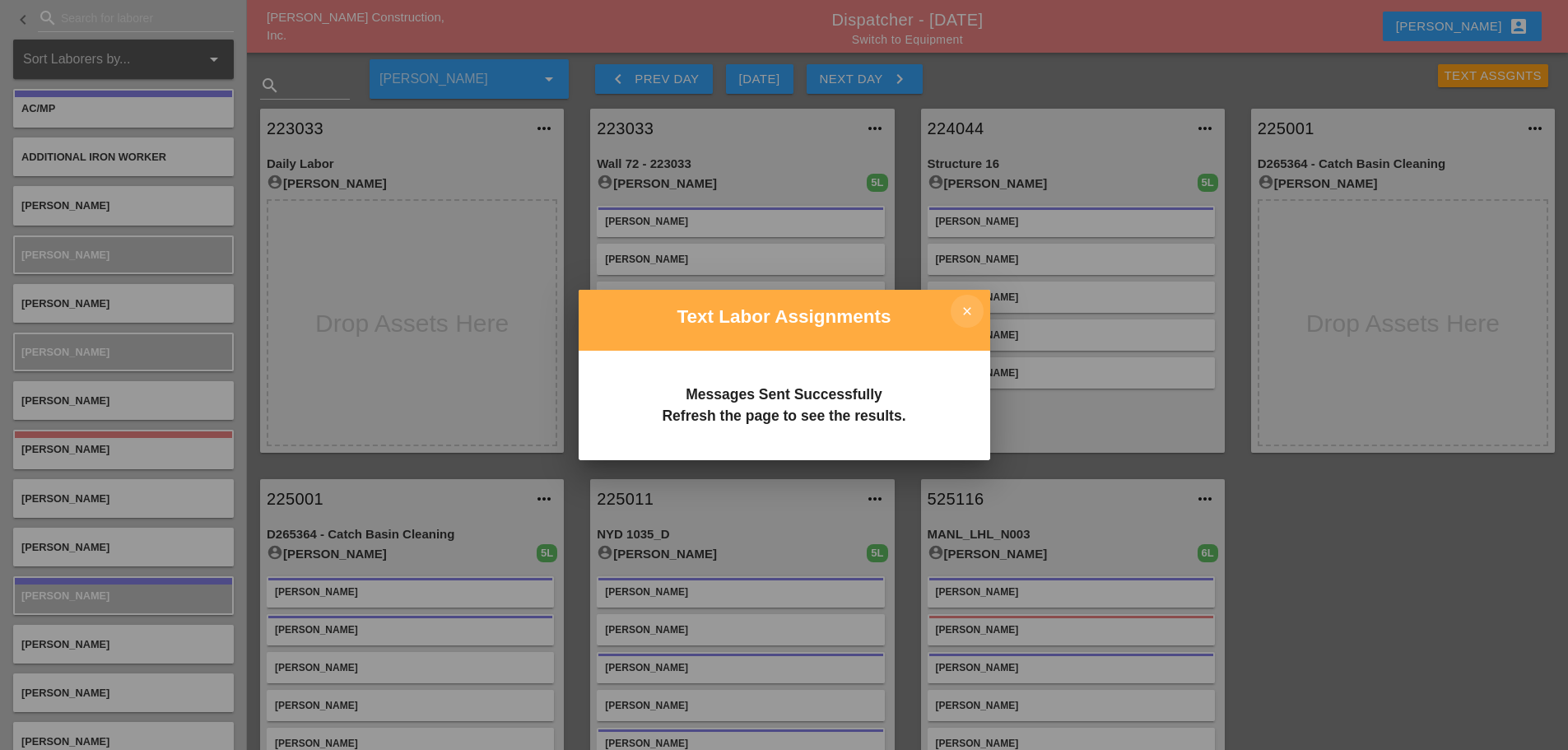
click at [966, 315] on icon "close" at bounding box center [967, 311] width 33 height 33
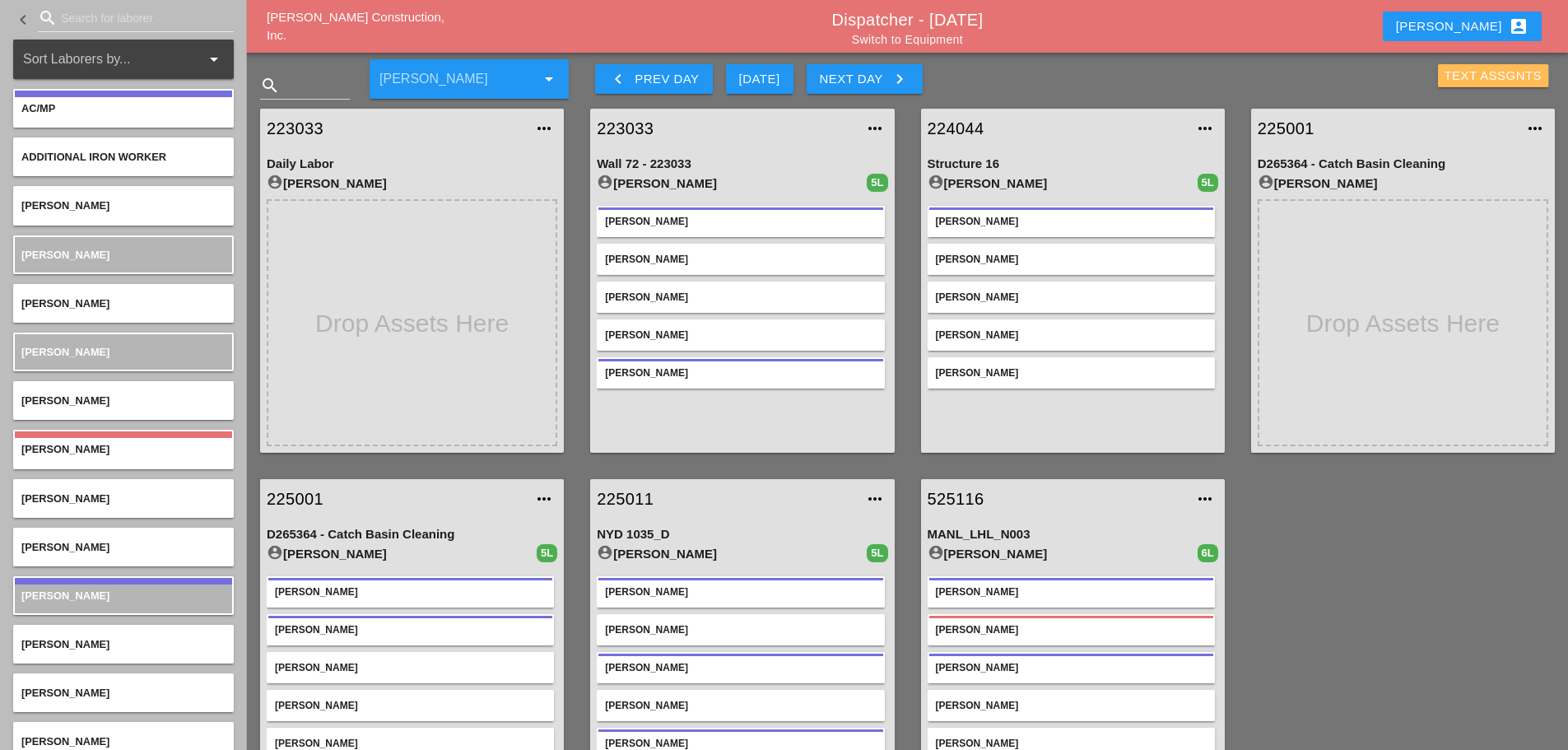
click at [1486, 80] on div "Text Assgnts" at bounding box center [1493, 76] width 98 height 19
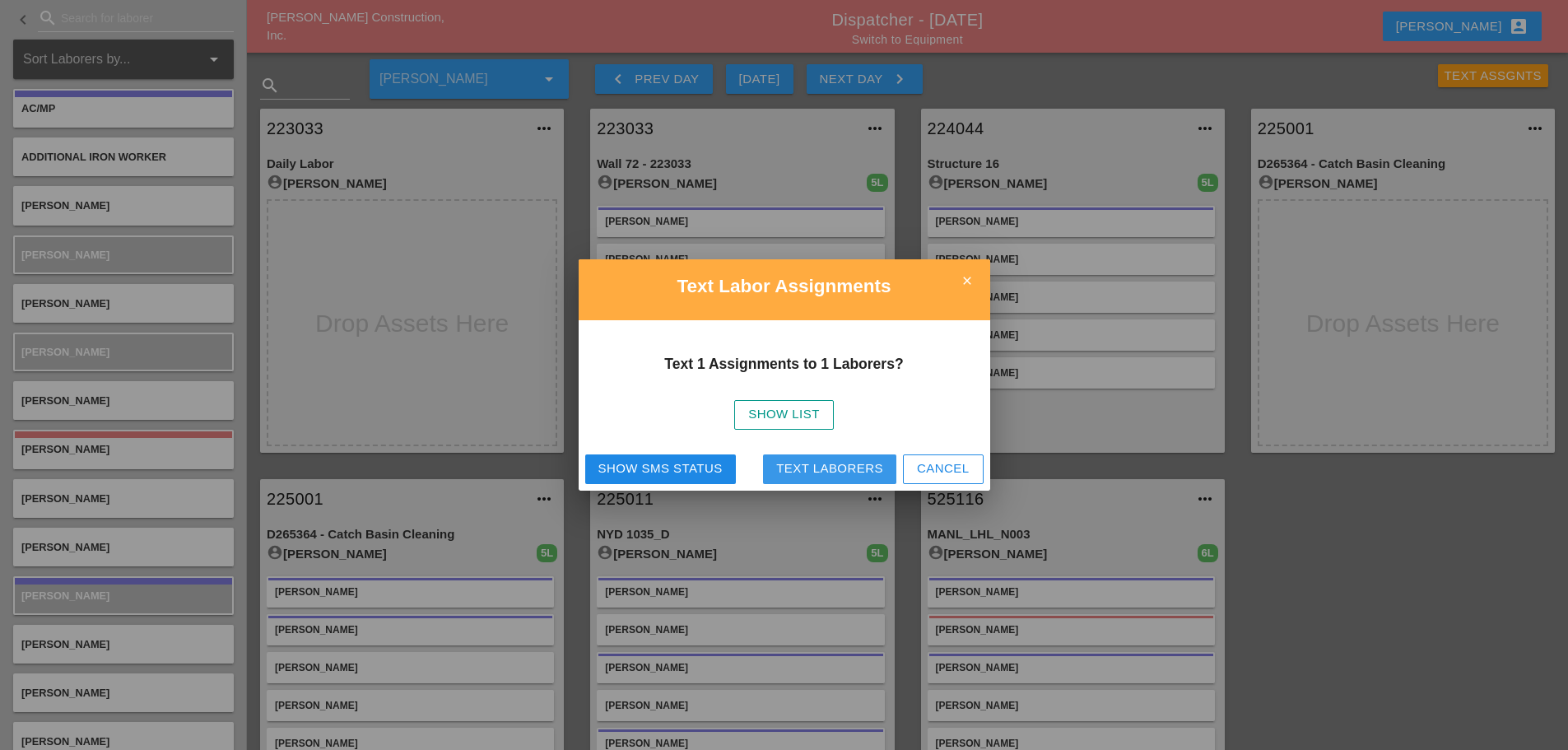
click at [851, 457] on button "Text Laborers" at bounding box center [829, 469] width 133 height 30
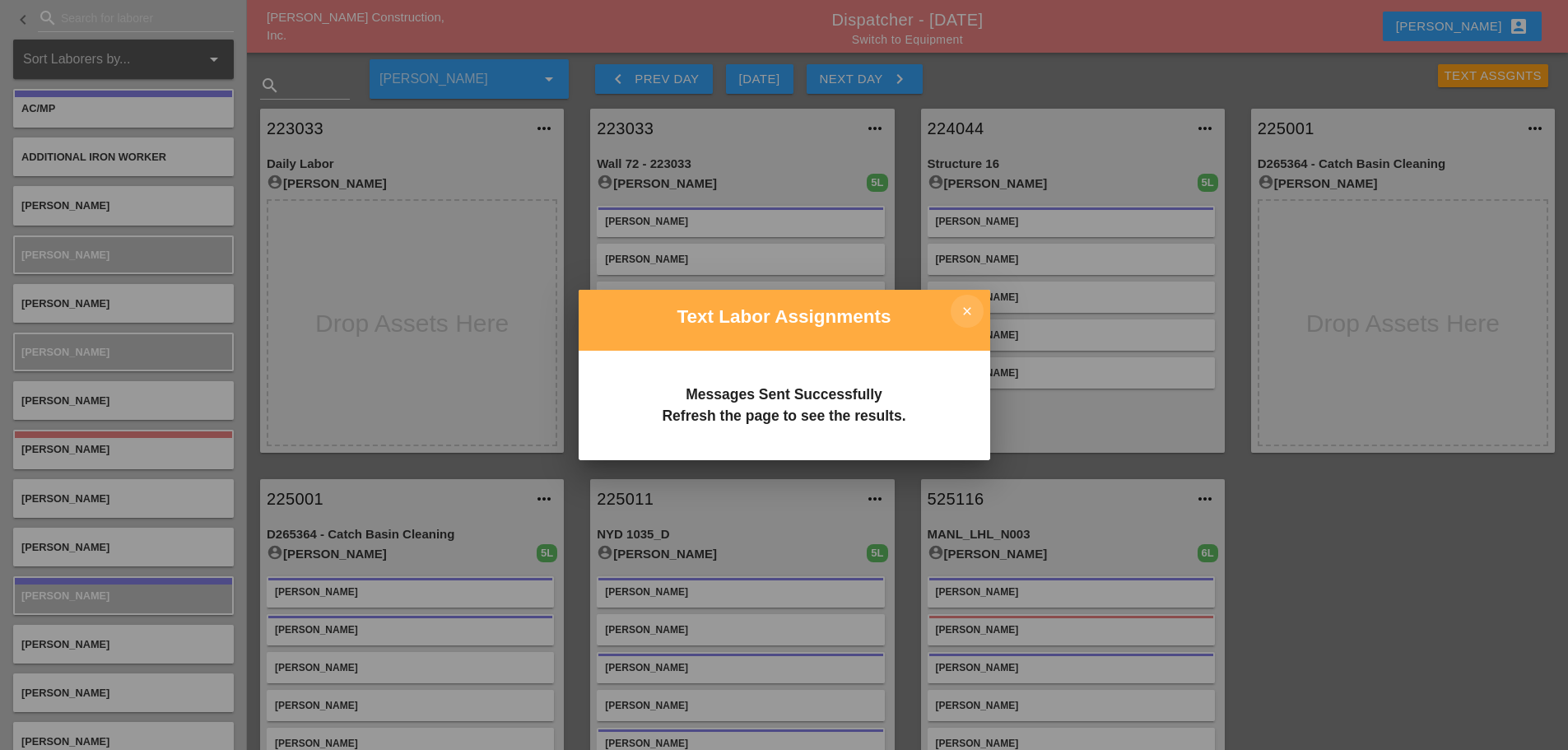
click at [970, 317] on icon "close" at bounding box center [967, 311] width 33 height 33
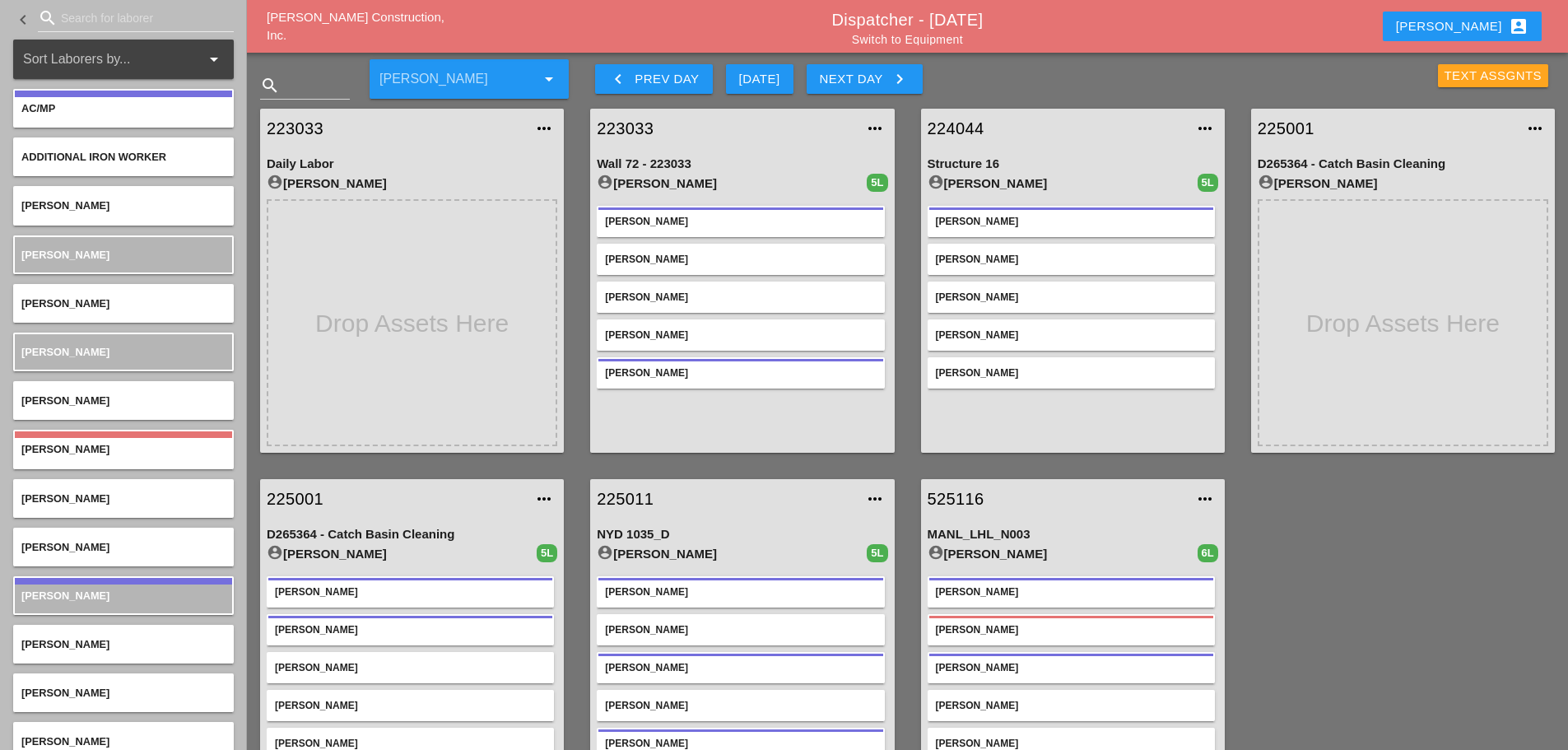
click at [1458, 76] on div "Text Assgnts" at bounding box center [1493, 76] width 98 height 19
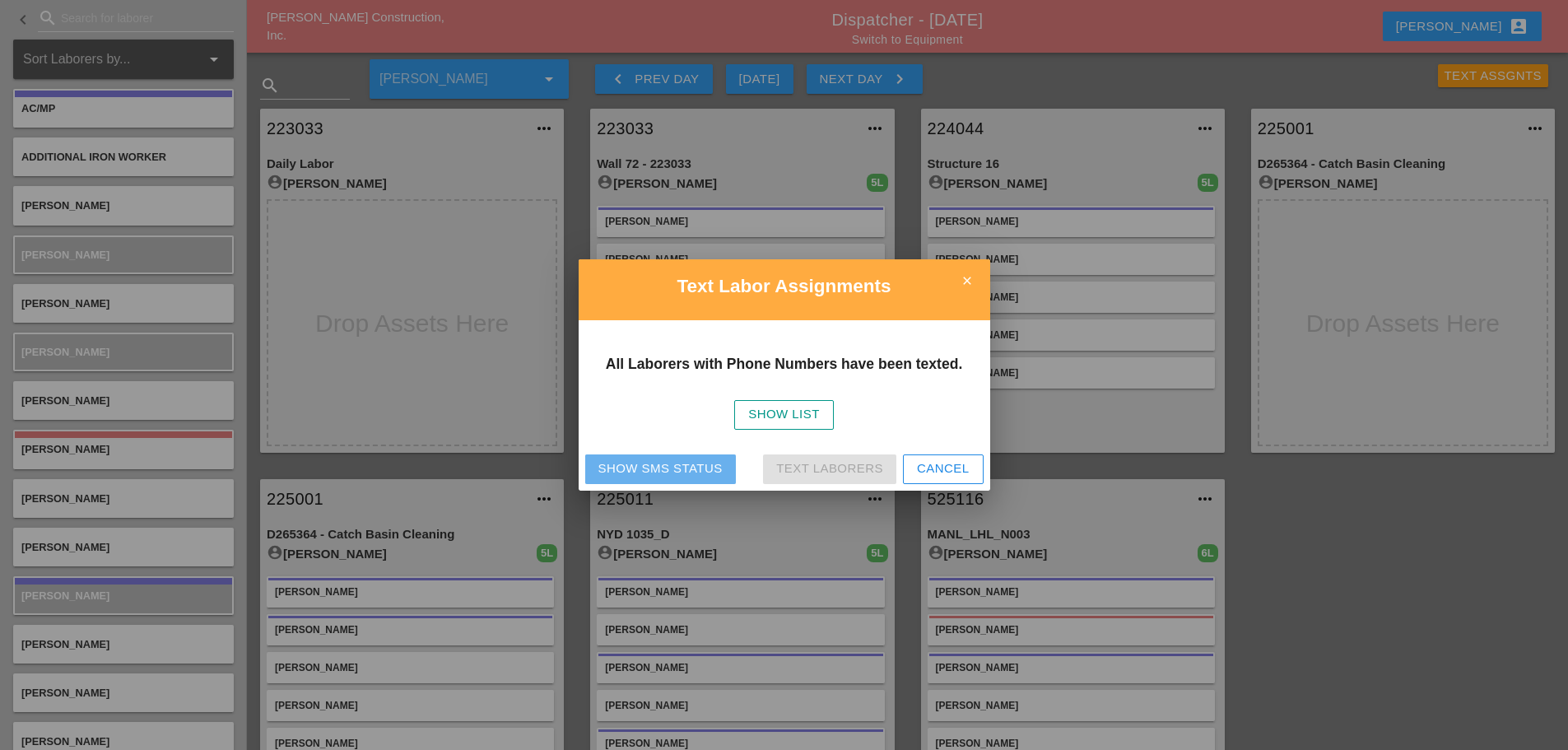
click at [698, 454] on button "Show SMS Status" at bounding box center [660, 469] width 151 height 30
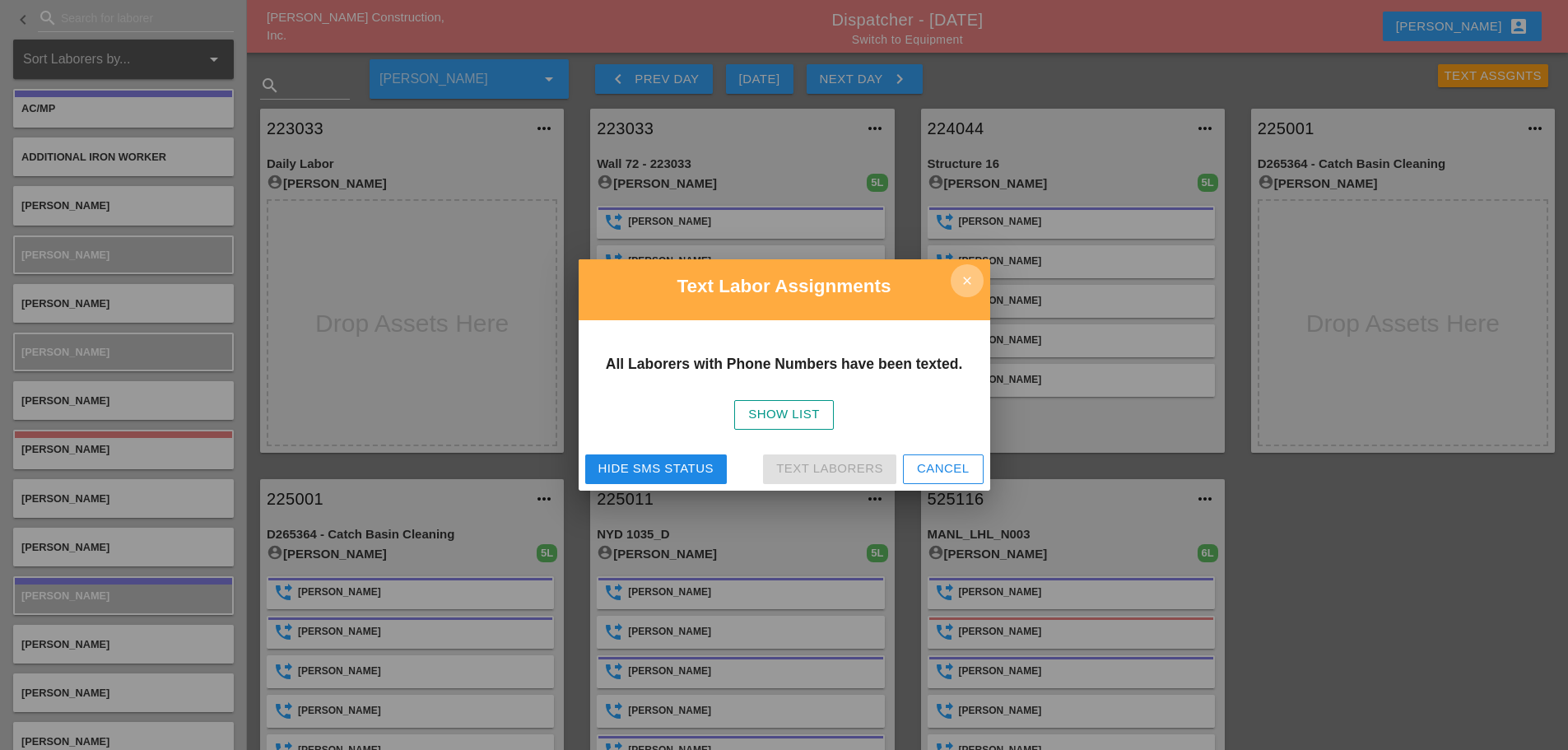
click at [967, 279] on icon "close" at bounding box center [967, 280] width 33 height 33
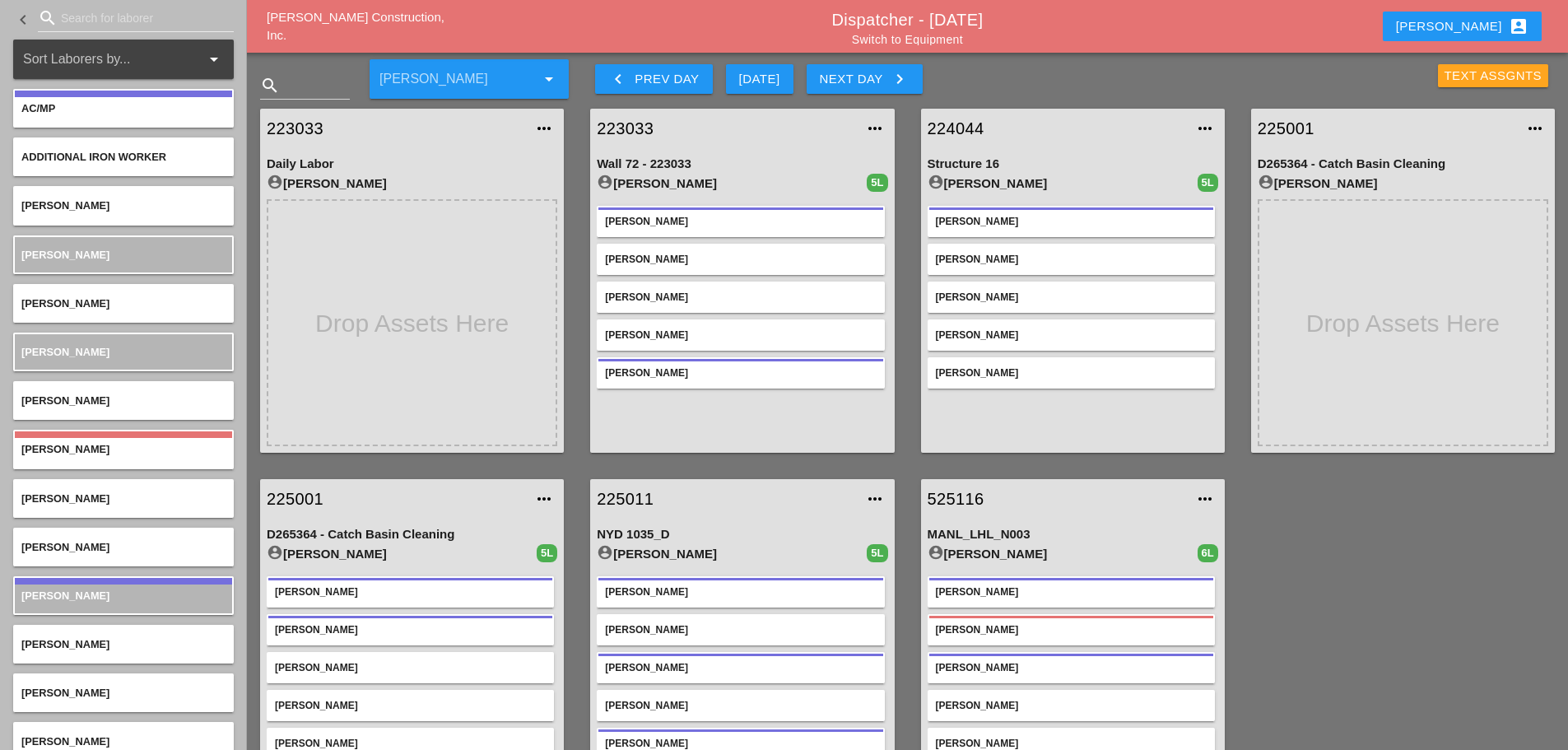
click at [1482, 72] on div "Text Assgnts" at bounding box center [1493, 76] width 98 height 19
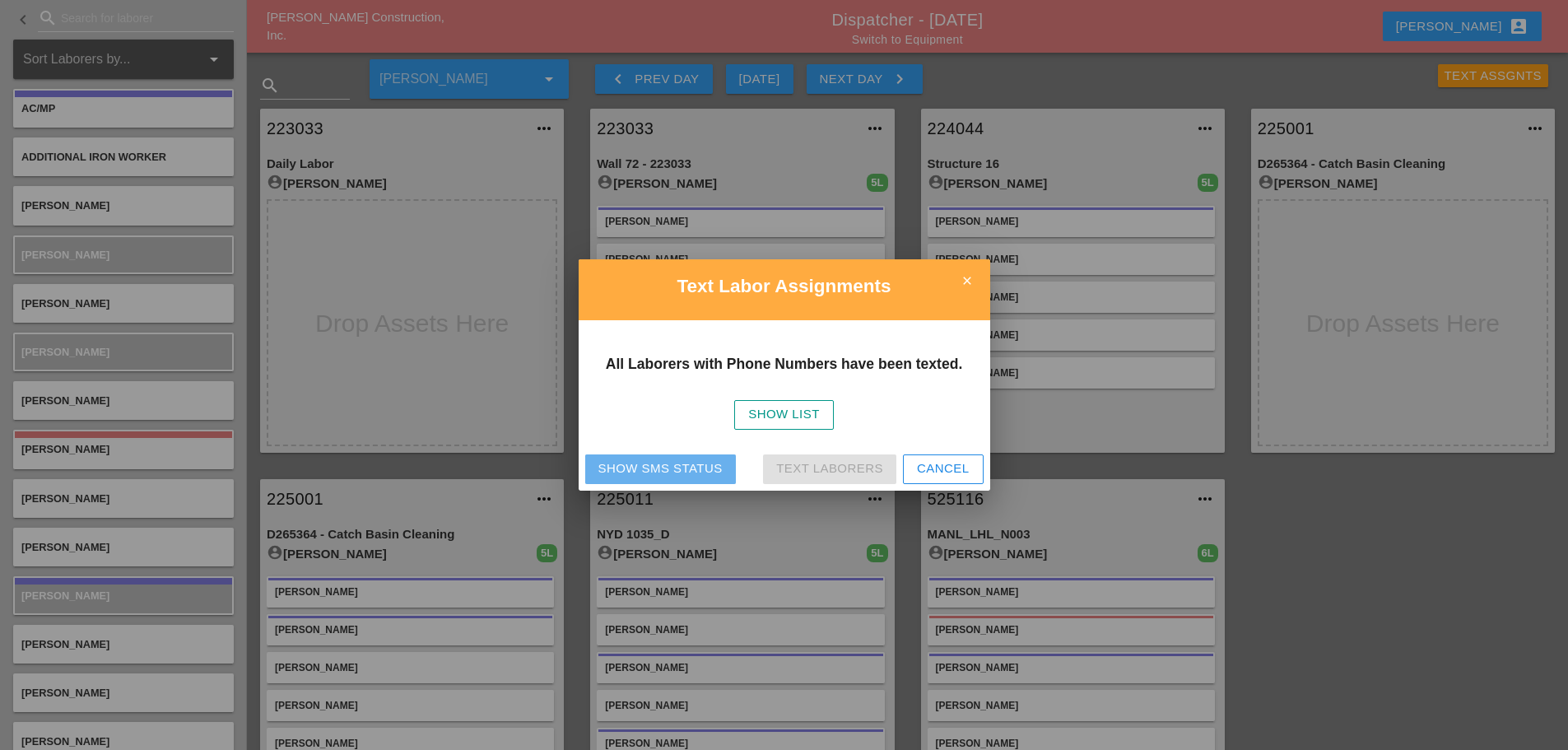
drag, startPoint x: 619, startPoint y: 468, endPoint x: 632, endPoint y: 462, distance: 14.3
click at [619, 470] on div "Show SMS Status" at bounding box center [660, 469] width 124 height 19
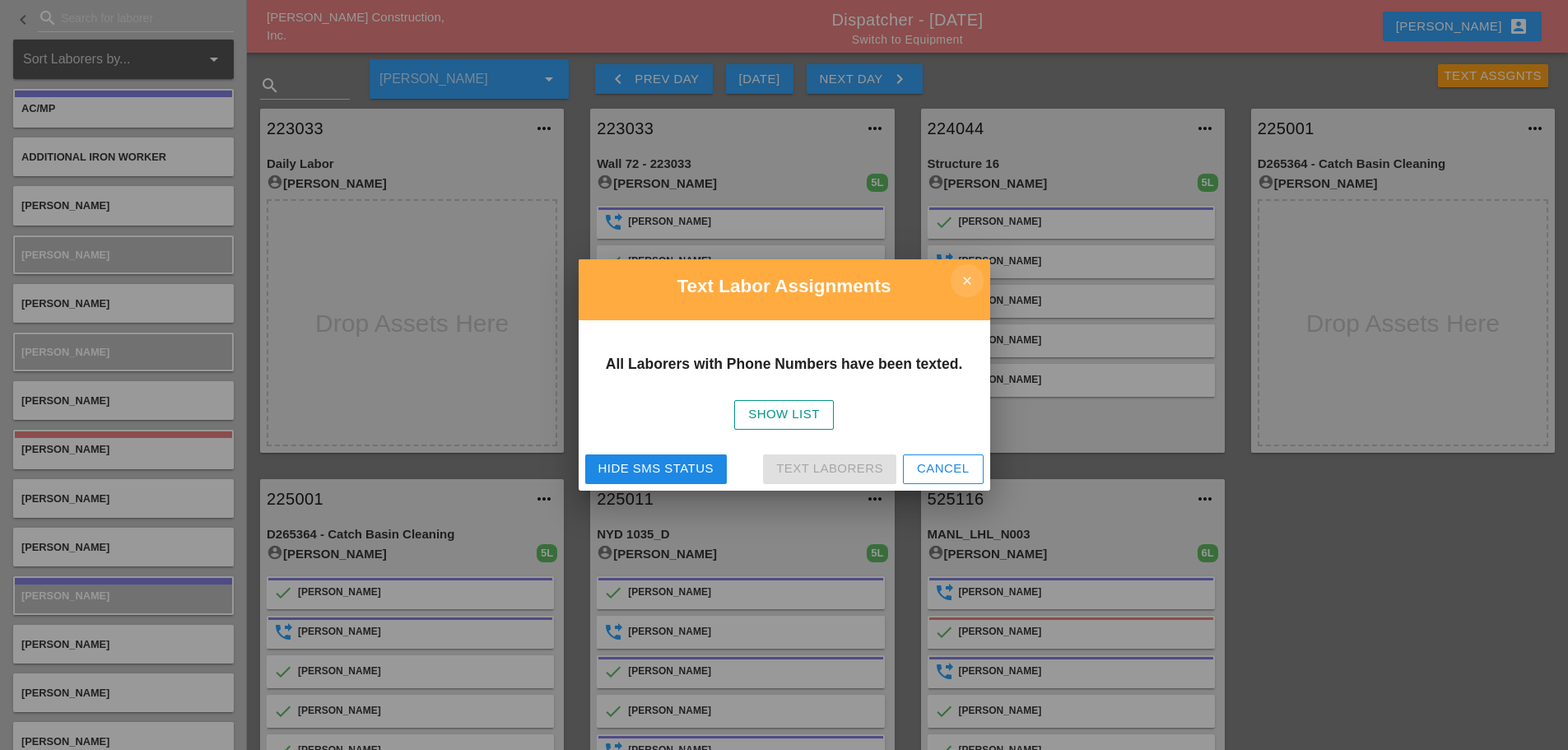
click at [962, 288] on icon "close" at bounding box center [967, 280] width 33 height 33
